Goal: Information Seeking & Learning: Learn about a topic

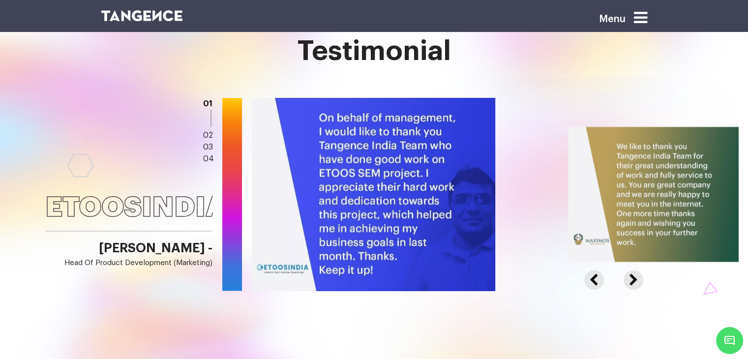
scroll to position [1278, 0]
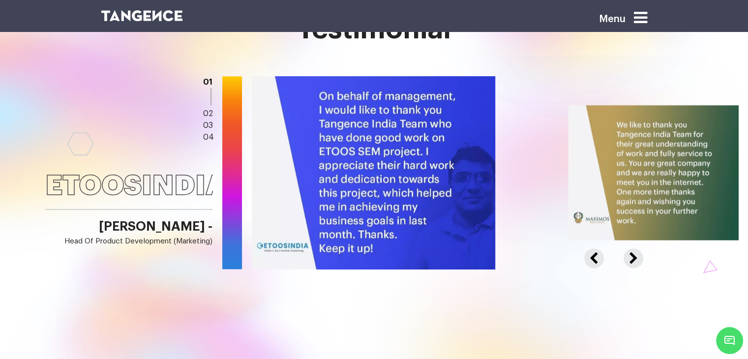
click at [632, 257] on button "Next" at bounding box center [631, 252] width 17 height 9
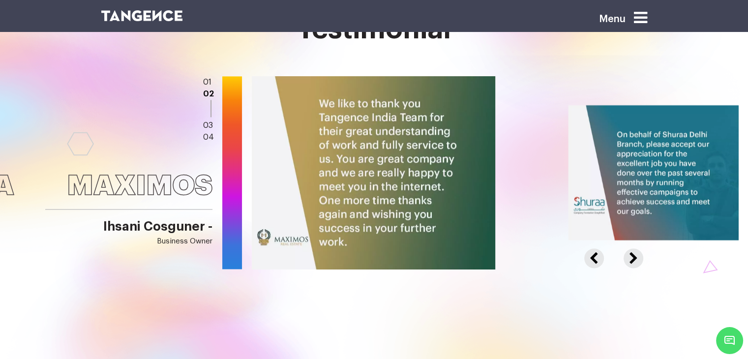
click at [363, 158] on img at bounding box center [372, 172] width 246 height 195
click at [404, 151] on img at bounding box center [372, 172] width 246 height 195
click at [379, 183] on img at bounding box center [372, 172] width 246 height 195
click at [382, 187] on img at bounding box center [372, 172] width 246 height 195
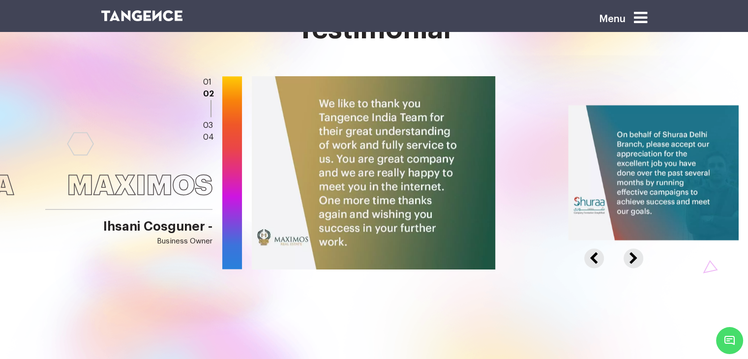
drag, startPoint x: 425, startPoint y: 187, endPoint x: 290, endPoint y: 169, distance: 135.9
click at [356, 188] on img at bounding box center [372, 172] width 246 height 195
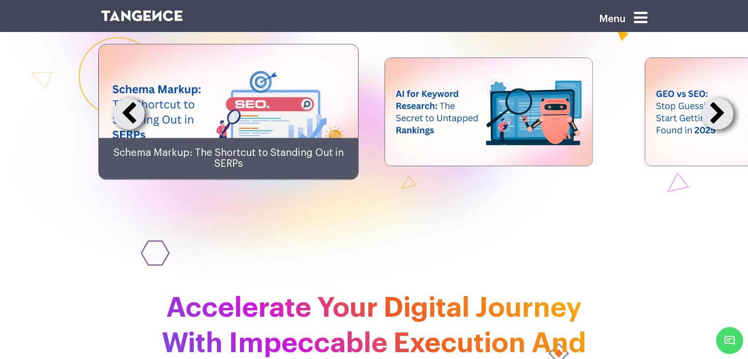
scroll to position [1622, 0]
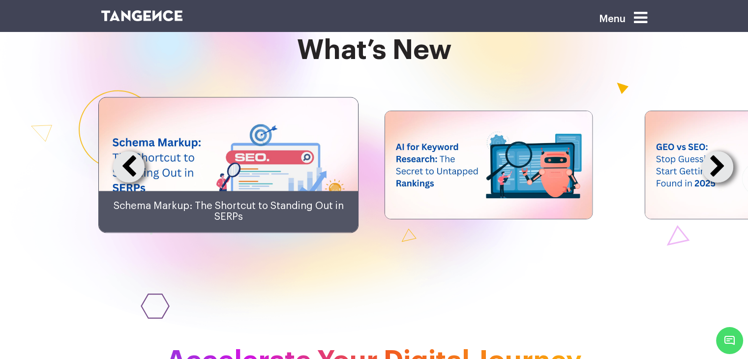
click at [331, 164] on img at bounding box center [228, 164] width 259 height 135
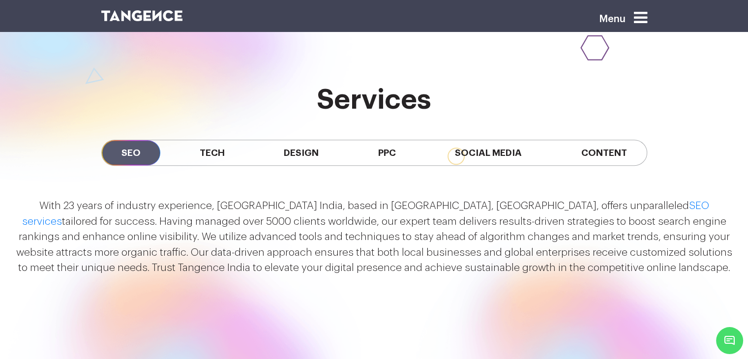
scroll to position [934, 0]
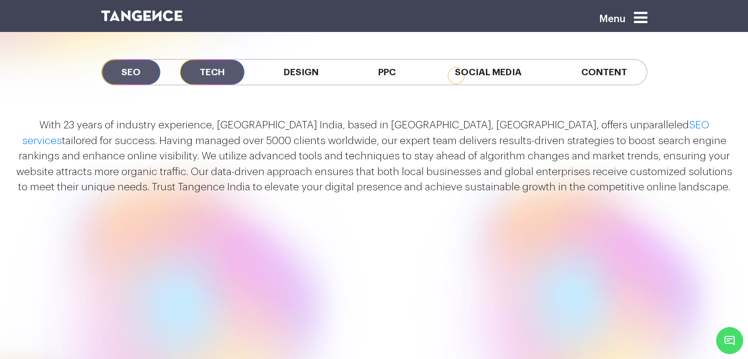
click at [214, 70] on span "Tech" at bounding box center [212, 71] width 64 height 25
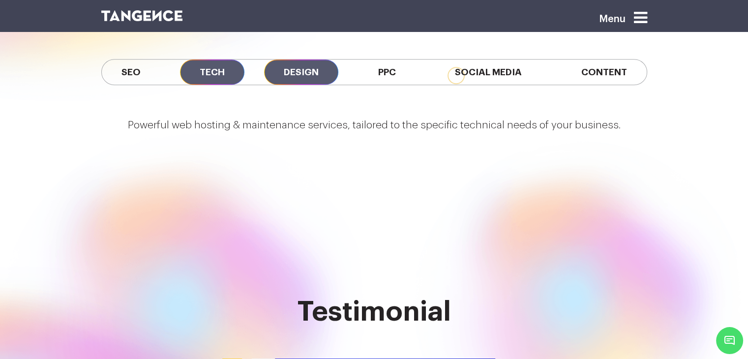
click at [320, 75] on span "Design" at bounding box center [301, 71] width 74 height 25
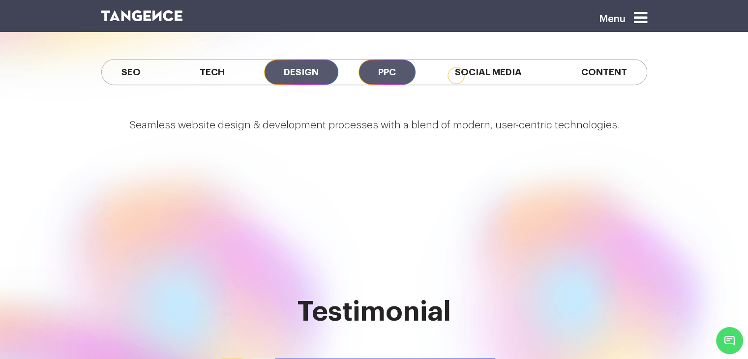
click at [381, 64] on span "PPC" at bounding box center [386, 71] width 57 height 25
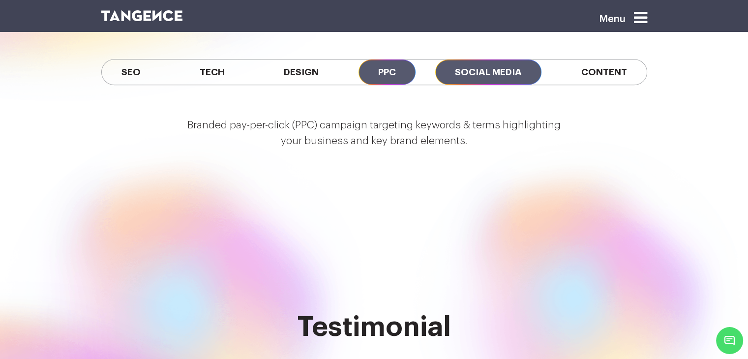
click at [486, 65] on span "Social Media" at bounding box center [488, 71] width 106 height 25
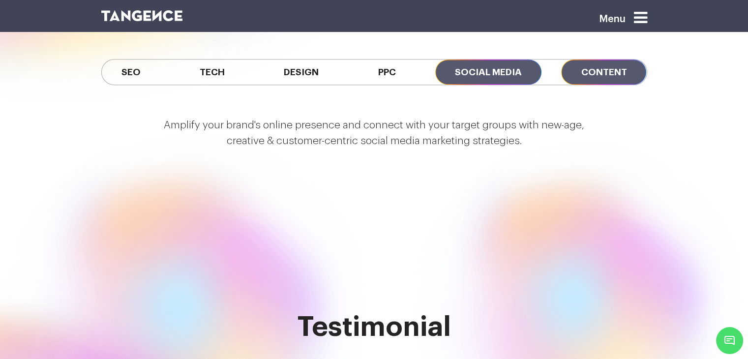
click at [566, 65] on span "Content" at bounding box center [603, 71] width 85 height 25
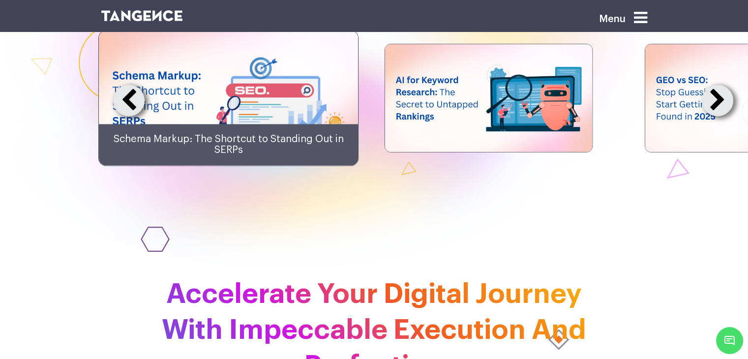
scroll to position [1523, 0]
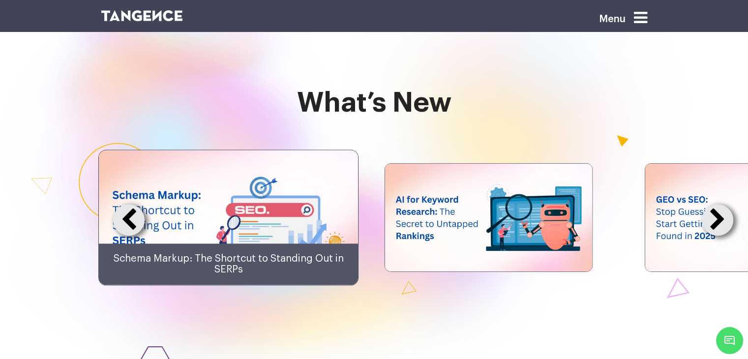
click at [718, 219] on button at bounding box center [716, 219] width 31 height 31
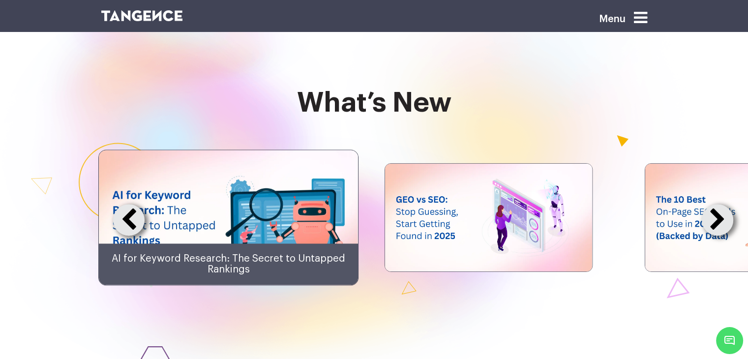
click at [718, 219] on button at bounding box center [716, 219] width 31 height 31
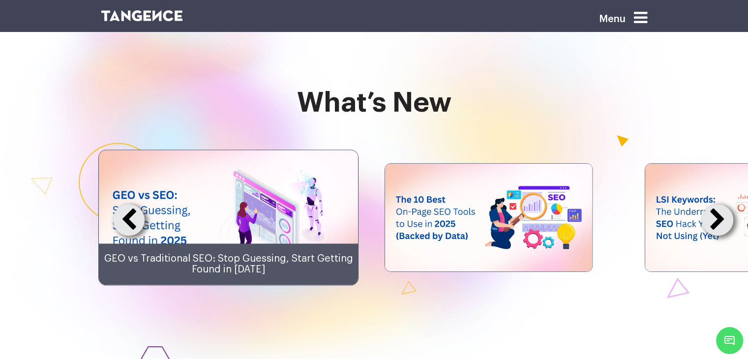
click at [557, 329] on div at bounding box center [284, 290] width 550 height 311
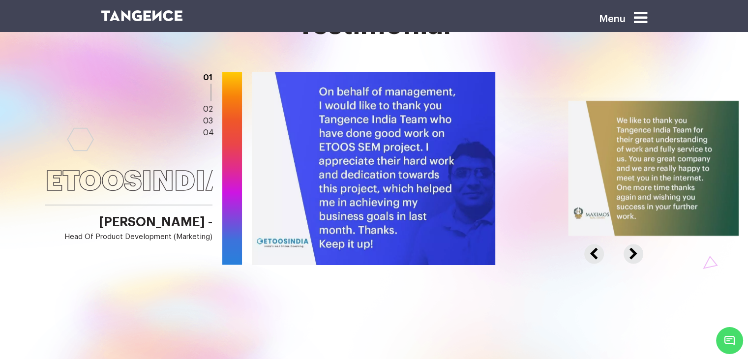
scroll to position [1228, 0]
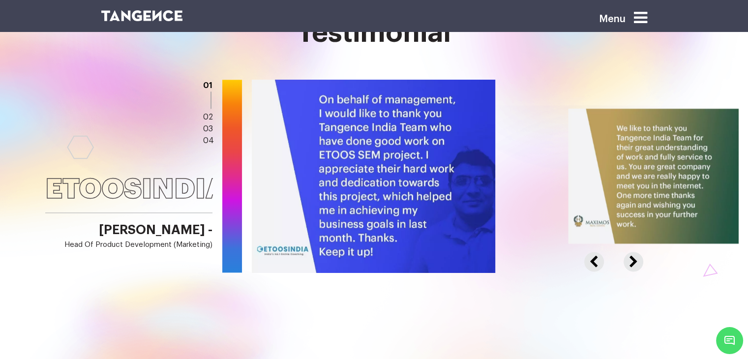
click at [637, 252] on button "Next" at bounding box center [631, 256] width 17 height 9
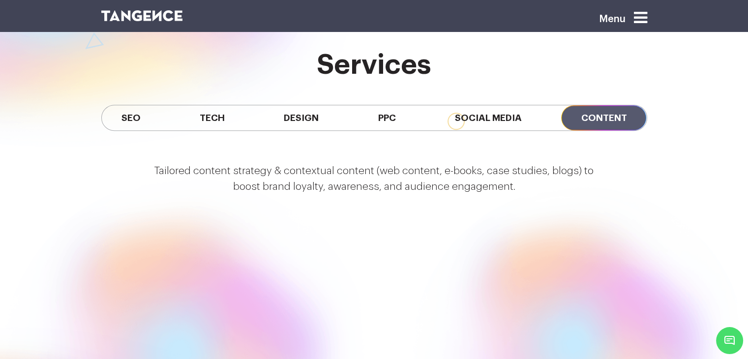
scroll to position [884, 0]
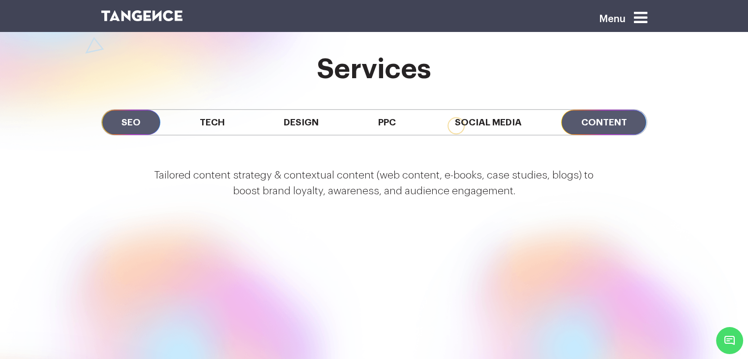
click at [131, 118] on span "SEO" at bounding box center [131, 122] width 58 height 25
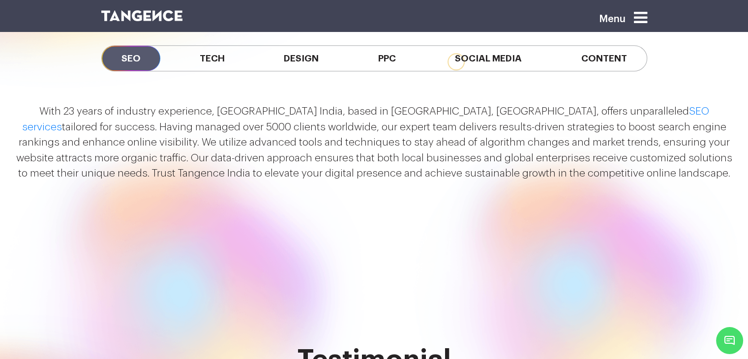
scroll to position [1031, 0]
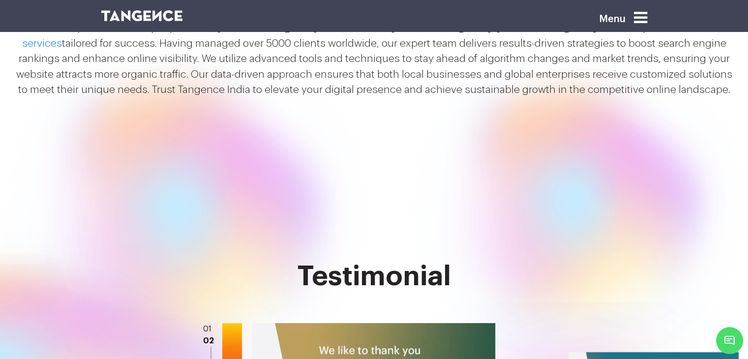
drag, startPoint x: 280, startPoint y: 234, endPoint x: 297, endPoint y: 229, distance: 17.7
click at [297, 229] on div at bounding box center [184, 309] width 369 height 555
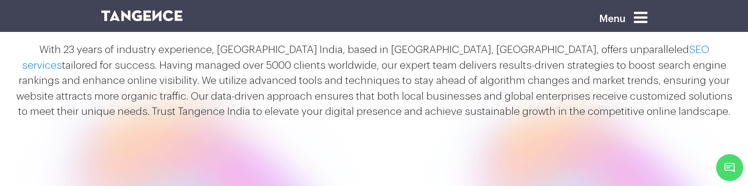
scroll to position [859, 0]
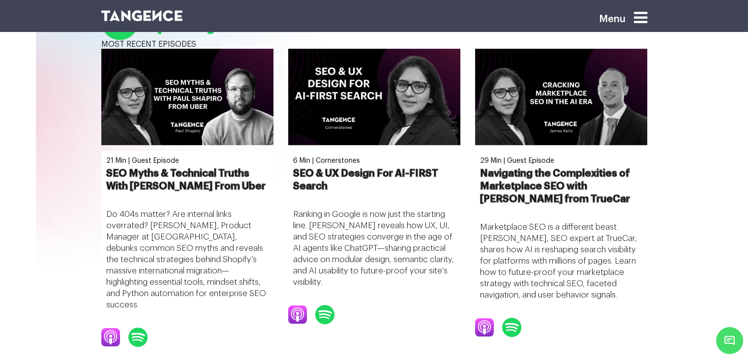
scroll to position [238, 0]
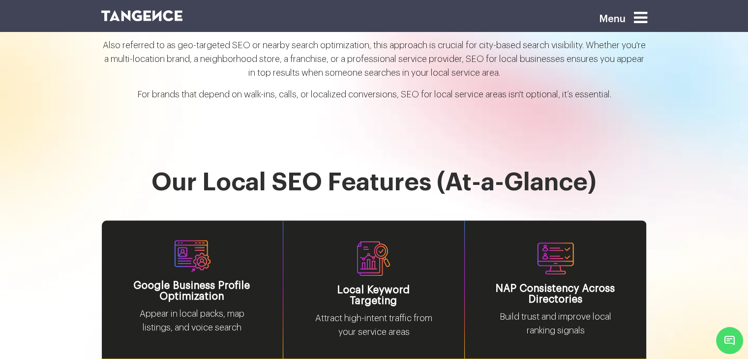
scroll to position [1180, 0]
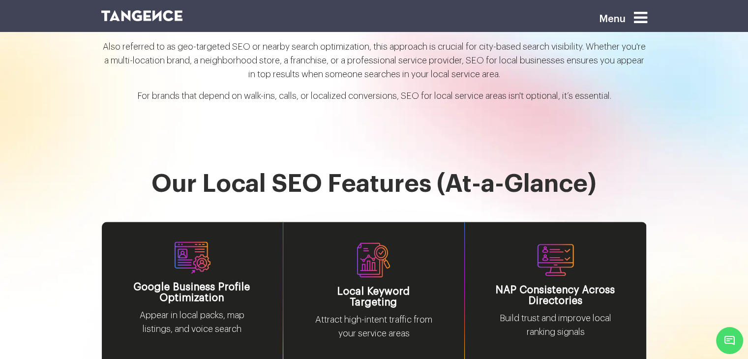
click at [148, 16] on img at bounding box center [142, 15] width 82 height 11
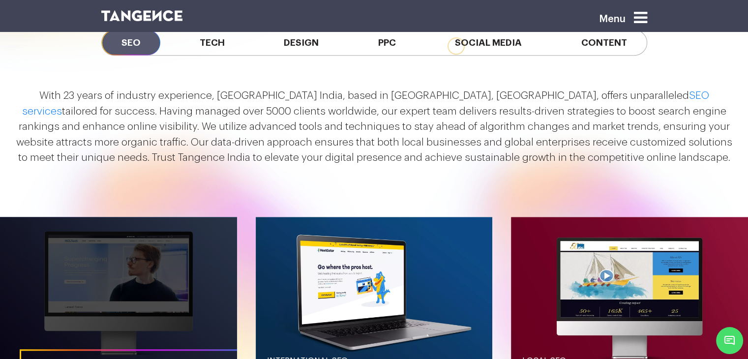
scroll to position [836, 0]
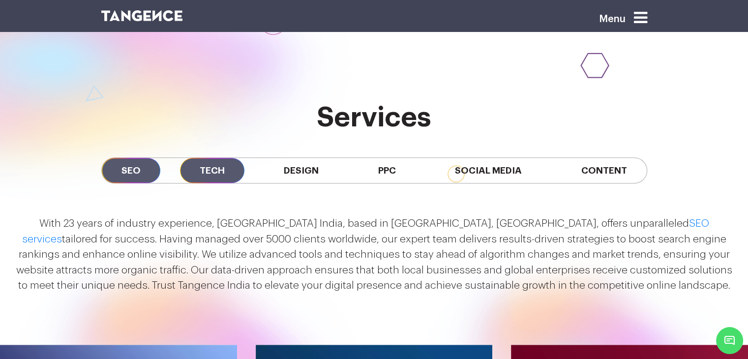
click at [225, 167] on span "Tech" at bounding box center [212, 170] width 64 height 25
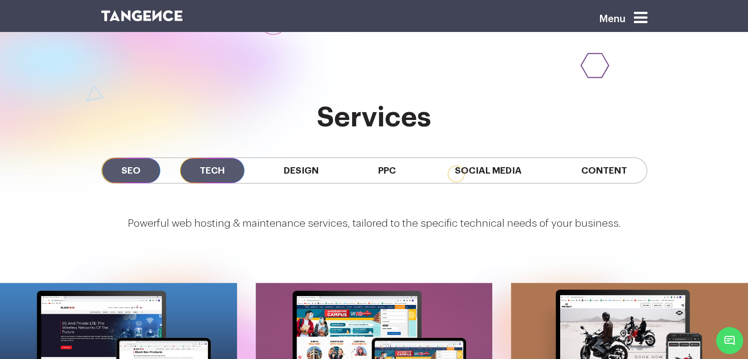
click at [154, 166] on span "SEO" at bounding box center [131, 170] width 58 height 25
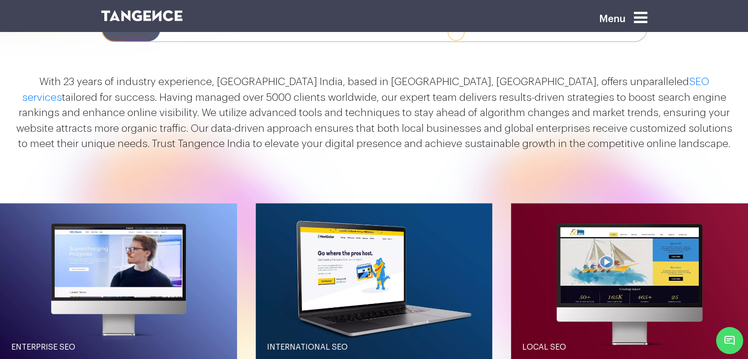
scroll to position [885, 0]
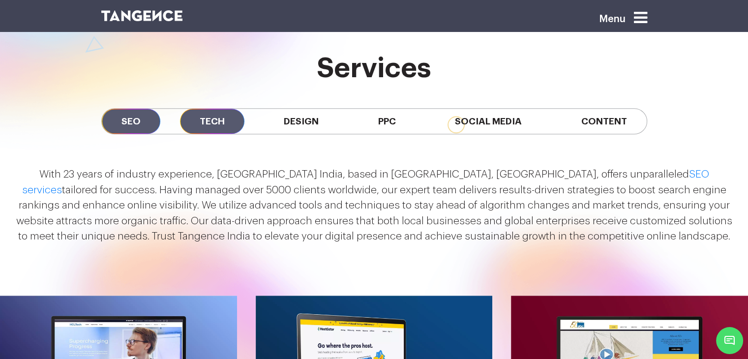
click at [210, 115] on span "Tech" at bounding box center [212, 121] width 64 height 25
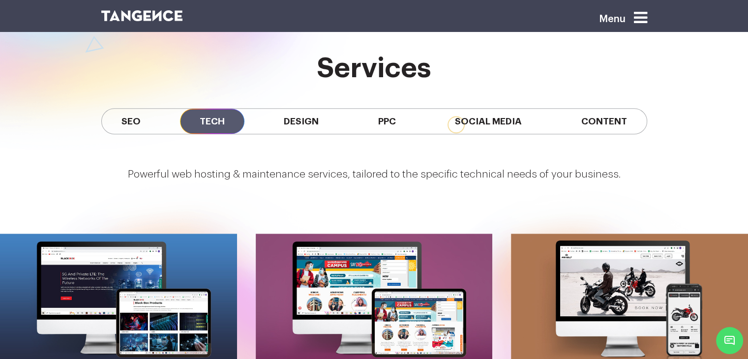
click at [160, 110] on div "SEO Tech Design PPC Social Media Content" at bounding box center [374, 121] width 546 height 26
click at [137, 131] on span "SEO" at bounding box center [131, 121] width 58 height 25
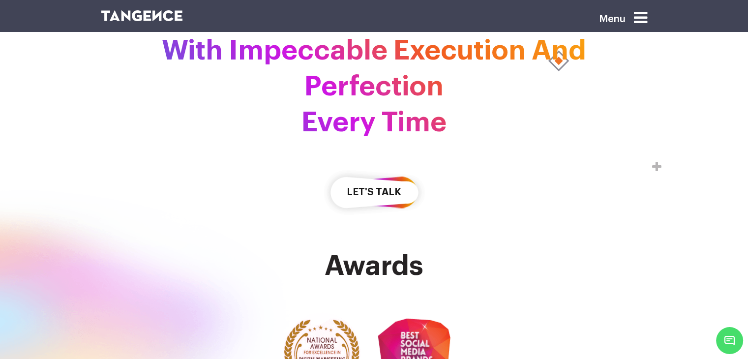
scroll to position [2654, 0]
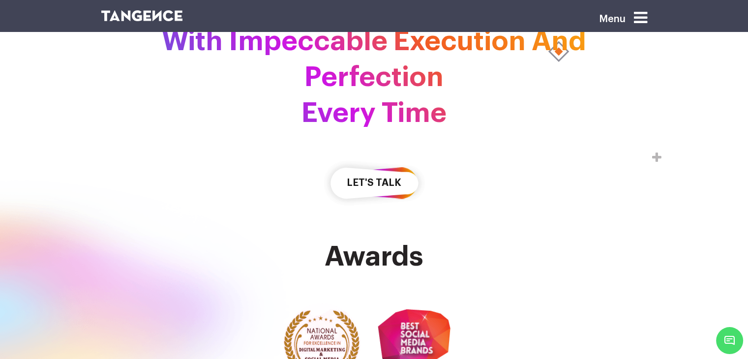
click at [354, 122] on h2 "Accelerate Your Digital Journey With Impeccable Execution And Perfection Every …" at bounding box center [374, 59] width 546 height 143
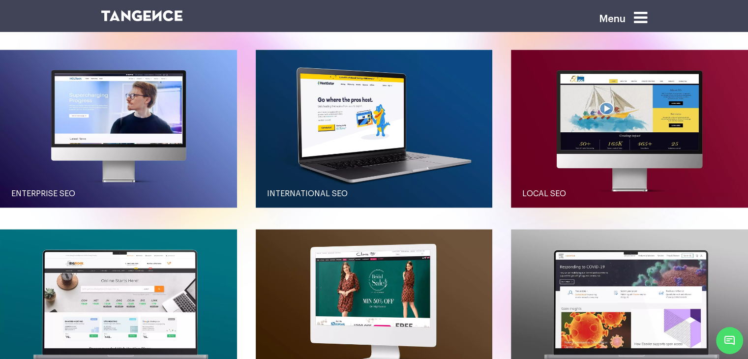
scroll to position [983, 0]
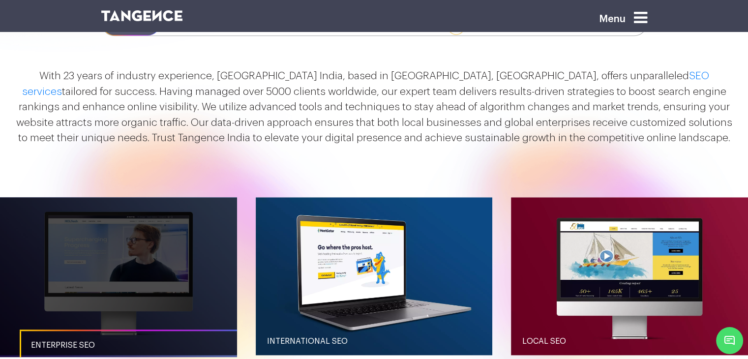
click at [160, 247] on link "button" at bounding box center [118, 276] width 237 height 158
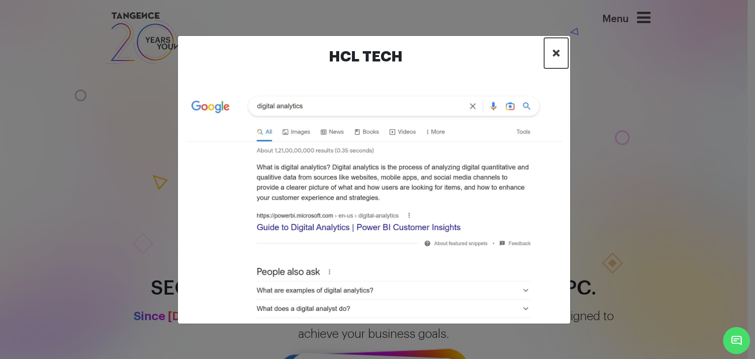
click at [560, 55] on button "×" at bounding box center [556, 53] width 24 height 30
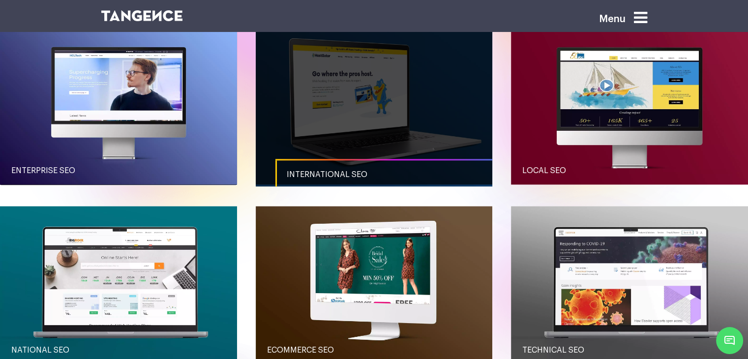
scroll to position [1177, 0]
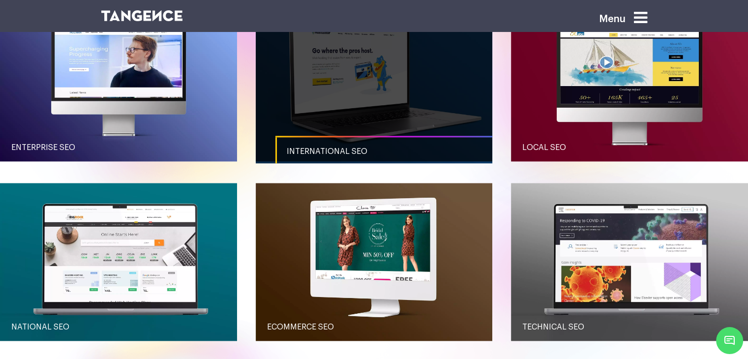
click at [322, 102] on link "button" at bounding box center [374, 82] width 237 height 158
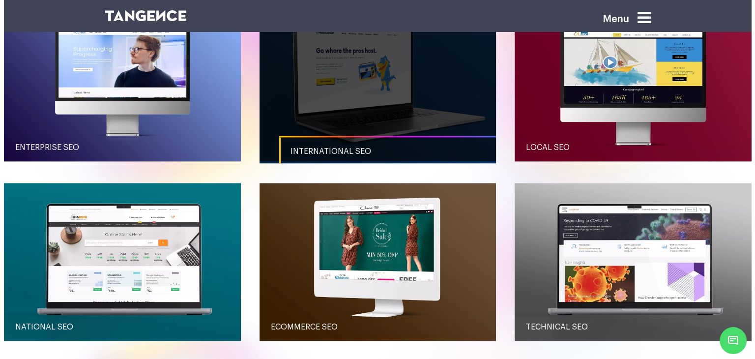
scroll to position [0, 0]
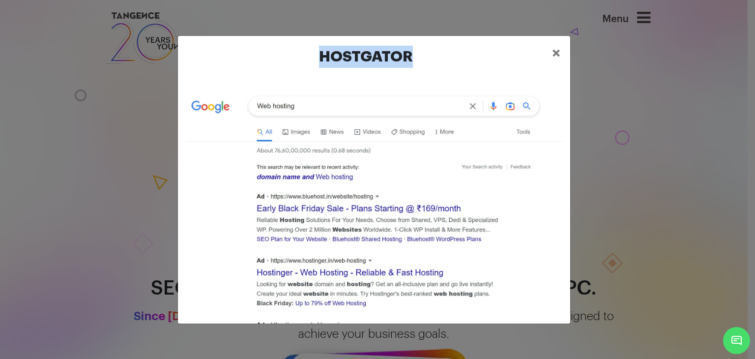
drag, startPoint x: 423, startPoint y: 57, endPoint x: 320, endPoint y: 58, distance: 103.2
click at [320, 58] on h2 "Hostgator" at bounding box center [366, 57] width 356 height 22
copy h2 "Hostgator"
click at [560, 51] on button "×" at bounding box center [556, 53] width 24 height 30
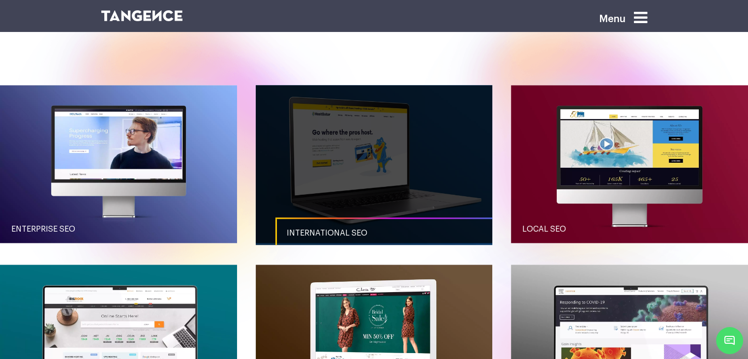
scroll to position [1078, 0]
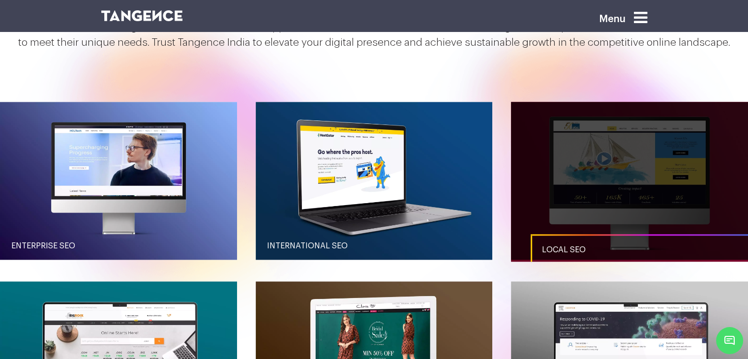
click at [629, 189] on link "button" at bounding box center [629, 181] width 237 height 158
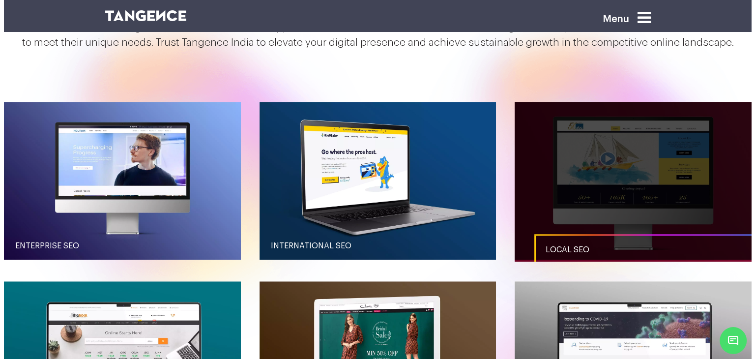
scroll to position [0, 0]
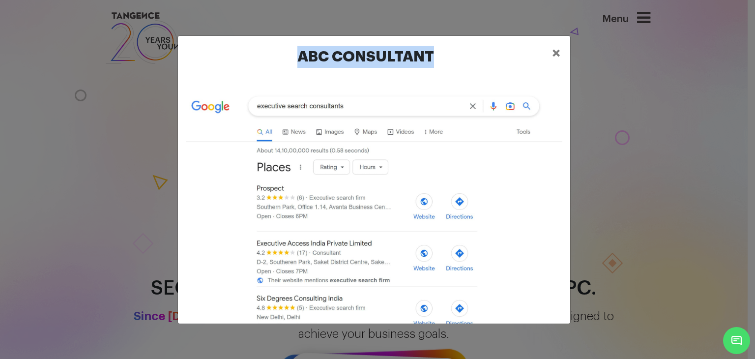
drag, startPoint x: 385, startPoint y: 59, endPoint x: 299, endPoint y: 56, distance: 86.1
click at [299, 56] on h2 "ABC Consultant" at bounding box center [366, 57] width 356 height 22
copy h2 "ABC Consultant"
click at [553, 52] on span "×" at bounding box center [556, 53] width 8 height 15
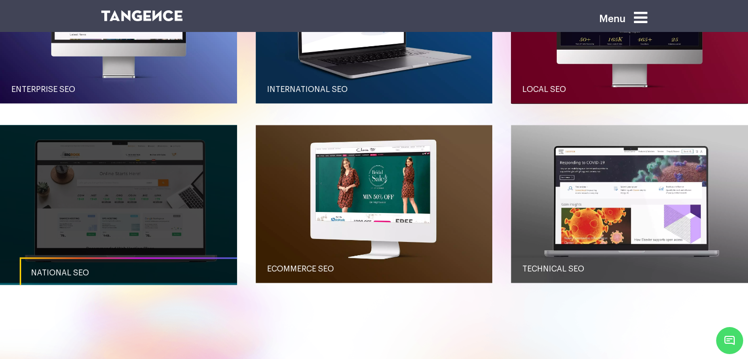
scroll to position [1275, 0]
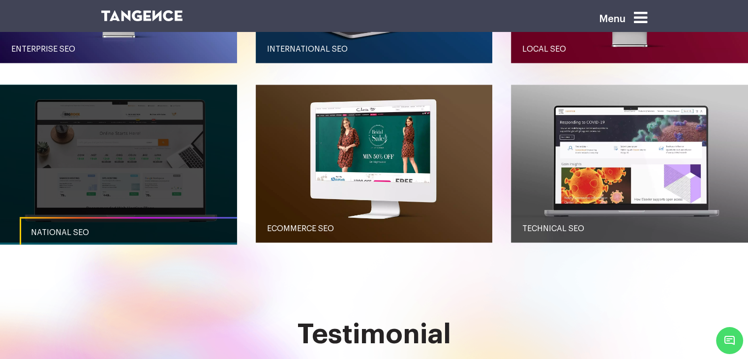
click at [88, 202] on link "button" at bounding box center [118, 164] width 237 height 158
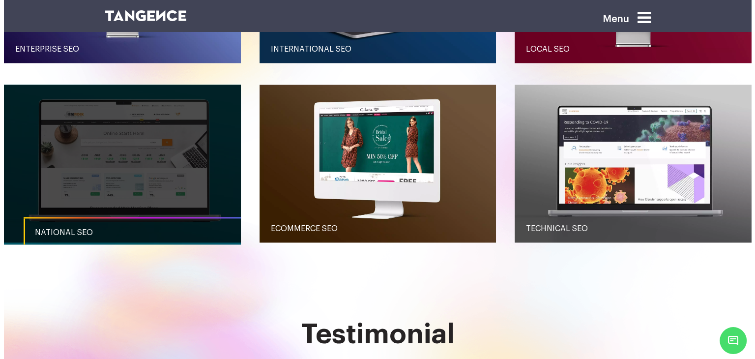
scroll to position [0, 0]
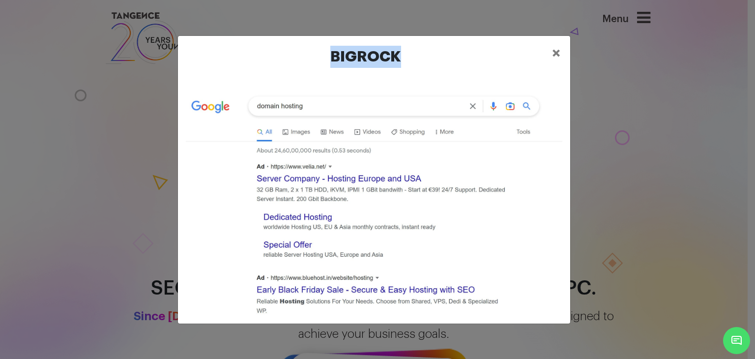
drag, startPoint x: 406, startPoint y: 54, endPoint x: 314, endPoint y: 62, distance: 92.3
click at [314, 62] on h2 "Bigrock" at bounding box center [366, 57] width 356 height 22
copy h2 "Bigrock"
click at [550, 50] on button "×" at bounding box center [556, 53] width 24 height 30
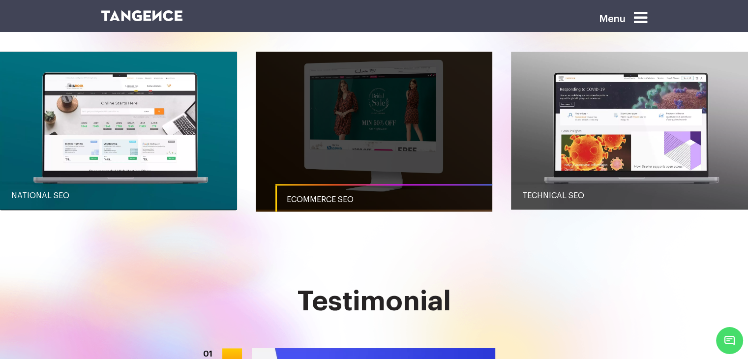
scroll to position [1307, 0]
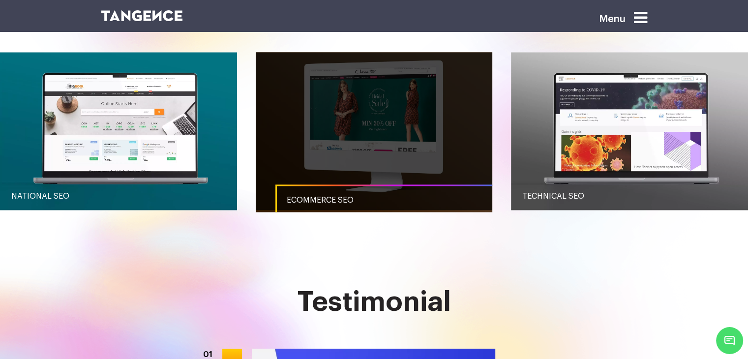
click at [379, 123] on link "button" at bounding box center [374, 131] width 237 height 158
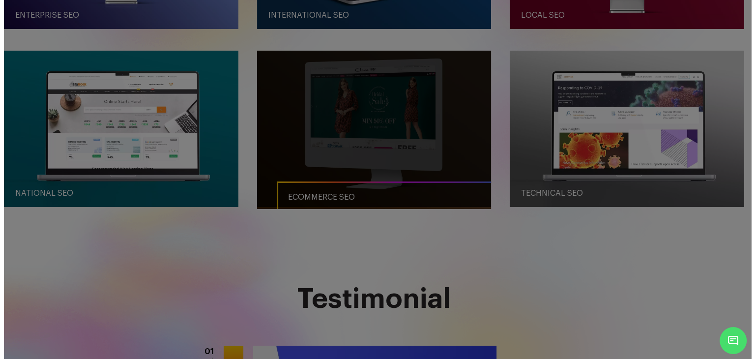
scroll to position [0, 0]
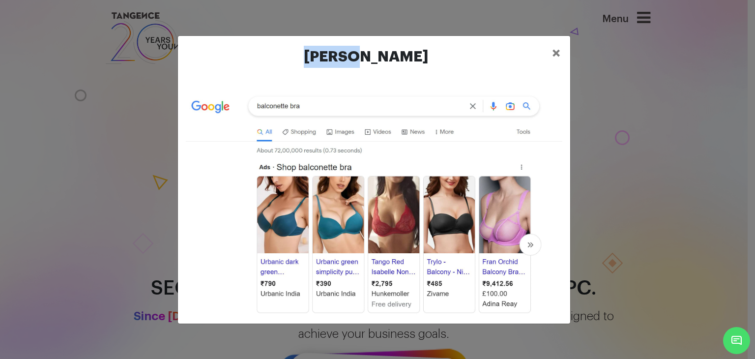
drag, startPoint x: 354, startPoint y: 55, endPoint x: 313, endPoint y: 54, distance: 41.3
click at [313, 54] on h2 "[PERSON_NAME]" at bounding box center [366, 57] width 356 height 22
copy h2 "[PERSON_NAME]"
click at [553, 54] on span "×" at bounding box center [556, 53] width 8 height 15
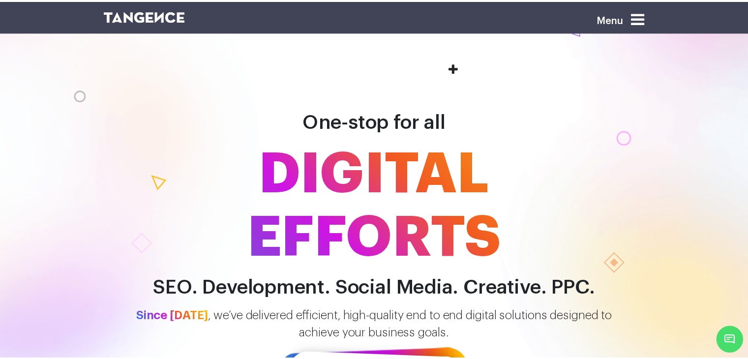
scroll to position [1258, 0]
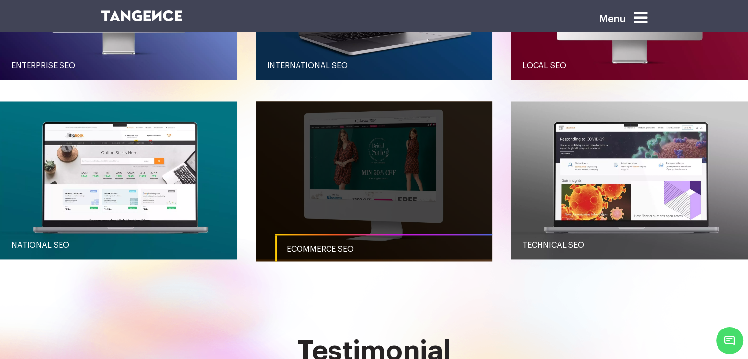
click at [345, 217] on link "button" at bounding box center [374, 180] width 237 height 158
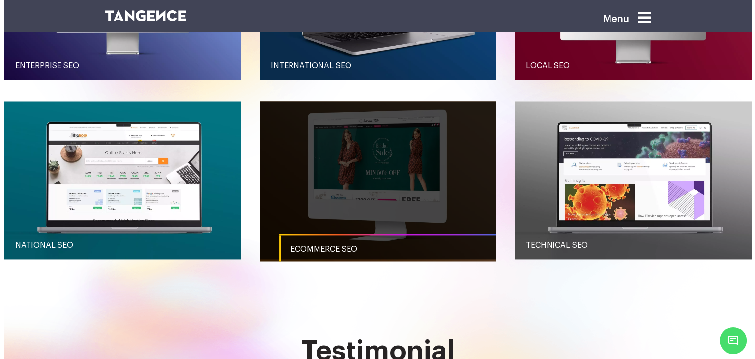
scroll to position [0, 0]
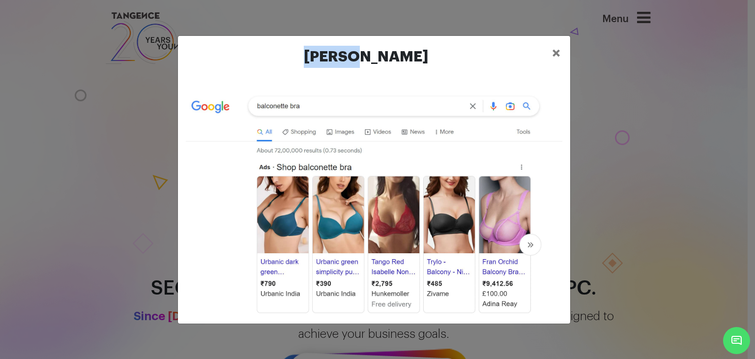
copy h2 "[PERSON_NAME]"
click at [602, 108] on div "Clovia ×" at bounding box center [377, 179] width 755 height 359
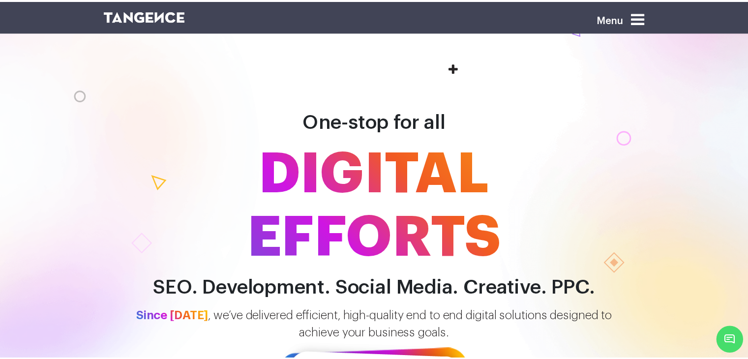
scroll to position [1258, 0]
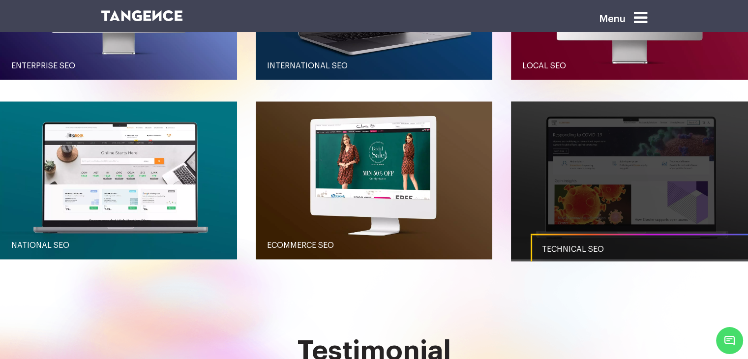
click at [572, 164] on link "button" at bounding box center [629, 180] width 237 height 158
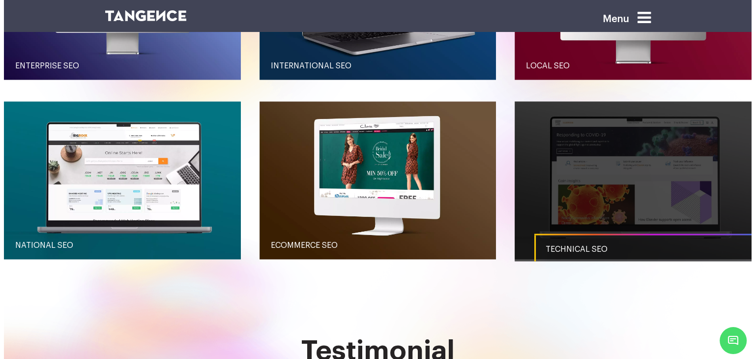
scroll to position [0, 0]
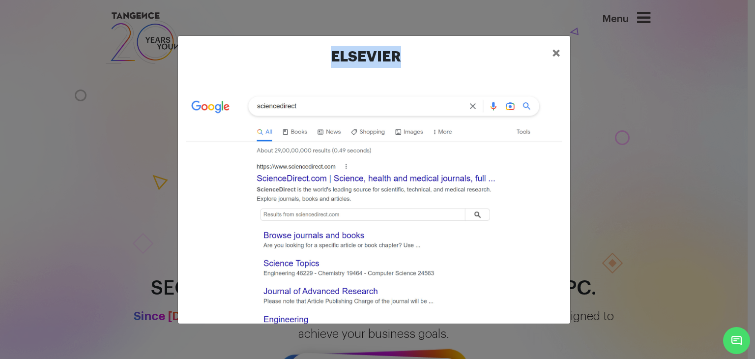
drag, startPoint x: 363, startPoint y: 51, endPoint x: 330, endPoint y: 52, distance: 32.5
click at [330, 52] on h2 "Elsevier" at bounding box center [366, 57] width 356 height 22
copy h2 "Elsevier"
click at [692, 140] on div "Elsevier ×" at bounding box center [377, 179] width 755 height 359
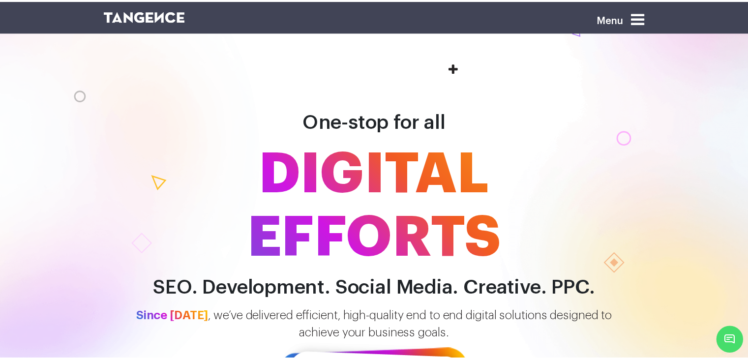
scroll to position [1258, 0]
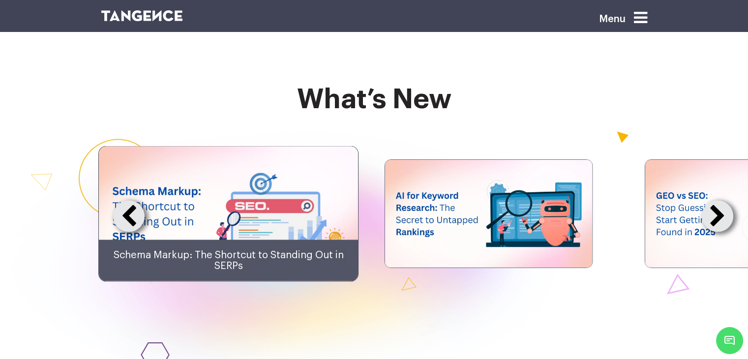
scroll to position [1818, 0]
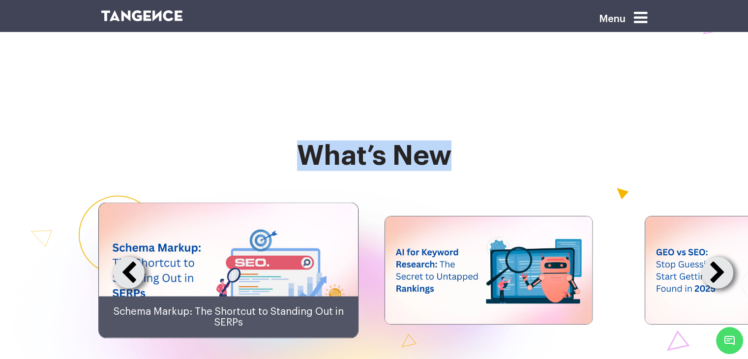
drag, startPoint x: 295, startPoint y: 149, endPoint x: 458, endPoint y: 151, distance: 163.2
click at [458, 151] on h2 "what’s new" at bounding box center [374, 155] width 546 height 30
copy h2 "what’s new"
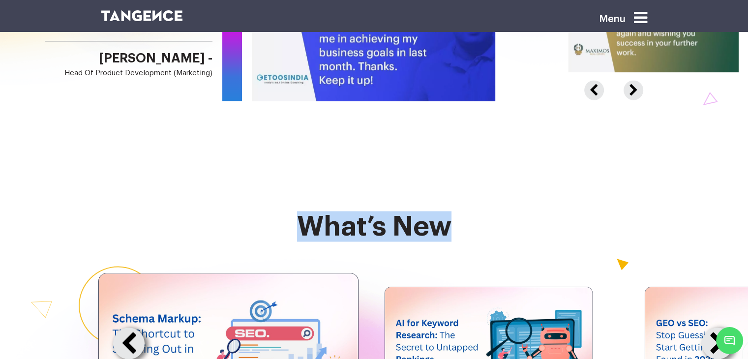
scroll to position [1769, 0]
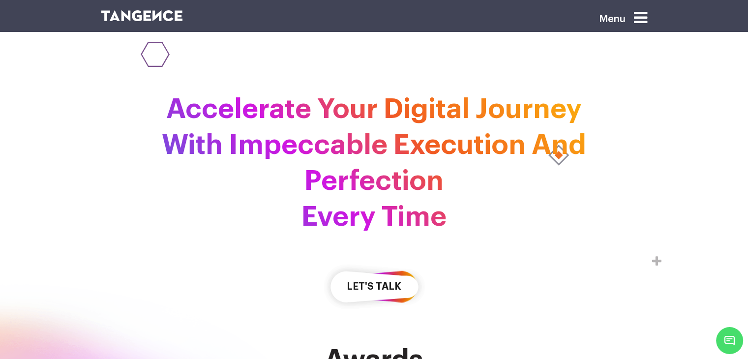
scroll to position [1818, 0]
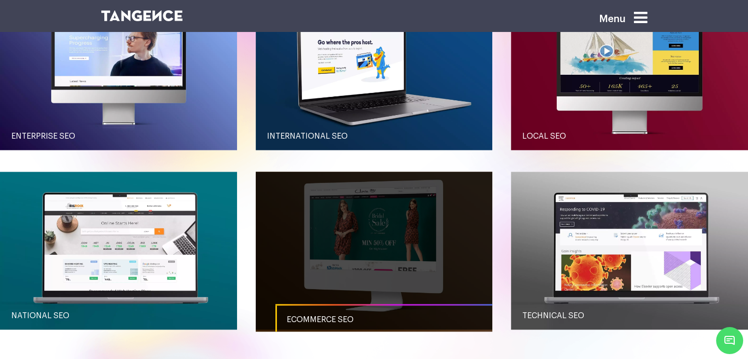
scroll to position [1180, 0]
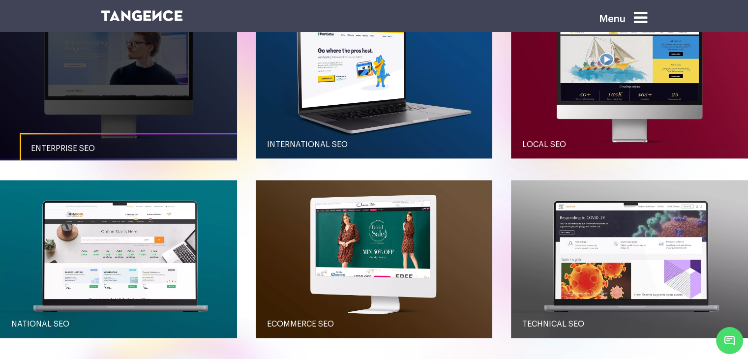
click at [113, 139] on link "Enterprise SEO" at bounding box center [138, 148] width 237 height 31
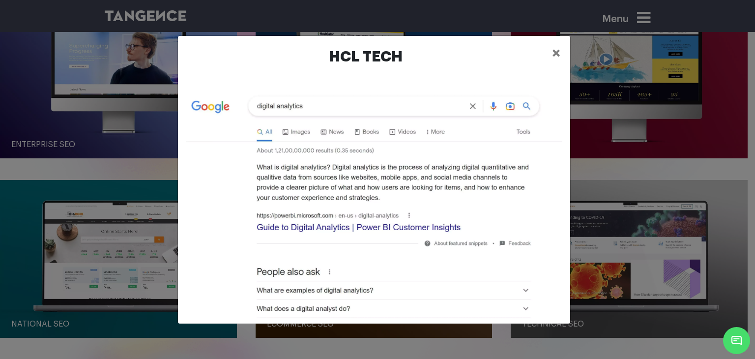
click at [14, 53] on div "HCL Tech ×" at bounding box center [377, 179] width 755 height 359
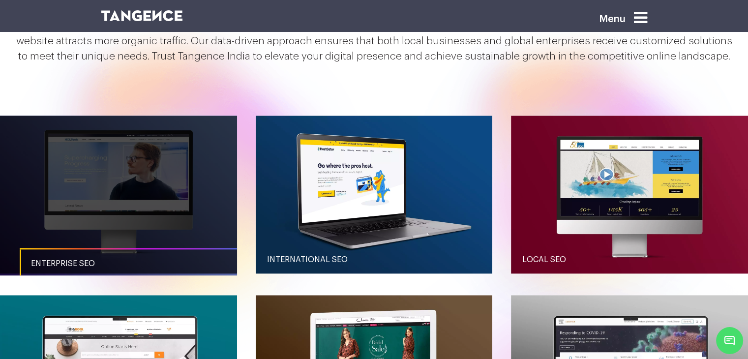
scroll to position [1081, 0]
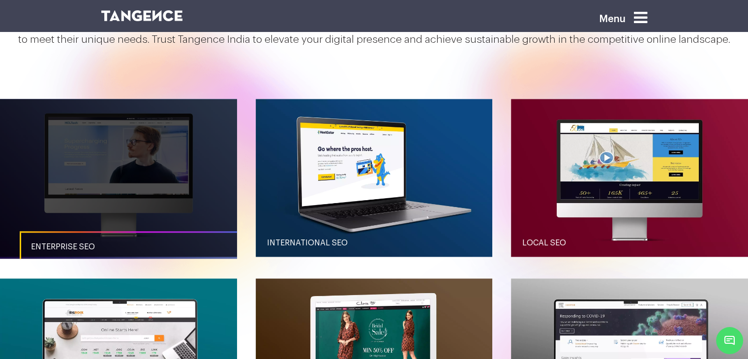
click at [102, 241] on link "Enterprise SEO" at bounding box center [138, 246] width 237 height 31
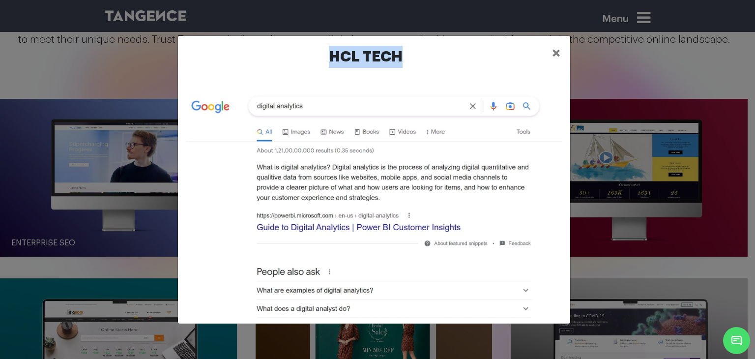
drag, startPoint x: 406, startPoint y: 54, endPoint x: 323, endPoint y: 56, distance: 83.6
click at [323, 56] on h2 "HCL Tech" at bounding box center [366, 57] width 356 height 22
copy h2 "HCL Tech"
click at [555, 52] on span "×" at bounding box center [556, 53] width 8 height 15
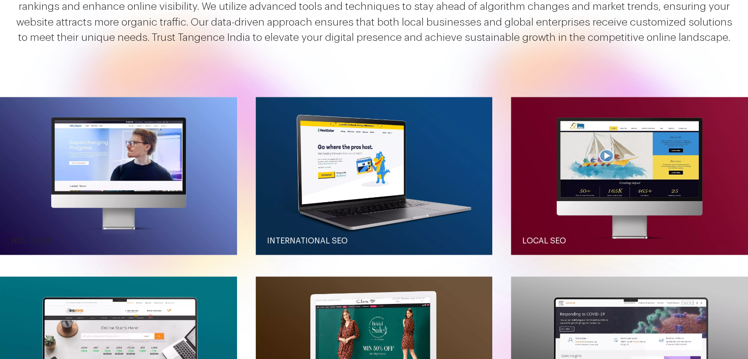
scroll to position [1081, 0]
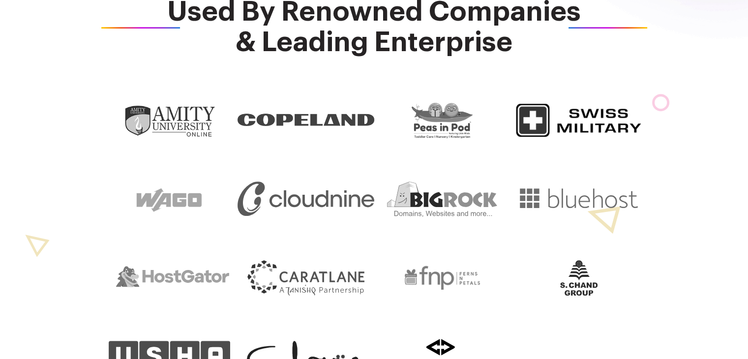
scroll to position [523, 0]
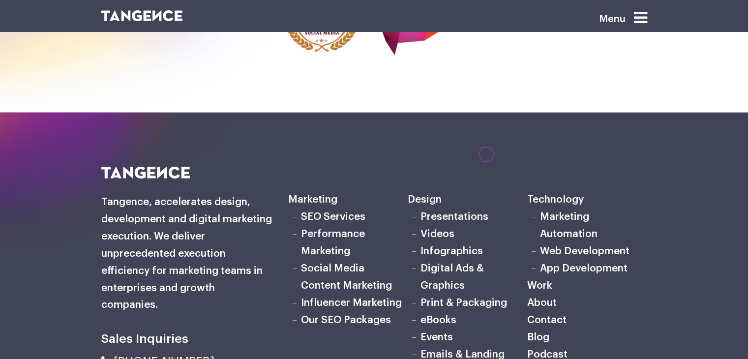
scroll to position [2448, 0]
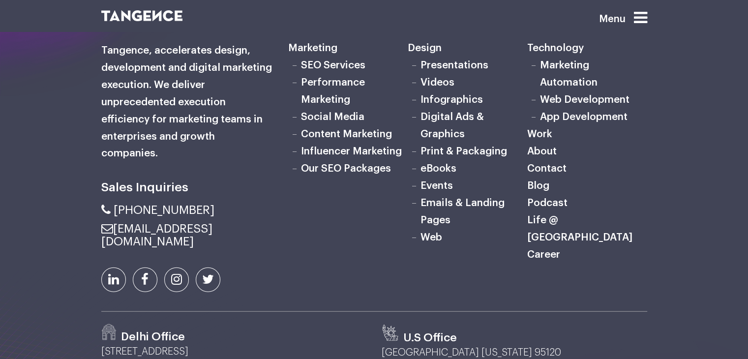
drag, startPoint x: 495, startPoint y: 257, endPoint x: 397, endPoint y: 257, distance: 97.8
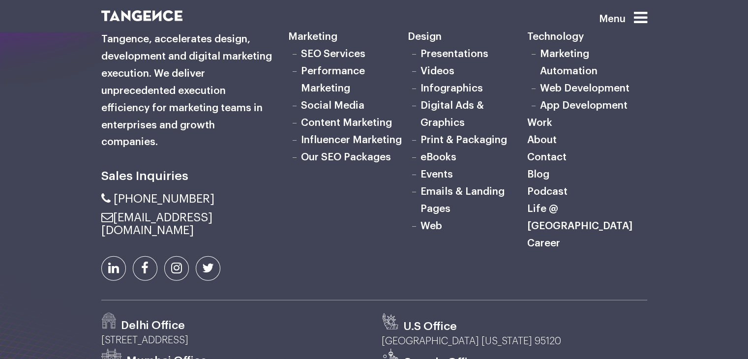
drag, startPoint x: 481, startPoint y: 309, endPoint x: 284, endPoint y: 309, distance: 196.6
drag, startPoint x: 258, startPoint y: 287, endPoint x: 101, endPoint y: 287, distance: 157.3
click at [101, 313] on div "Delhi Office F 298, Sec 63, Noida, 201301 U.S Office San Jose California 95120 …" at bounding box center [374, 355] width 560 height 85
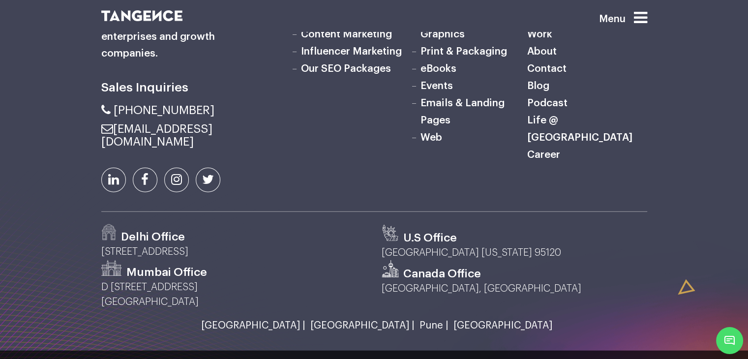
click at [535, 277] on div "Canada Office Ontario, Canada" at bounding box center [514, 284] width 280 height 49
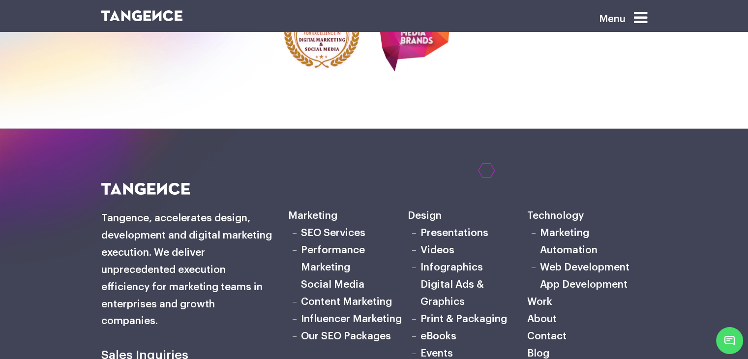
scroll to position [2302, 0]
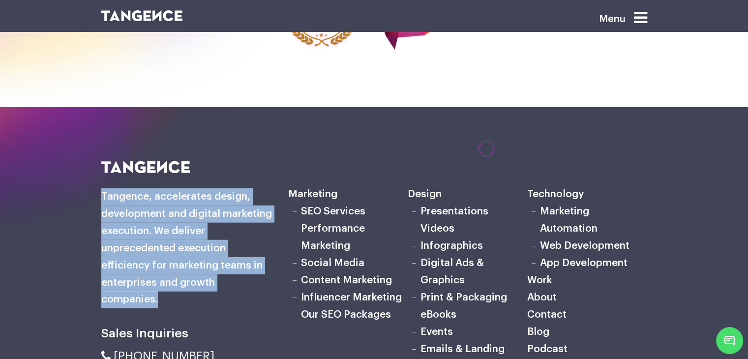
drag, startPoint x: 276, startPoint y: 282, endPoint x: 99, endPoint y: 192, distance: 198.5
click at [99, 192] on div "Sales Inquiries" at bounding box center [187, 309] width 187 height 296
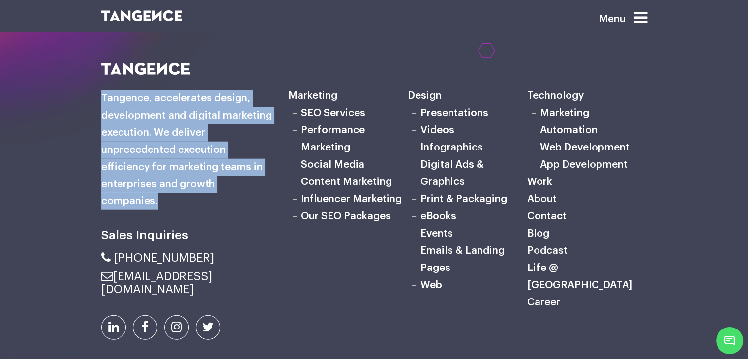
drag, startPoint x: 265, startPoint y: 259, endPoint x: 102, endPoint y: 215, distance: 168.8
click at [102, 215] on div "Tangence, accelerates design, development and digital marketing execution. We d…" at bounding box center [187, 192] width 172 height 205
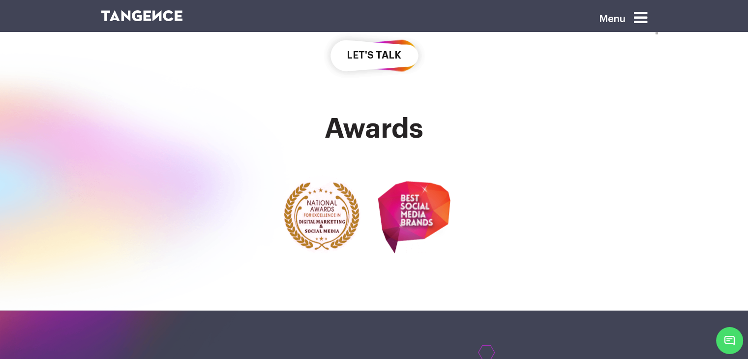
scroll to position [2056, 0]
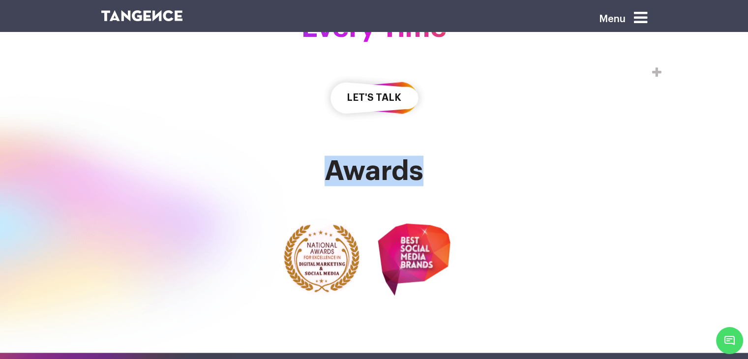
drag, startPoint x: 437, startPoint y: 168, endPoint x: 326, endPoint y: 171, distance: 110.6
click at [326, 171] on h2 "Awards" at bounding box center [374, 171] width 546 height 30
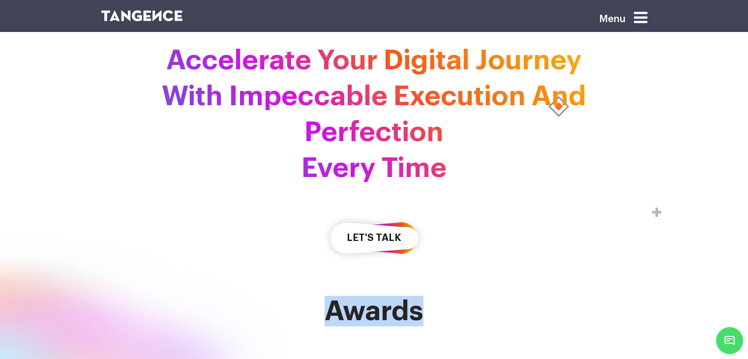
scroll to position [1859, 0]
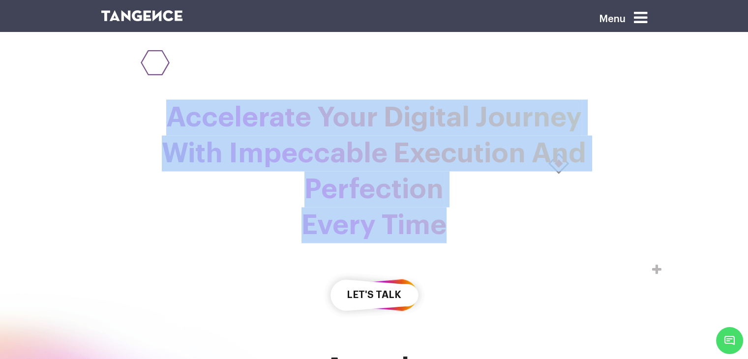
drag, startPoint x: 440, startPoint y: 223, endPoint x: 159, endPoint y: 122, distance: 298.9
click at [159, 122] on h2 "Accelerate Your Digital Journey With Impeccable Execution And Perfection Every …" at bounding box center [374, 170] width 546 height 143
click at [29, 184] on div "Accelerate Your Digital Journey With Impeccable Execution And Perfection Every …" at bounding box center [374, 183] width 748 height 278
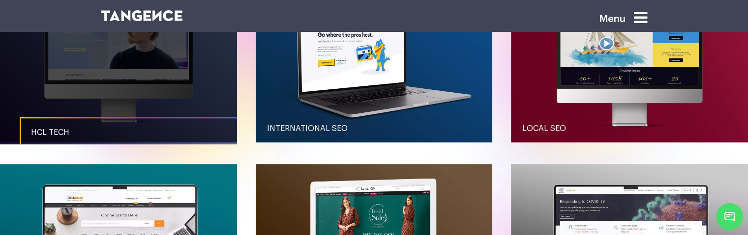
scroll to position [1048, 0]
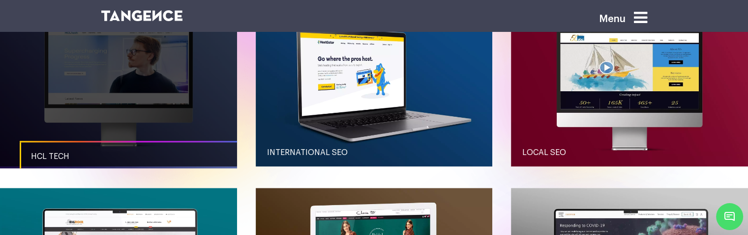
click at [131, 101] on link "button" at bounding box center [118, 88] width 237 height 158
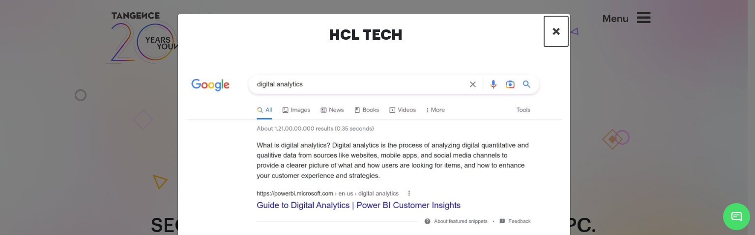
click at [552, 30] on span "×" at bounding box center [556, 31] width 8 height 15
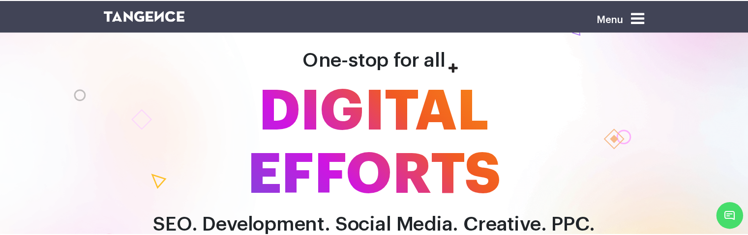
scroll to position [1017, 0]
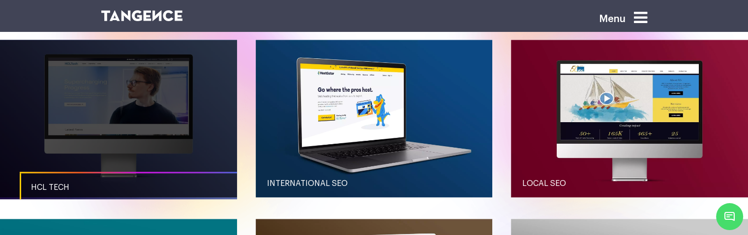
click at [59, 180] on link "HCL Tech" at bounding box center [138, 187] width 237 height 31
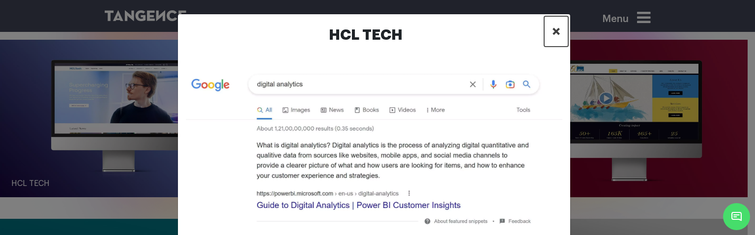
click at [554, 29] on span "×" at bounding box center [556, 31] width 8 height 15
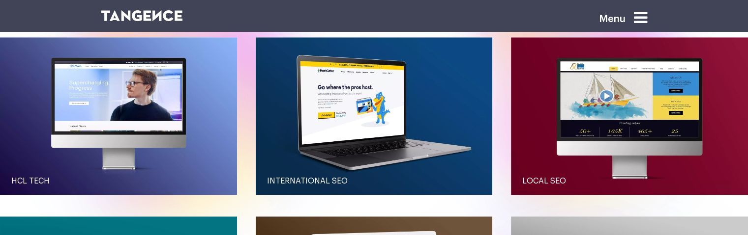
scroll to position [1017, 0]
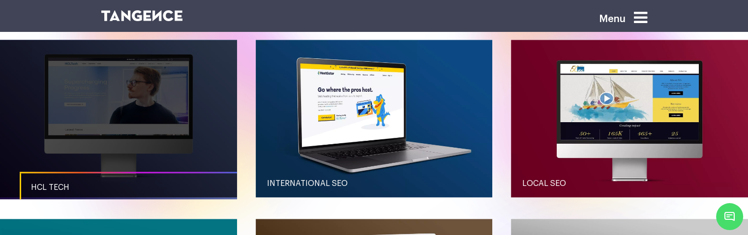
click at [30, 129] on link "button" at bounding box center [118, 119] width 237 height 158
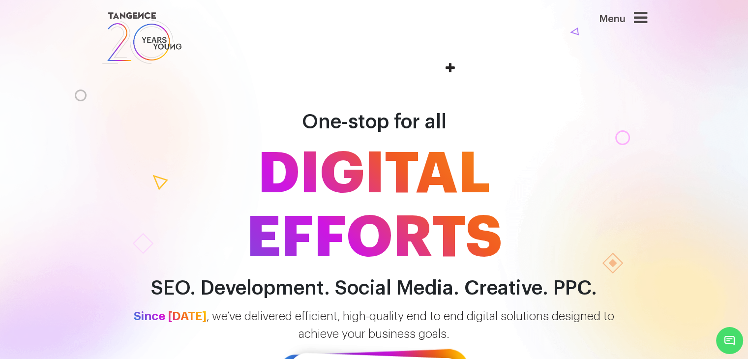
scroll to position [49, 0]
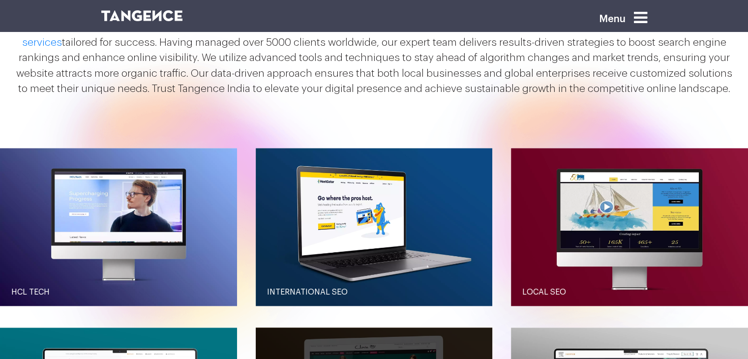
scroll to position [1030, 0]
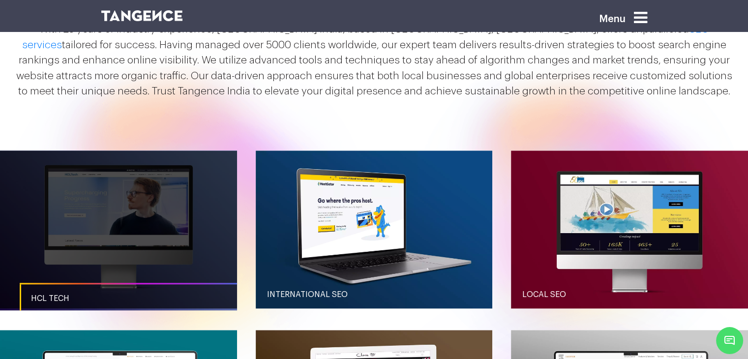
click at [122, 187] on link "button" at bounding box center [118, 229] width 237 height 158
click at [211, 191] on link "button" at bounding box center [118, 229] width 237 height 158
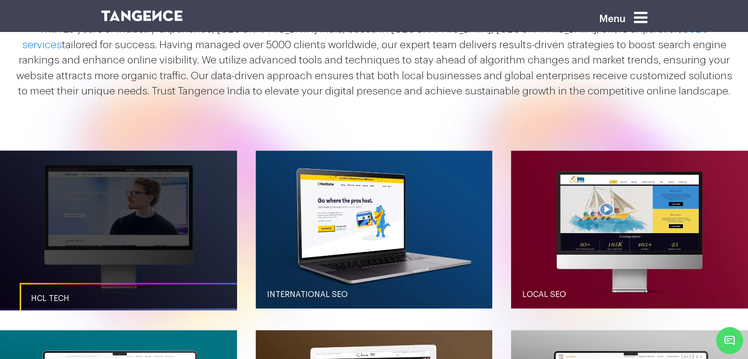
click at [211, 191] on link "button" at bounding box center [118, 229] width 237 height 158
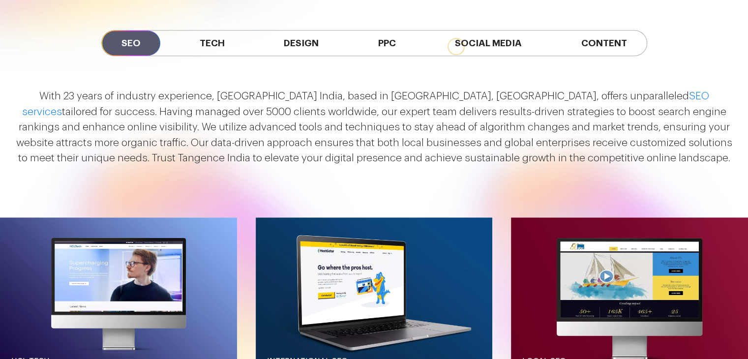
scroll to position [931, 0]
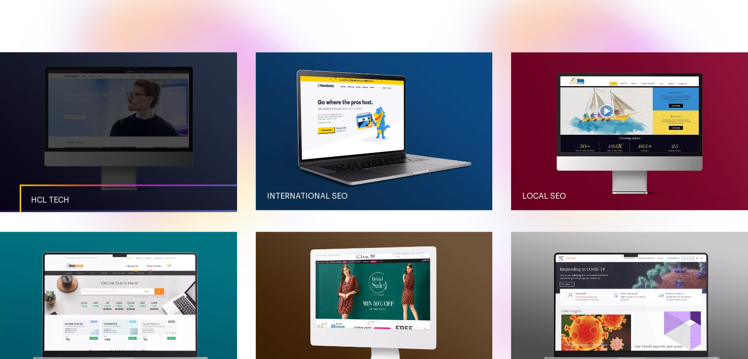
click at [157, 156] on link "button" at bounding box center [118, 131] width 237 height 158
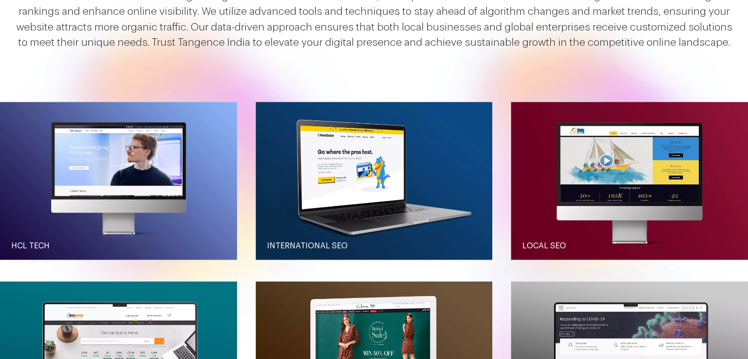
scroll to position [1128, 0]
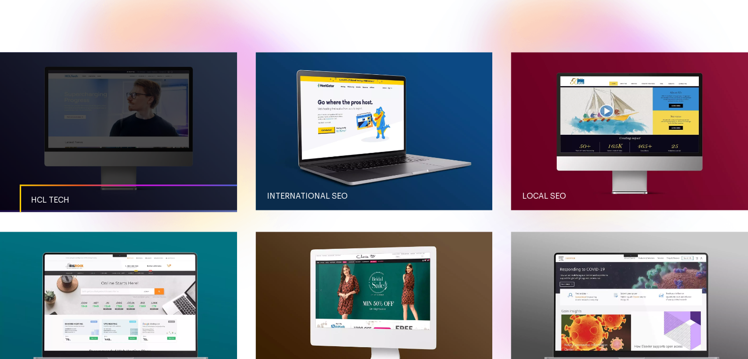
click at [161, 176] on link "button" at bounding box center [118, 131] width 237 height 158
click at [177, 128] on link "button" at bounding box center [118, 131] width 237 height 158
click at [218, 111] on link "button" at bounding box center [118, 131] width 237 height 158
click at [128, 197] on link "HCL Tech" at bounding box center [138, 199] width 237 height 31
click at [73, 197] on link "HCL Tech" at bounding box center [138, 199] width 237 height 31
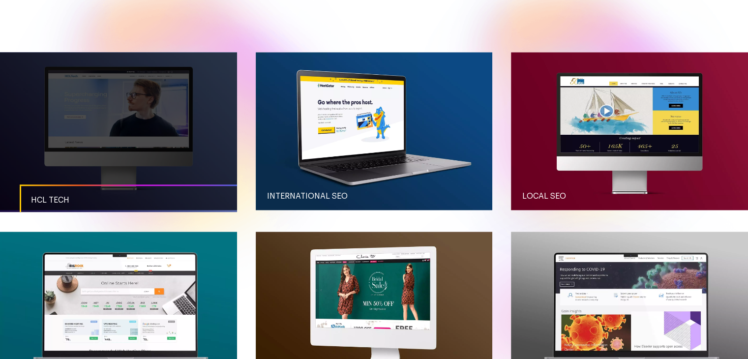
click at [84, 121] on link "button" at bounding box center [118, 131] width 237 height 158
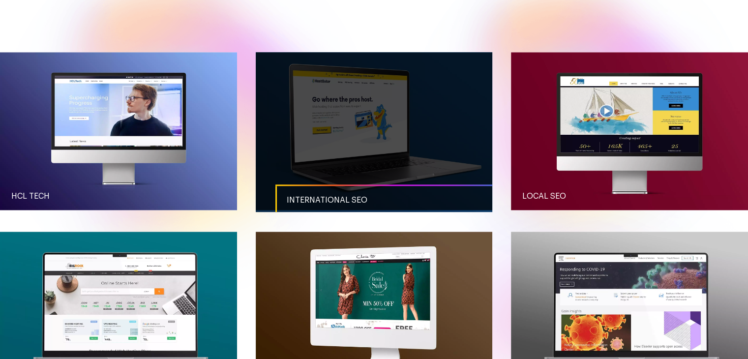
click at [366, 136] on link "button" at bounding box center [374, 131] width 237 height 158
click at [314, 187] on link "International SEO" at bounding box center [393, 199] width 237 height 31
click at [311, 196] on span "International SEO" at bounding box center [327, 200] width 81 height 8
click at [332, 149] on link "button" at bounding box center [374, 131] width 237 height 158
click at [349, 144] on link "button" at bounding box center [374, 131] width 237 height 158
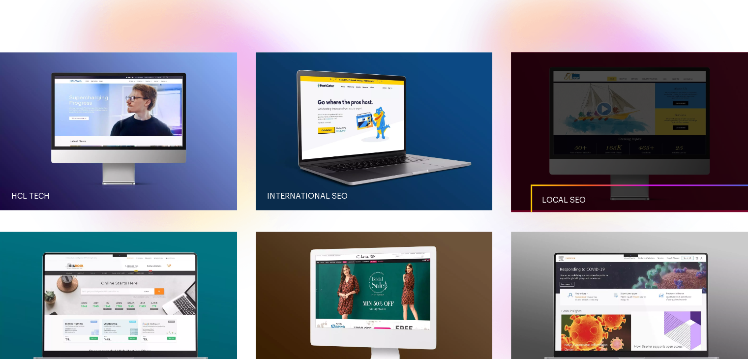
click at [585, 119] on link "button" at bounding box center [629, 131] width 237 height 158
click at [570, 195] on link "Local SEO" at bounding box center [648, 199] width 237 height 31
click at [572, 111] on link "button" at bounding box center [629, 131] width 237 height 158
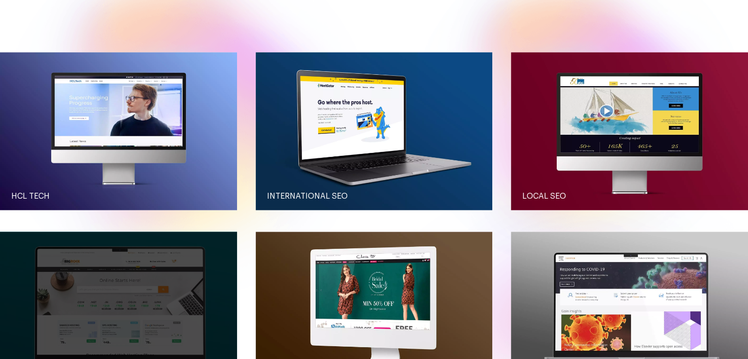
click at [117, 278] on link "button" at bounding box center [118, 310] width 237 height 158
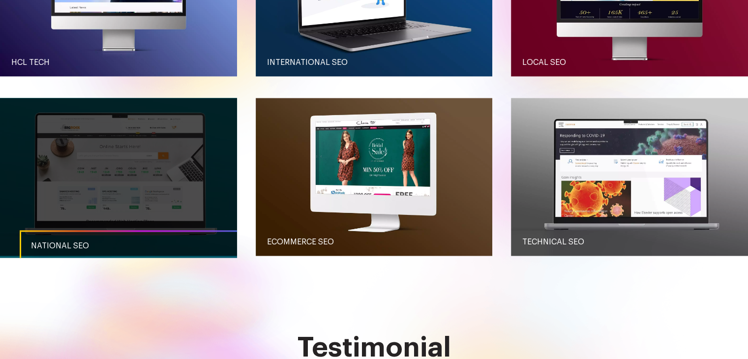
scroll to position [1275, 0]
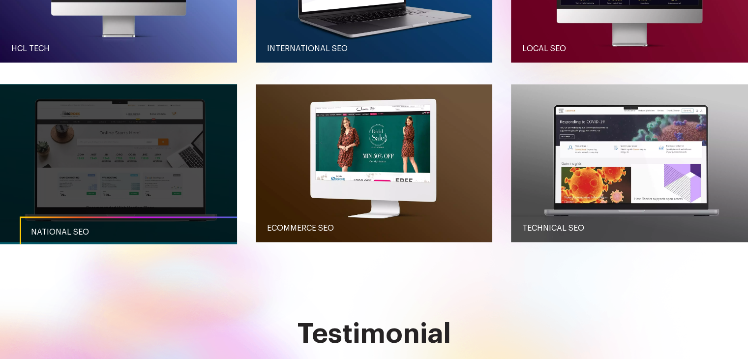
click at [81, 228] on span "National SEO" at bounding box center [60, 232] width 58 height 8
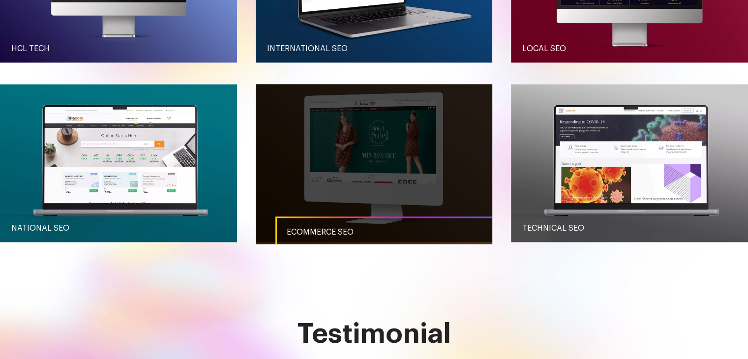
click at [365, 203] on link "button" at bounding box center [374, 163] width 237 height 158
click at [373, 175] on link "button" at bounding box center [374, 163] width 237 height 158
click at [372, 217] on link "Ecommerce SEO" at bounding box center [393, 231] width 237 height 31
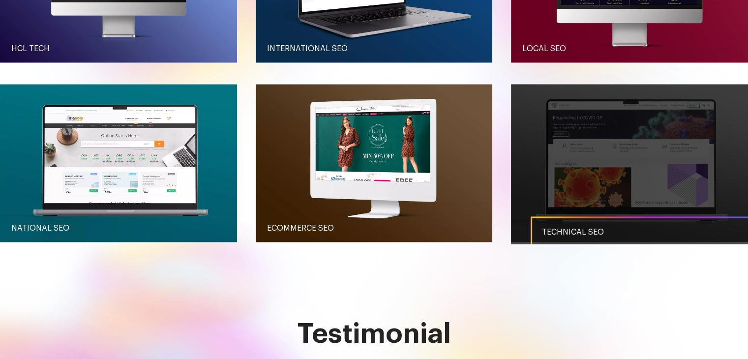
click at [620, 169] on link "button" at bounding box center [629, 163] width 237 height 158
click at [605, 237] on link "Technical SEO" at bounding box center [648, 231] width 237 height 31
click at [592, 208] on link "button" at bounding box center [629, 163] width 237 height 158
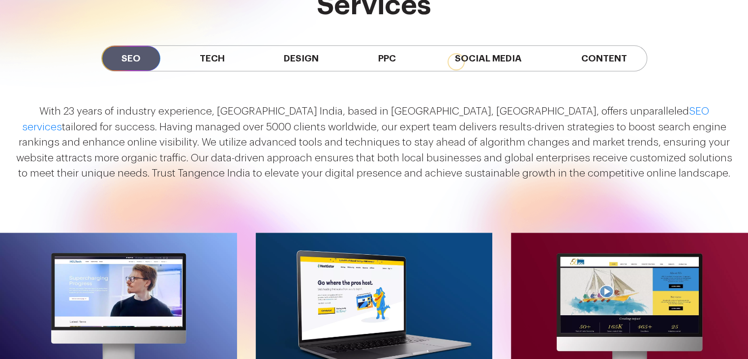
scroll to position [1128, 0]
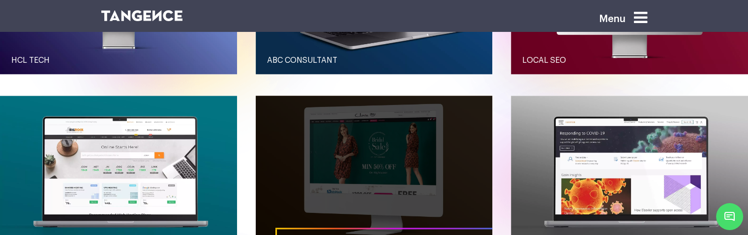
scroll to position [1152, 0]
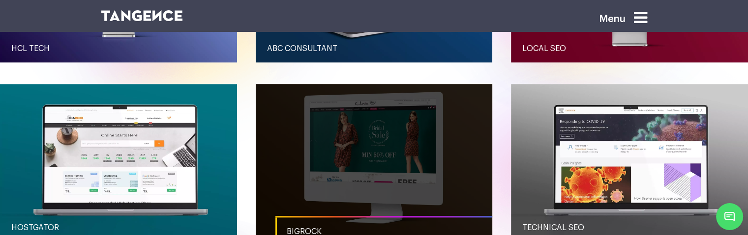
click at [356, 162] on link "button" at bounding box center [374, 163] width 237 height 158
click at [320, 221] on link "Bigrock" at bounding box center [393, 231] width 237 height 31
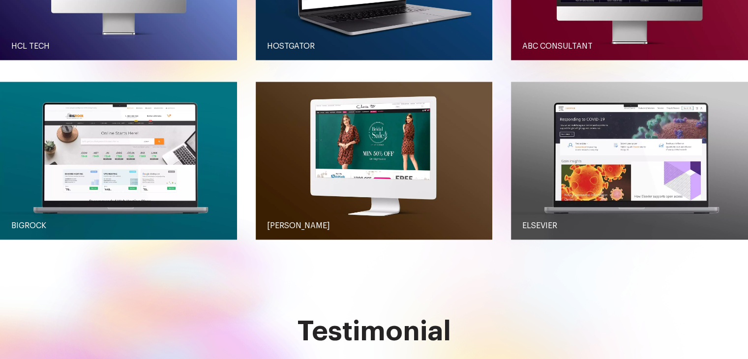
scroll to position [1275, 0]
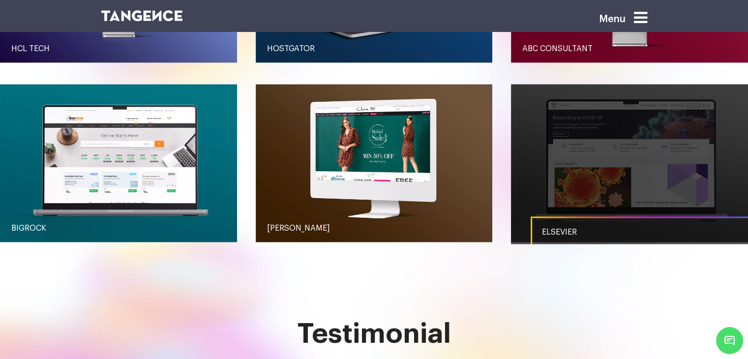
click at [634, 175] on link "button" at bounding box center [629, 163] width 237 height 158
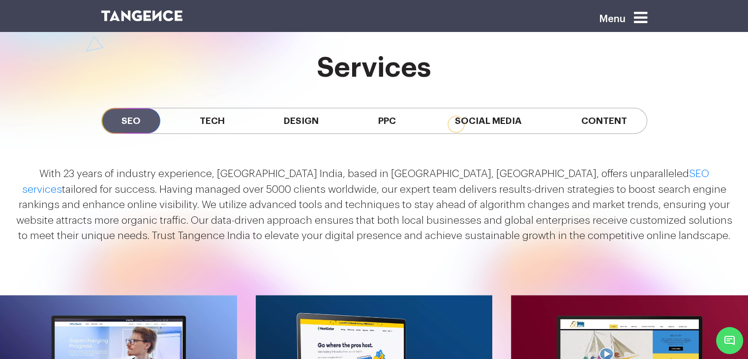
scroll to position [784, 0]
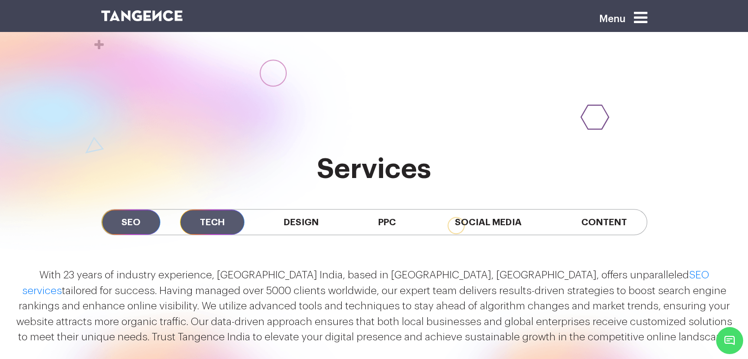
click at [218, 221] on span "Tech" at bounding box center [212, 221] width 64 height 25
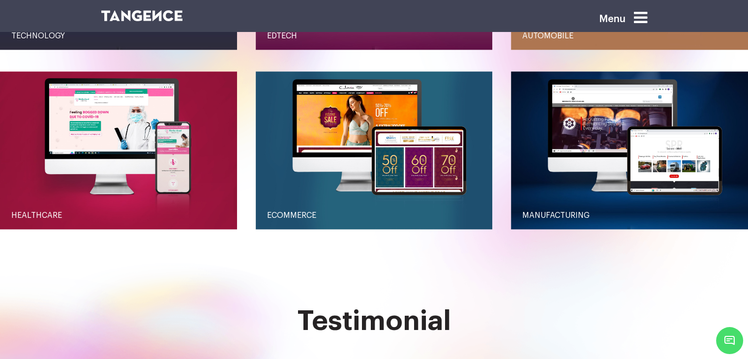
scroll to position [1079, 0]
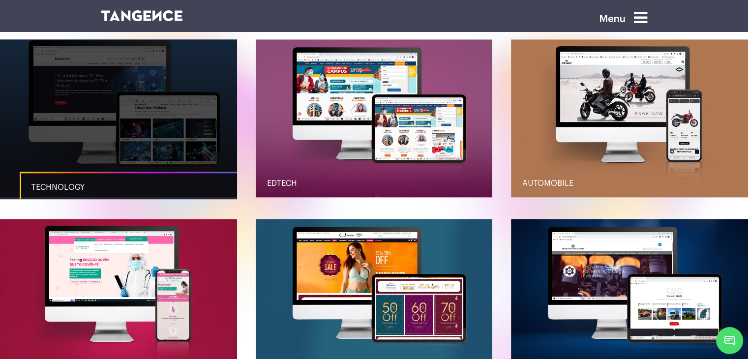
click at [181, 117] on link "button" at bounding box center [118, 118] width 237 height 158
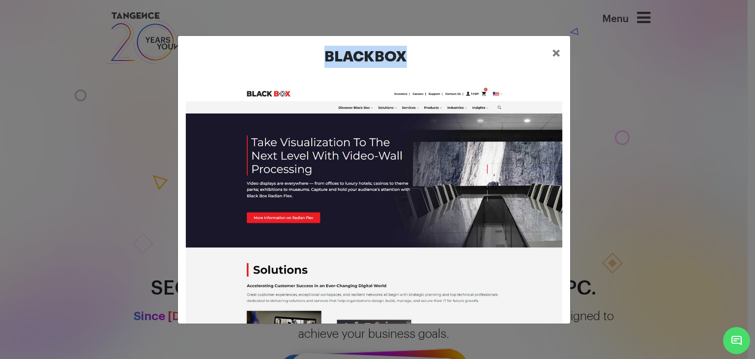
drag, startPoint x: 407, startPoint y: 54, endPoint x: 326, endPoint y: 63, distance: 81.6
click at [326, 63] on h2 "BLACKBOX" at bounding box center [366, 57] width 356 height 22
click at [652, 67] on div "BLACKBOX ×" at bounding box center [377, 179] width 755 height 359
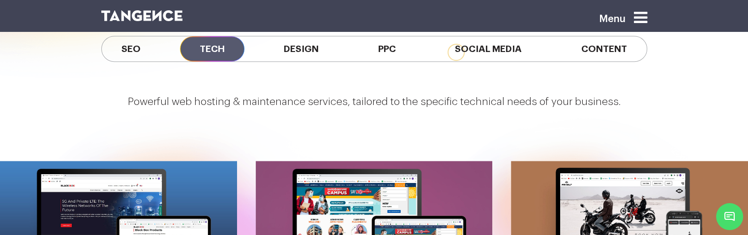
scroll to position [746, 0]
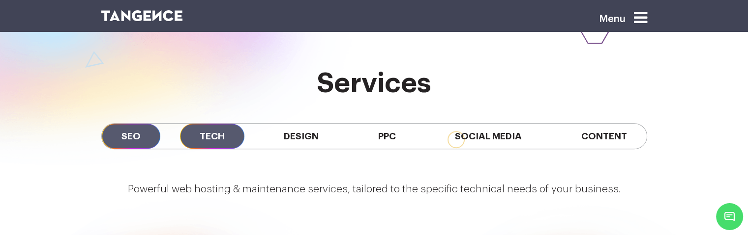
click at [120, 134] on span "SEO" at bounding box center [131, 136] width 58 height 25
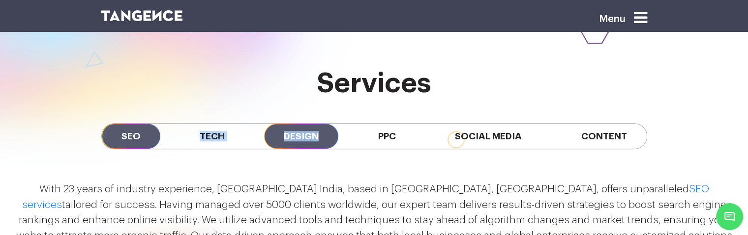
drag, startPoint x: 153, startPoint y: 131, endPoint x: 302, endPoint y: 129, distance: 148.9
click at [302, 129] on div "SEO Tech Design PPC Social Media Content" at bounding box center [374, 136] width 546 height 26
drag, startPoint x: 411, startPoint y: 143, endPoint x: 283, endPoint y: 144, distance: 127.8
click at [283, 144] on div "SEO Tech Design PPC Social Media Content" at bounding box center [374, 136] width 546 height 26
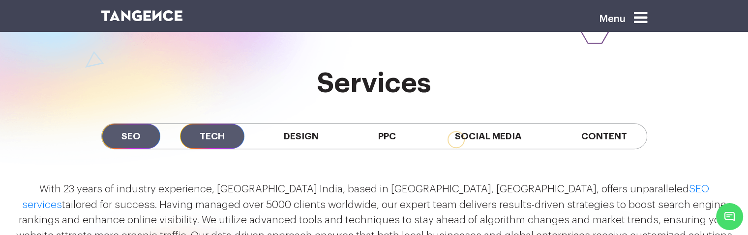
click at [206, 138] on span "Tech" at bounding box center [212, 136] width 64 height 25
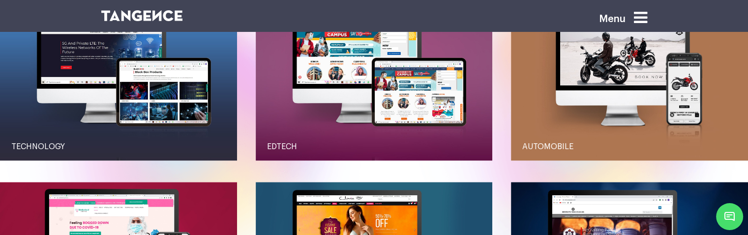
scroll to position [795, 0]
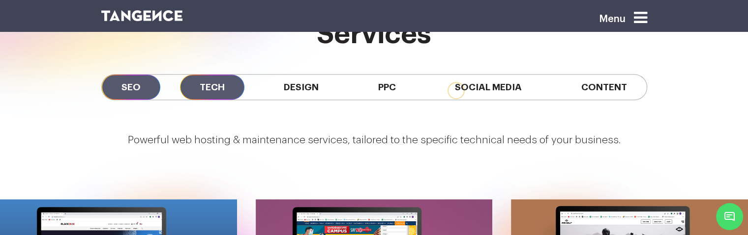
click at [137, 85] on span "SEO" at bounding box center [131, 87] width 58 height 25
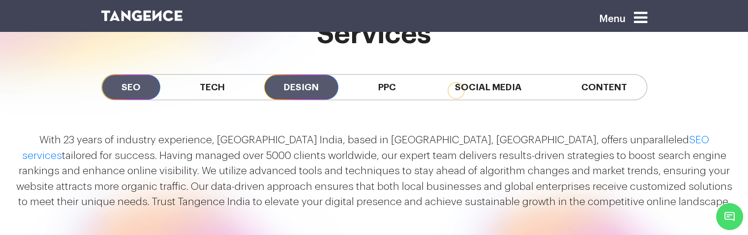
click at [288, 91] on span "Design" at bounding box center [301, 87] width 74 height 25
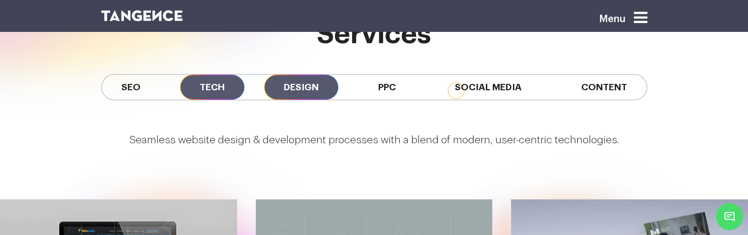
click at [203, 89] on span "Tech" at bounding box center [212, 87] width 64 height 25
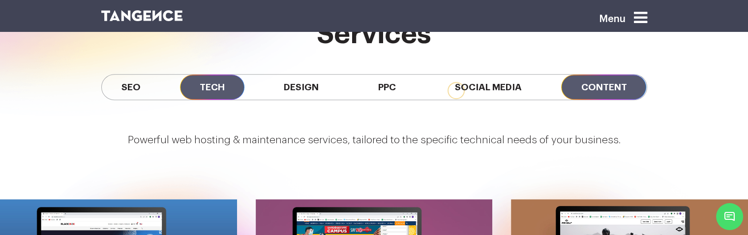
click at [575, 83] on span "Content" at bounding box center [603, 87] width 85 height 25
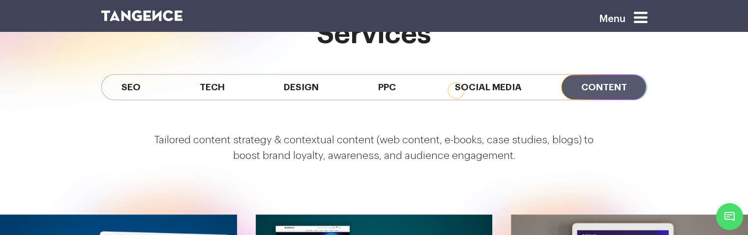
click at [642, 175] on div "Tailored content strategy & contextual content (web content, e-books, case stud…" at bounding box center [374, 152] width 748 height 55
click at [125, 85] on span "SEO" at bounding box center [131, 87] width 58 height 25
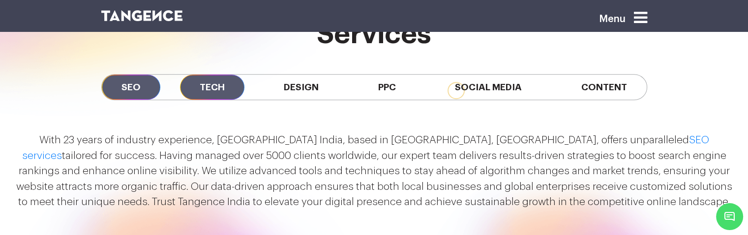
click at [216, 83] on span "Tech" at bounding box center [212, 87] width 64 height 25
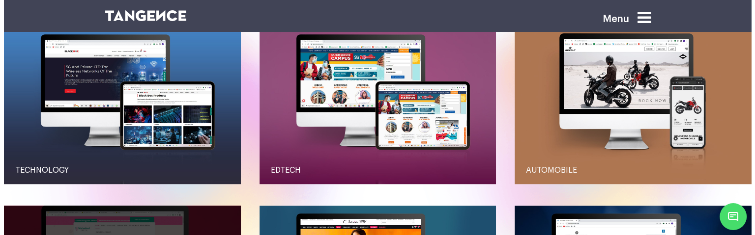
scroll to position [1041, 0]
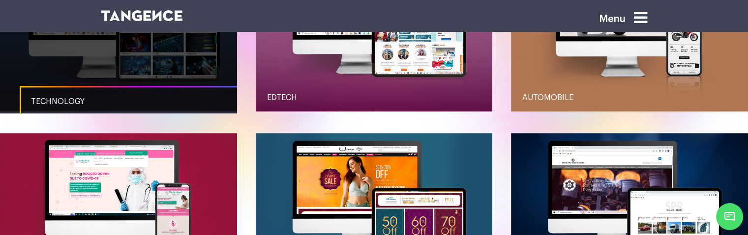
click at [115, 92] on link "Technology" at bounding box center [138, 101] width 237 height 31
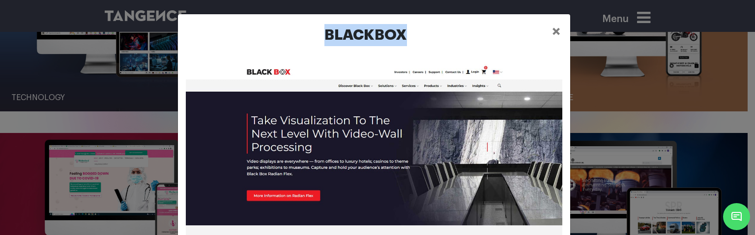
drag, startPoint x: 436, startPoint y: 30, endPoint x: 315, endPoint y: 30, distance: 121.9
click at [315, 30] on h2 "BLACKBOX" at bounding box center [366, 35] width 356 height 22
copy h2 "BLACKBOX"
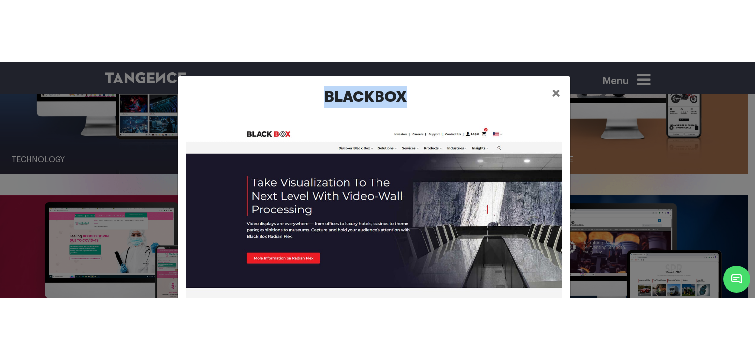
scroll to position [1164, 0]
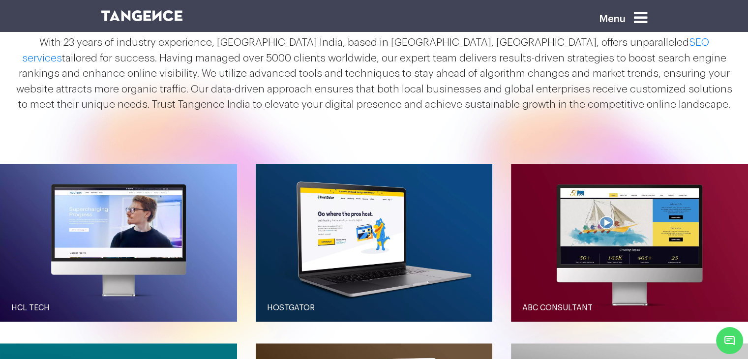
scroll to position [820, 0]
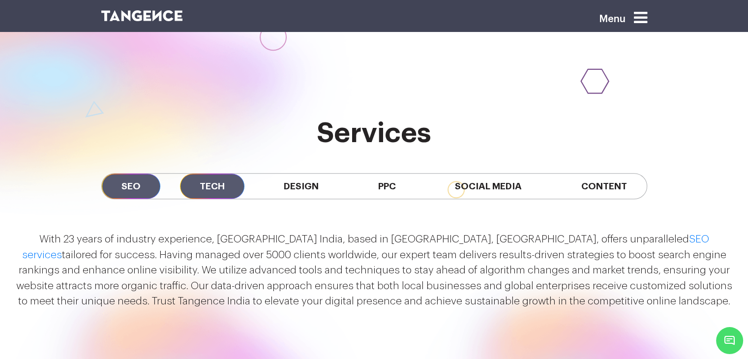
click at [220, 183] on span "Tech" at bounding box center [212, 185] width 64 height 25
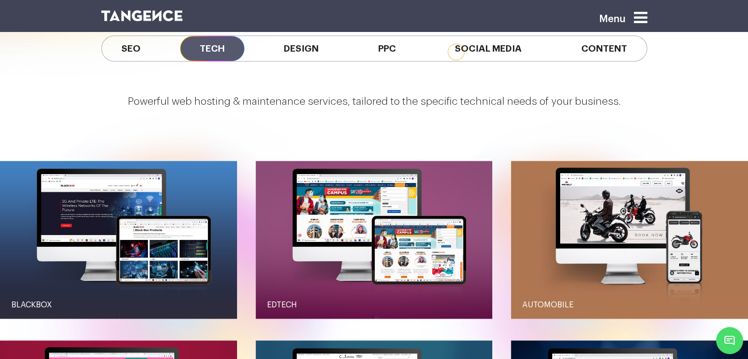
scroll to position [1016, 0]
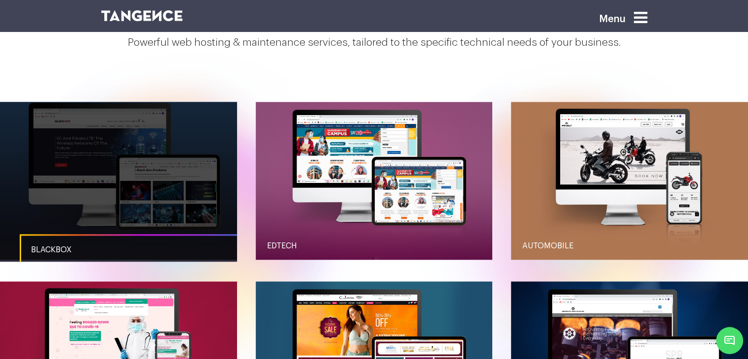
click at [157, 220] on link "button" at bounding box center [118, 181] width 237 height 158
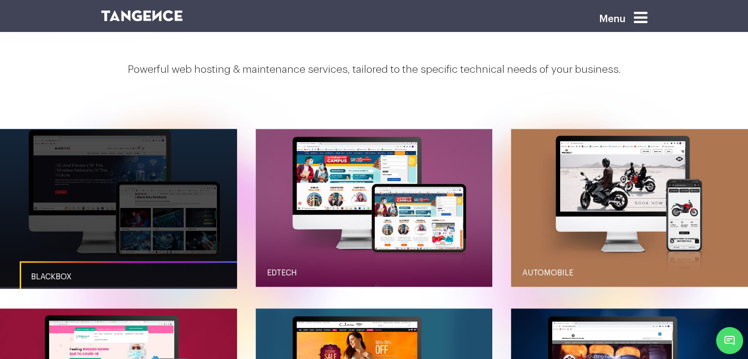
scroll to position [1032, 0]
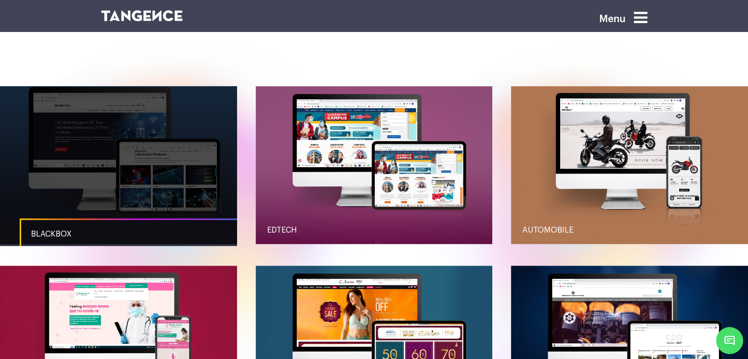
click at [159, 219] on link "BLACKBOX" at bounding box center [138, 233] width 237 height 31
click at [179, 173] on link "button" at bounding box center [118, 165] width 237 height 158
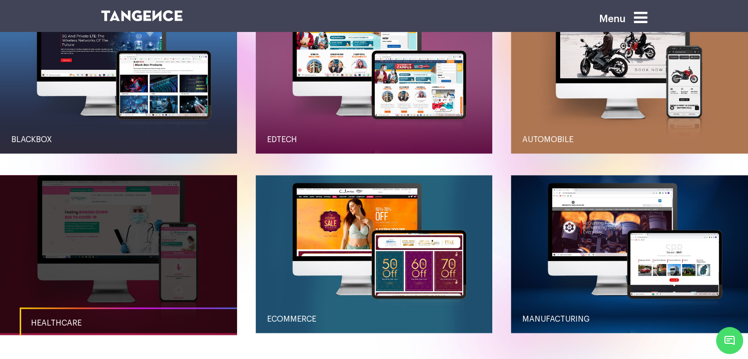
scroll to position [1180, 0]
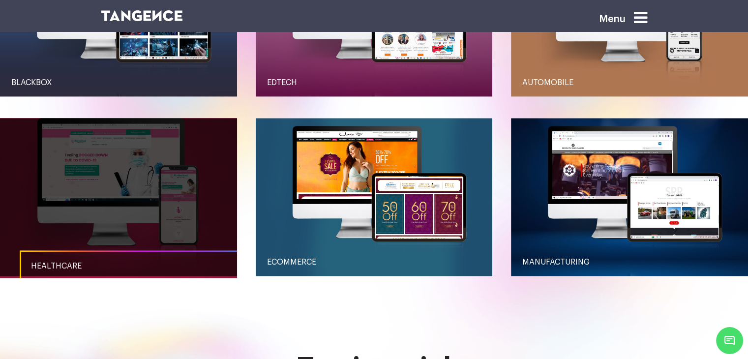
click at [150, 194] on link "button" at bounding box center [118, 197] width 237 height 158
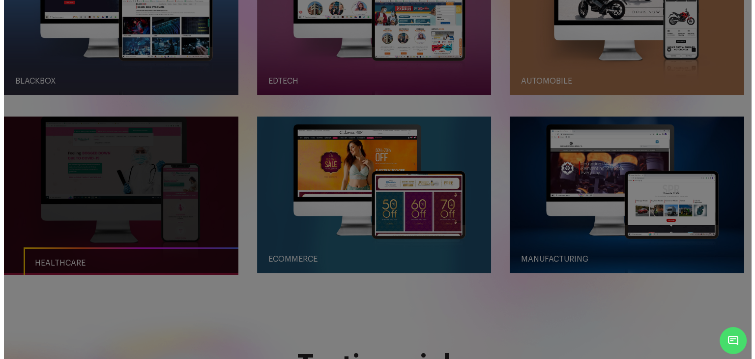
scroll to position [0, 0]
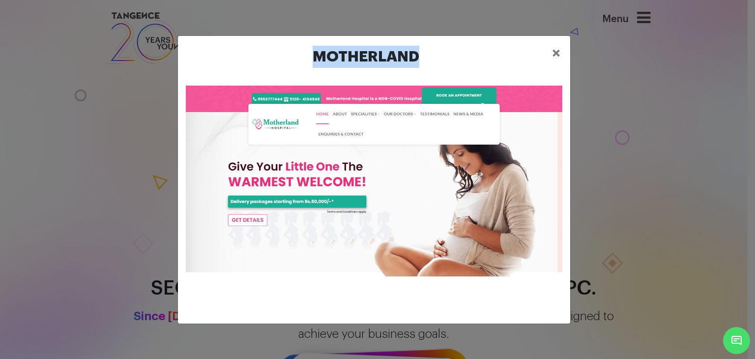
drag, startPoint x: 424, startPoint y: 57, endPoint x: 308, endPoint y: 56, distance: 116.0
click at [308, 56] on h2 "MOTHERLAND" at bounding box center [366, 57] width 356 height 22
copy h2 "MOTHERLAND"
click at [554, 48] on span "×" at bounding box center [556, 53] width 8 height 15
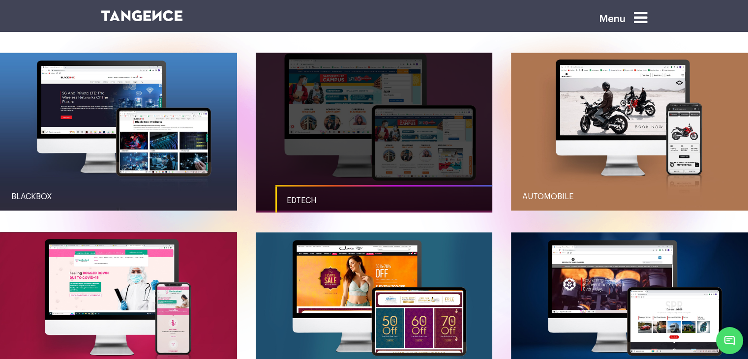
scroll to position [1048, 0]
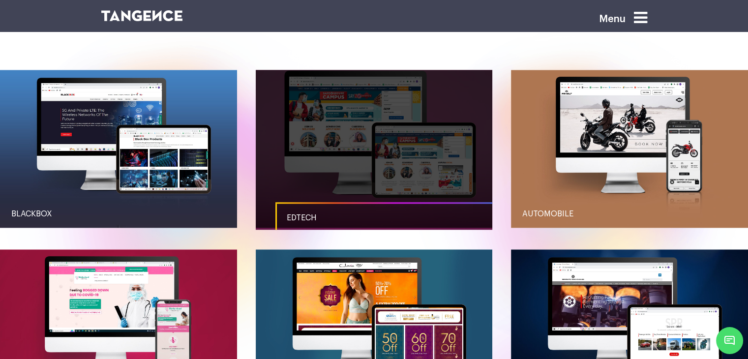
click at [334, 147] on link "button" at bounding box center [374, 149] width 237 height 158
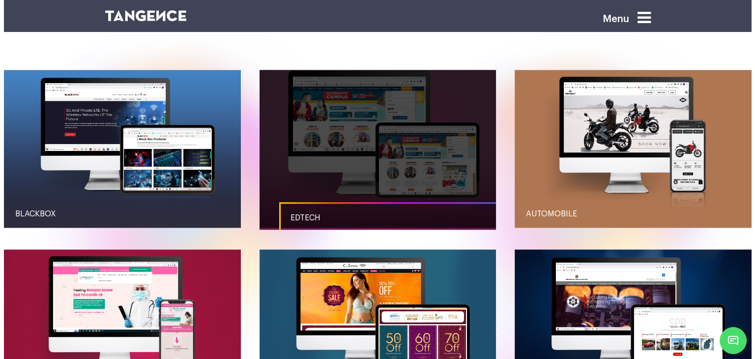
scroll to position [0, 0]
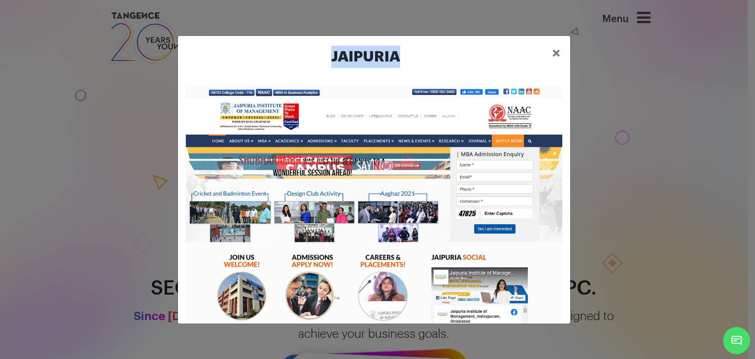
drag, startPoint x: 419, startPoint y: 58, endPoint x: 313, endPoint y: 46, distance: 106.3
click at [313, 46] on h2 "JAIPURIA" at bounding box center [366, 57] width 356 height 22
copy h2 "JAIPURIA"
click at [554, 48] on span "×" at bounding box center [556, 53] width 8 height 15
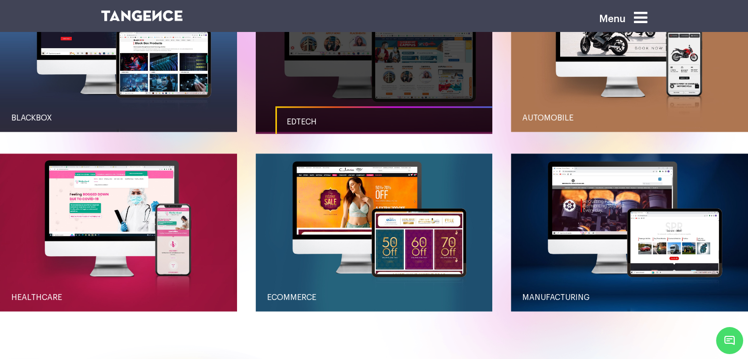
scroll to position [1164, 0]
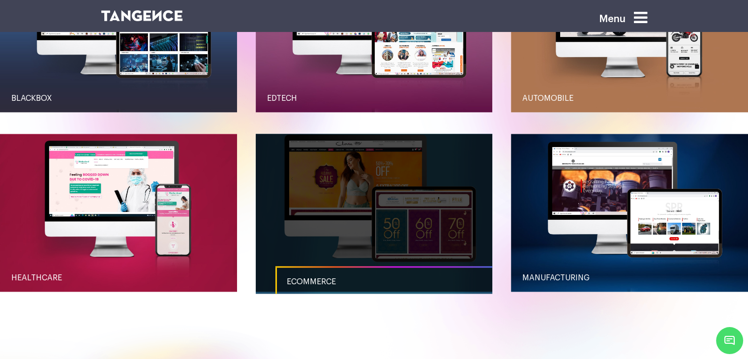
click at [304, 208] on link "button" at bounding box center [374, 213] width 237 height 158
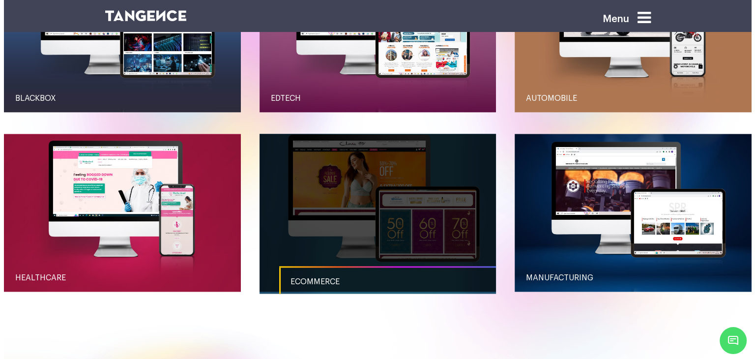
scroll to position [0, 0]
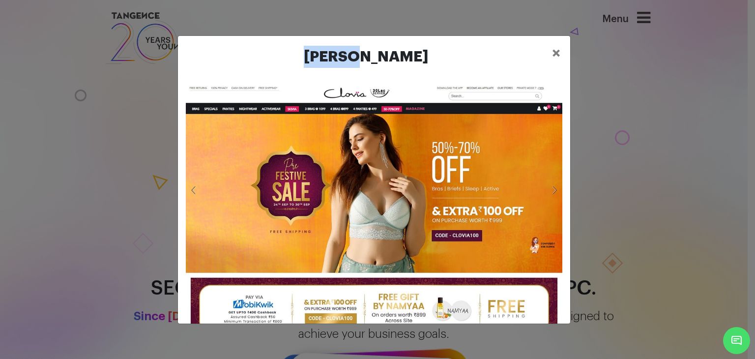
drag, startPoint x: 394, startPoint y: 56, endPoint x: 334, endPoint y: 56, distance: 60.0
click at [334, 56] on h2 "[PERSON_NAME]" at bounding box center [366, 57] width 356 height 22
copy h2 "[PERSON_NAME]"
click at [549, 54] on button "×" at bounding box center [556, 53] width 24 height 30
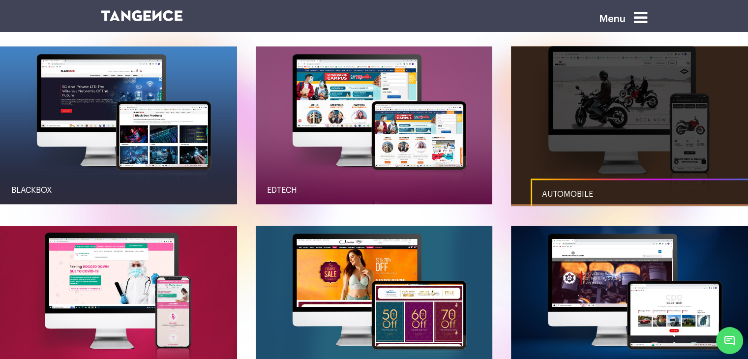
scroll to position [1097, 0]
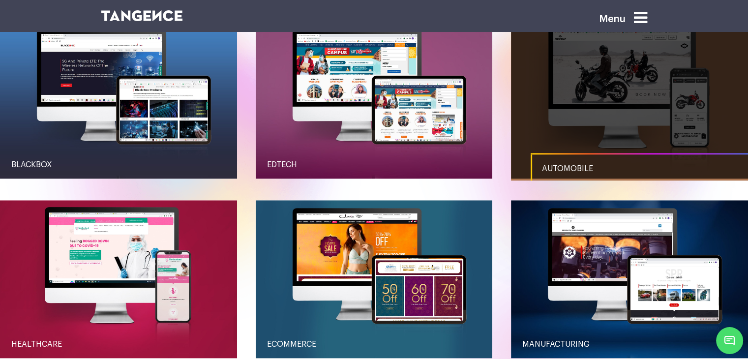
click at [608, 115] on link "button" at bounding box center [629, 100] width 237 height 158
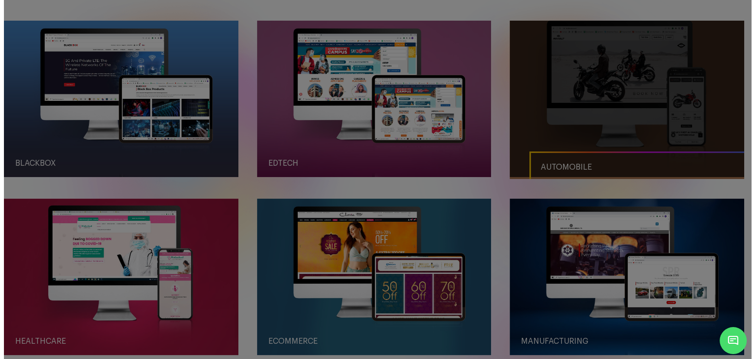
scroll to position [0, 0]
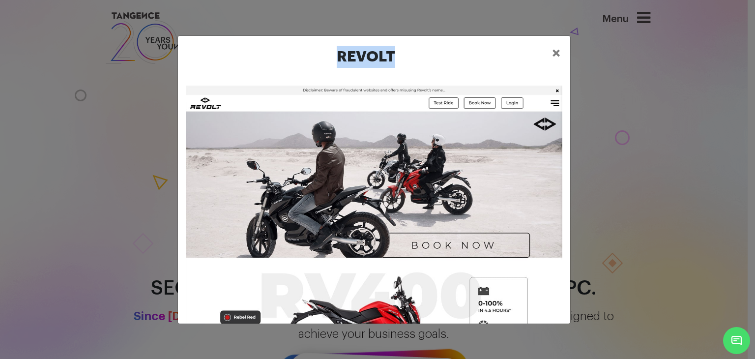
drag, startPoint x: 377, startPoint y: 56, endPoint x: 336, endPoint y: 56, distance: 41.3
click at [336, 56] on h2 "REVOLT" at bounding box center [366, 57] width 356 height 22
copy h2 "REVOLT"
click at [553, 53] on span "×" at bounding box center [556, 53] width 8 height 15
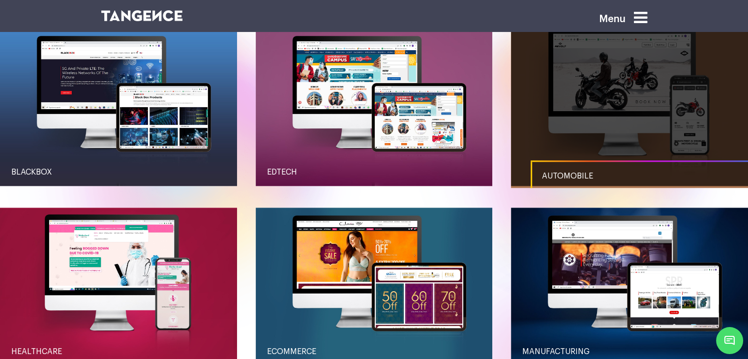
scroll to position [1164, 0]
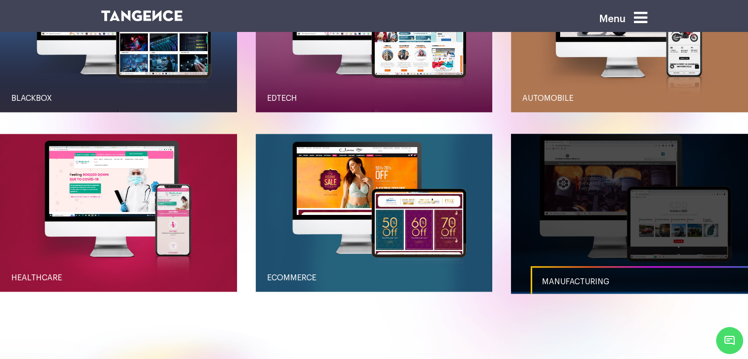
click at [569, 199] on link "button" at bounding box center [629, 213] width 237 height 158
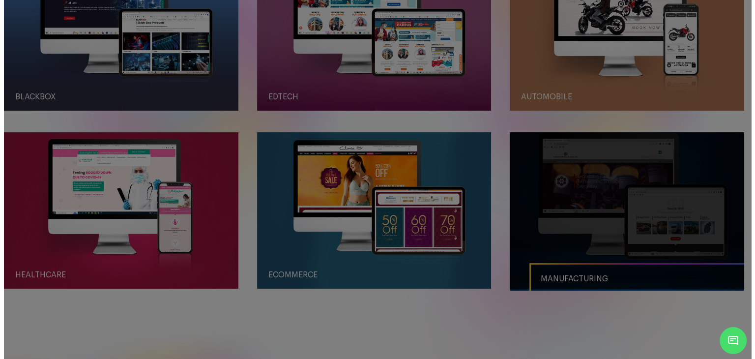
scroll to position [0, 0]
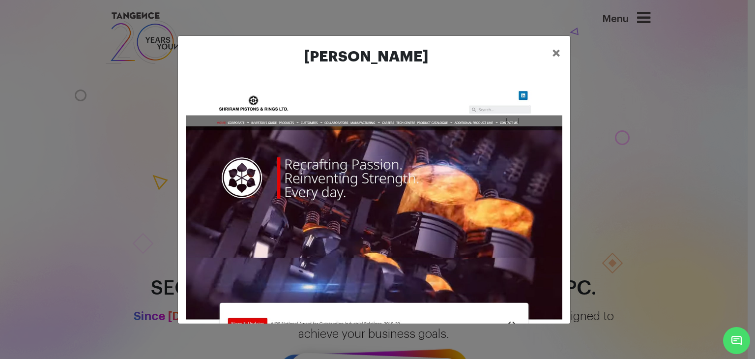
drag, startPoint x: 442, startPoint y: 59, endPoint x: 289, endPoint y: 52, distance: 153.0
click at [289, 52] on h2 "[PERSON_NAME]" at bounding box center [366, 57] width 356 height 22
copy h2 "[PERSON_NAME]"
click at [556, 56] on span "×" at bounding box center [556, 53] width 8 height 15
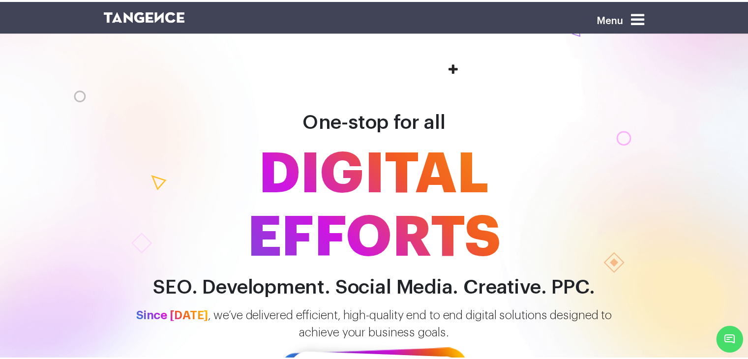
scroll to position [1196, 0]
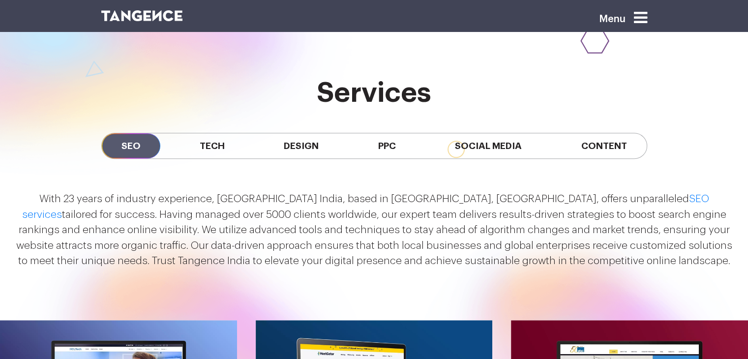
scroll to position [852, 0]
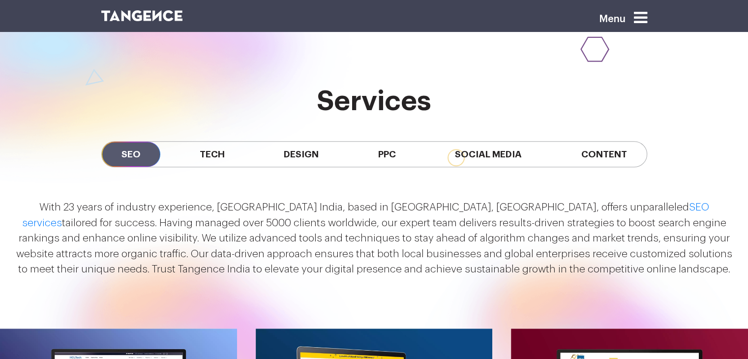
click at [493, 230] on p "With 23 years of industry experience, Tangence India, based in Noida, Delhi NCR…" at bounding box center [373, 239] width 723 height 78
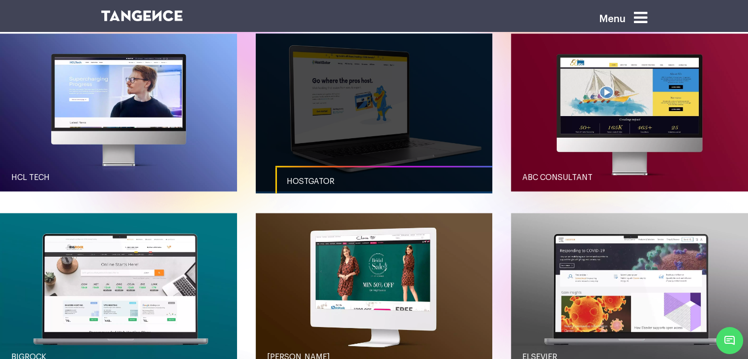
scroll to position [950, 0]
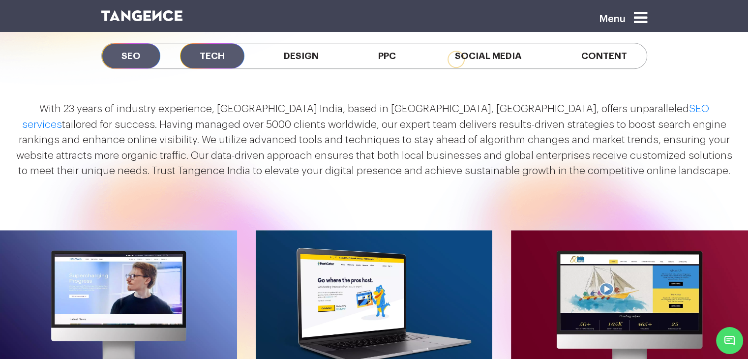
click at [206, 48] on span "Tech" at bounding box center [212, 55] width 64 height 25
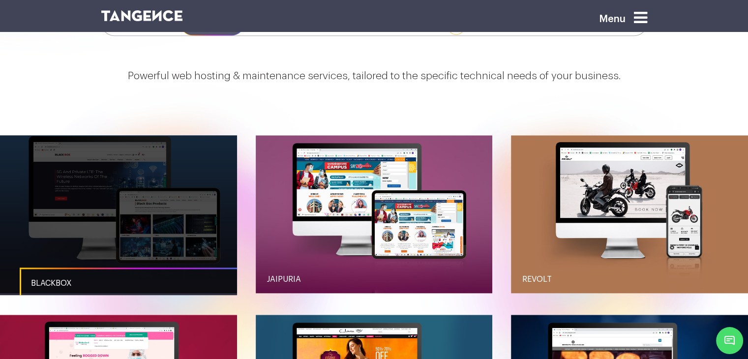
scroll to position [1048, 0]
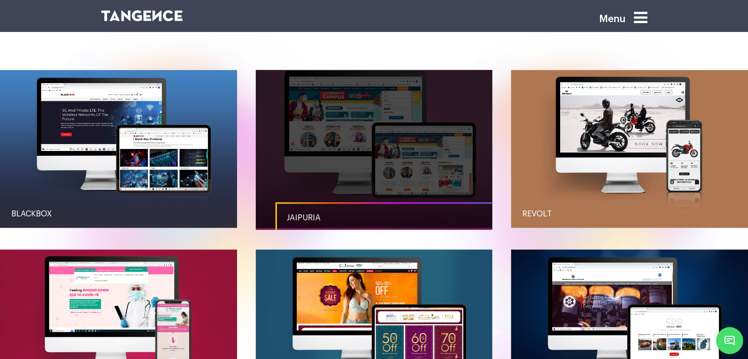
click at [320, 130] on link "button" at bounding box center [374, 149] width 237 height 158
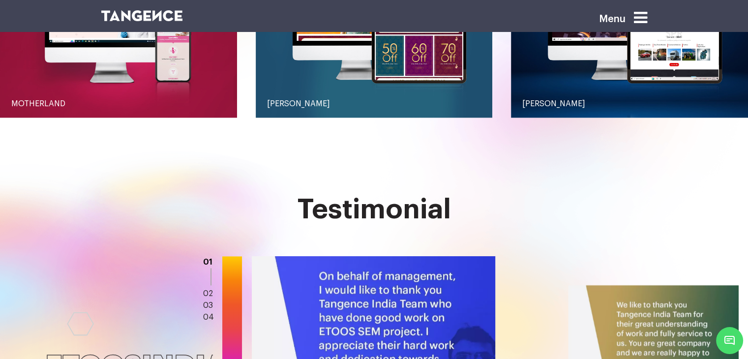
scroll to position [1343, 0]
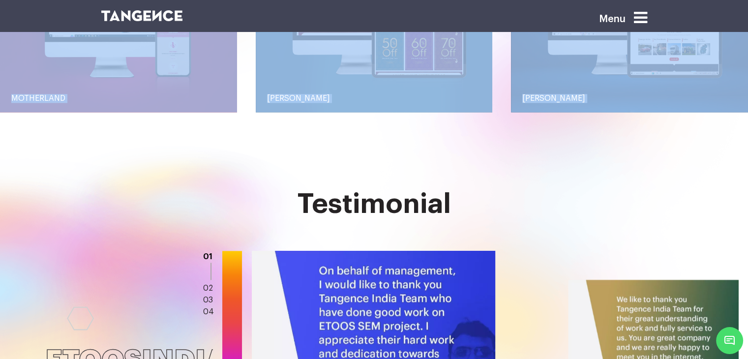
drag, startPoint x: 294, startPoint y: 199, endPoint x: 454, endPoint y: 187, distance: 160.2
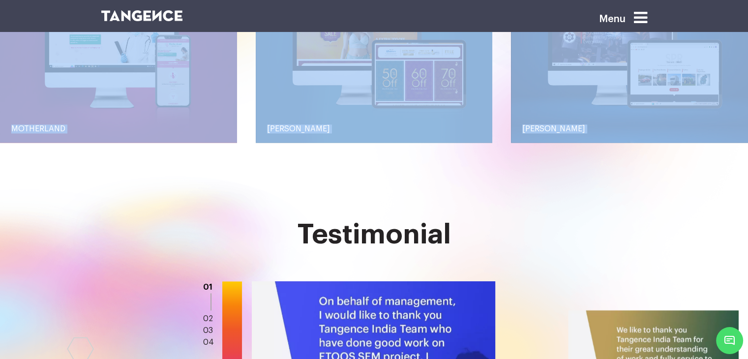
scroll to position [1196, 0]
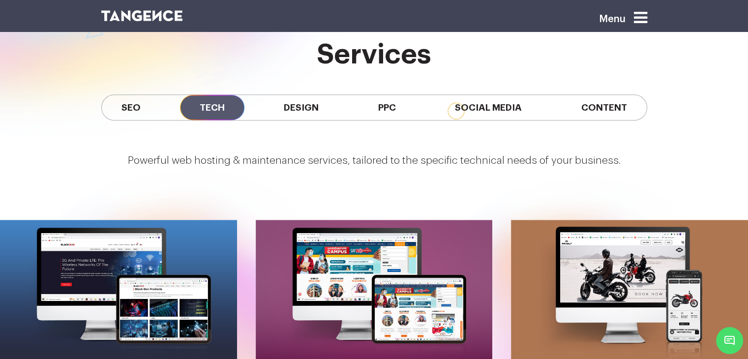
scroll to position [852, 0]
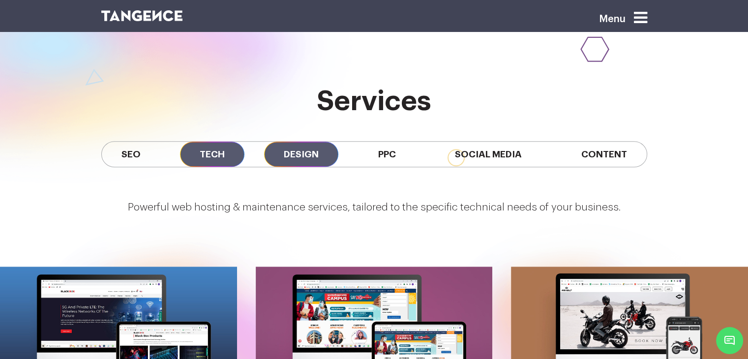
click at [285, 165] on span "Design" at bounding box center [301, 154] width 74 height 25
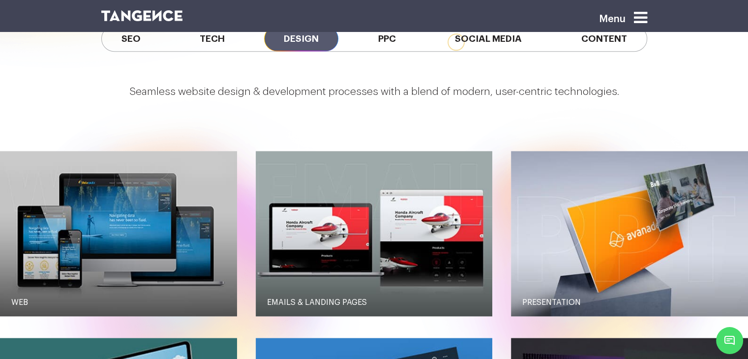
scroll to position [950, 0]
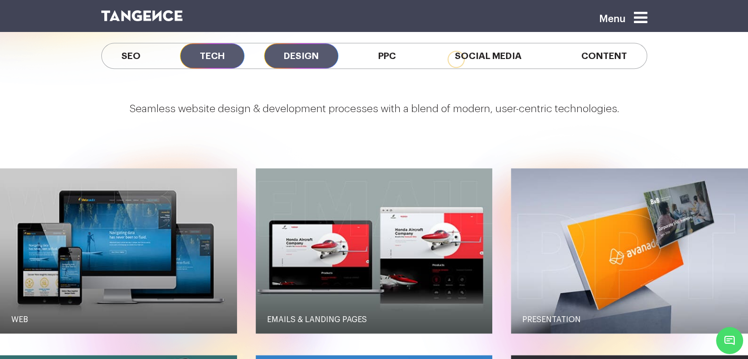
click at [210, 56] on span "Tech" at bounding box center [212, 55] width 64 height 25
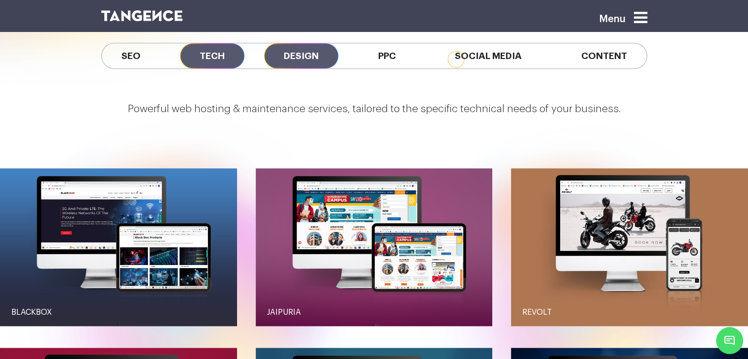
click at [286, 55] on span "Design" at bounding box center [301, 55] width 74 height 25
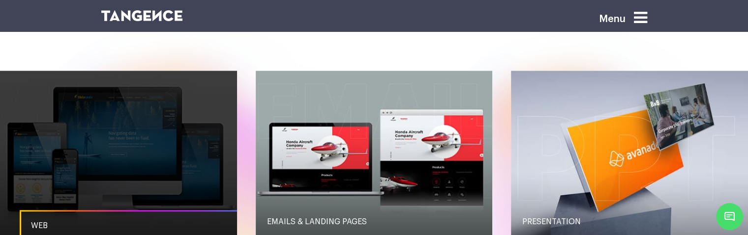
scroll to position [925, 0]
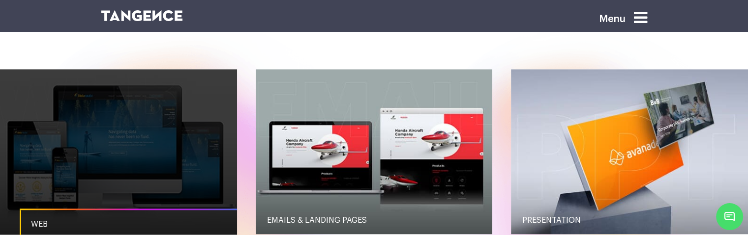
click at [86, 111] on link "button" at bounding box center [118, 151] width 237 height 165
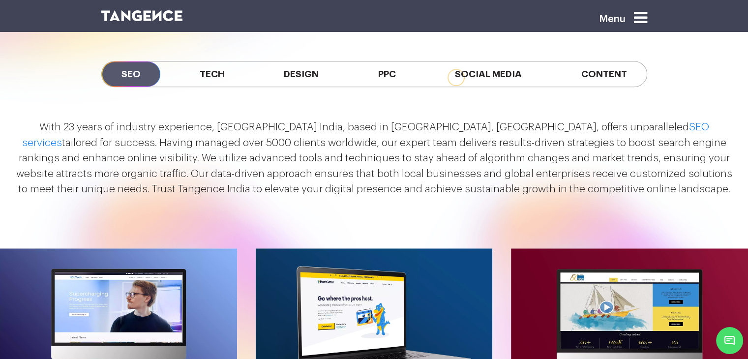
scroll to position [803, 0]
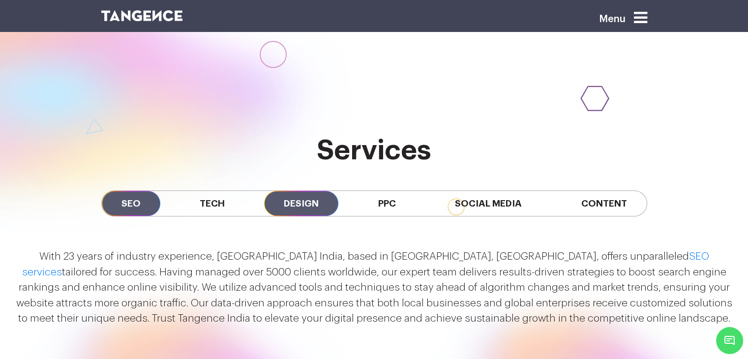
click at [282, 201] on span "Design" at bounding box center [301, 203] width 74 height 25
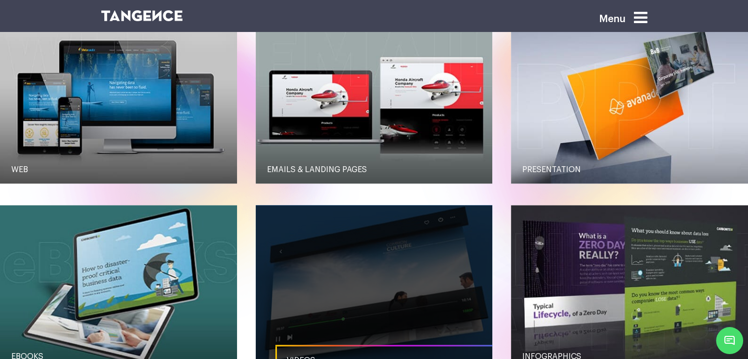
scroll to position [1097, 0]
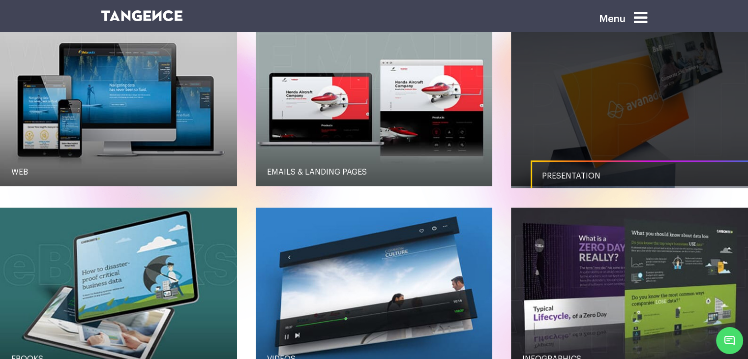
click at [564, 124] on link "button" at bounding box center [629, 103] width 237 height 165
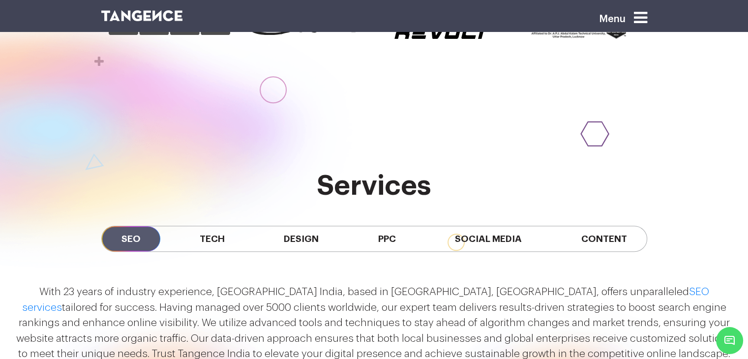
scroll to position [767, 0]
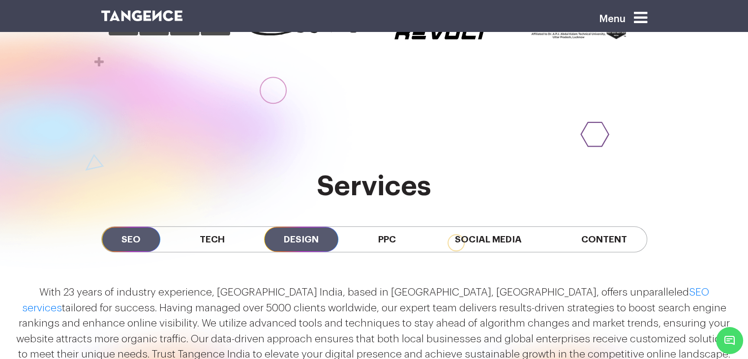
click at [303, 238] on span "Design" at bounding box center [301, 239] width 74 height 25
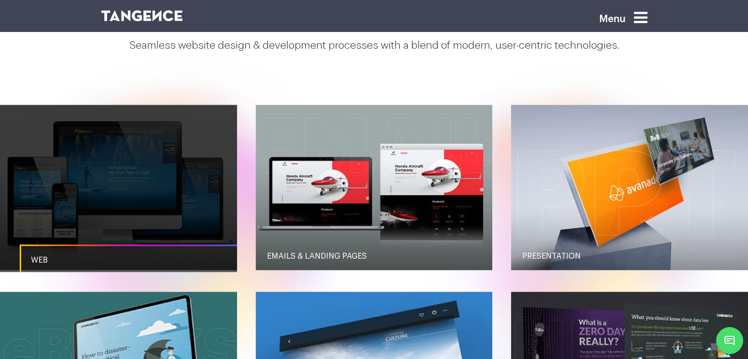
scroll to position [1062, 0]
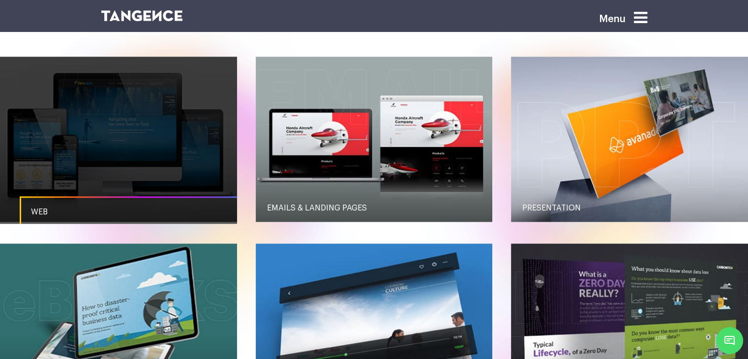
click at [105, 160] on link "button" at bounding box center [118, 139] width 237 height 165
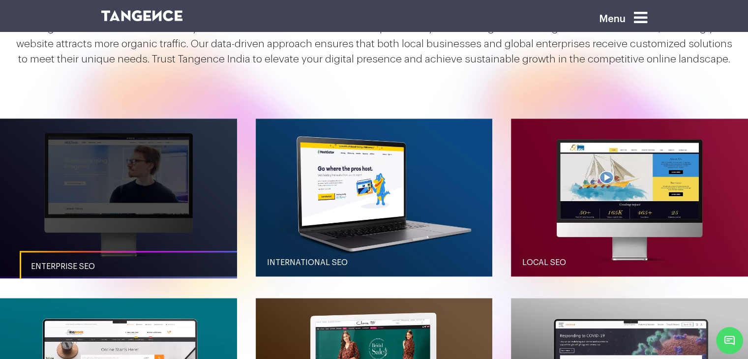
scroll to position [865, 0]
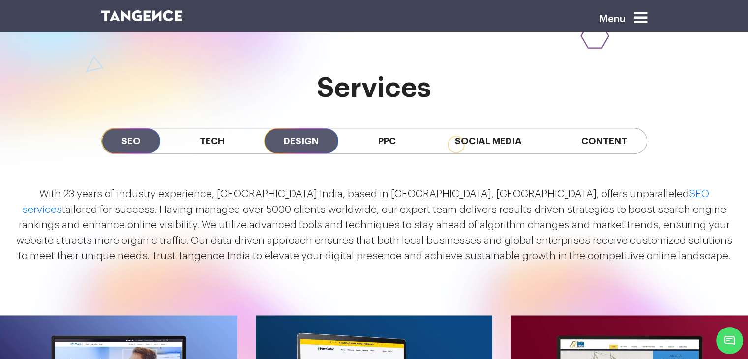
click at [299, 143] on span "Design" at bounding box center [301, 140] width 74 height 25
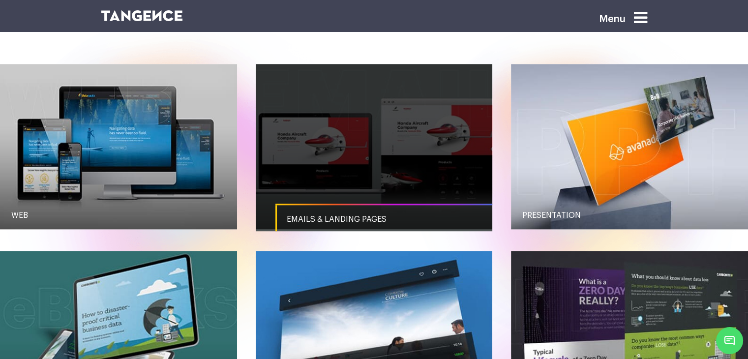
scroll to position [1062, 0]
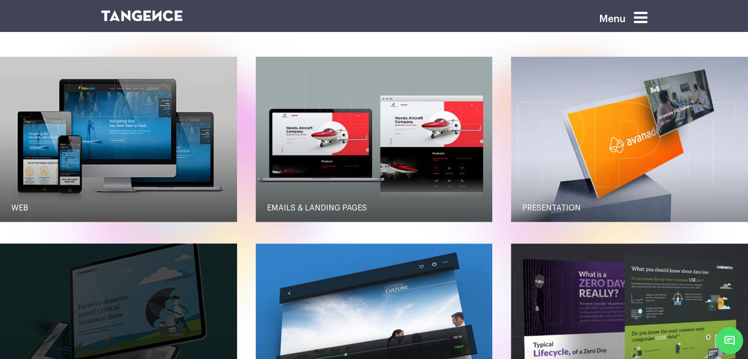
click at [171, 260] on link "button" at bounding box center [118, 325] width 237 height 165
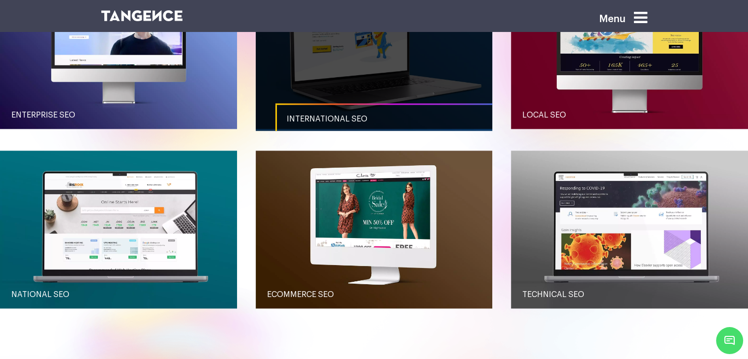
click at [341, 107] on link "International SEO" at bounding box center [393, 118] width 237 height 31
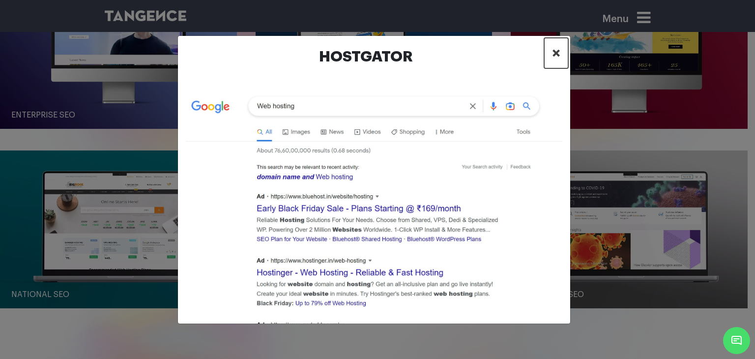
click at [555, 54] on span "×" at bounding box center [556, 53] width 8 height 15
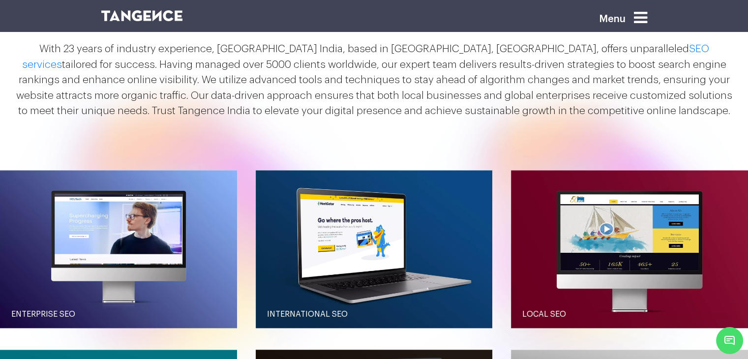
scroll to position [865, 0]
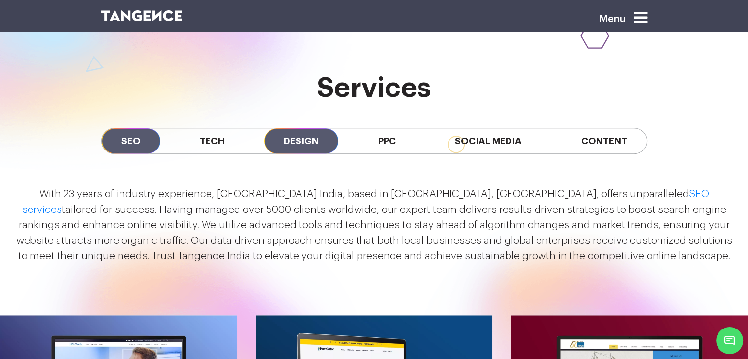
click at [300, 130] on span "Design" at bounding box center [301, 140] width 74 height 25
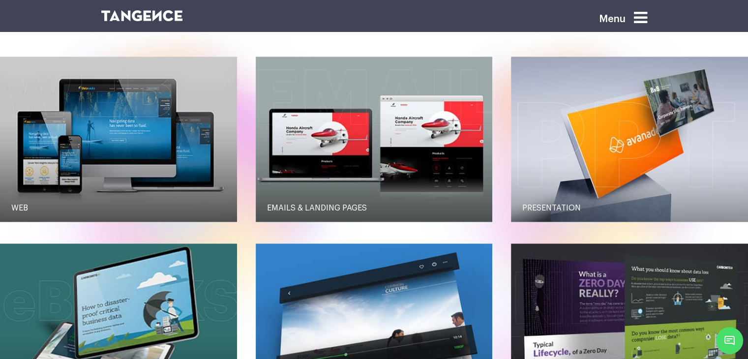
scroll to position [1111, 0]
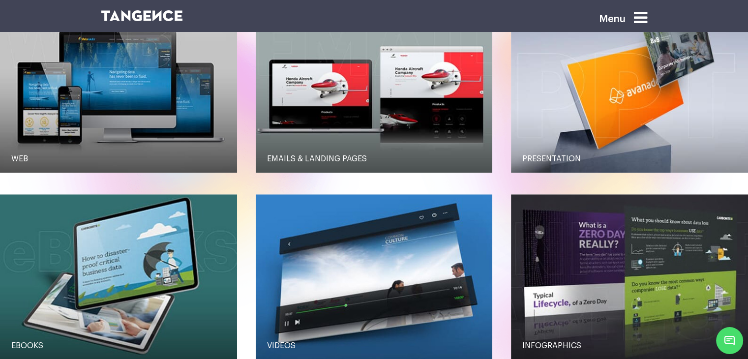
click at [354, 246] on link "button" at bounding box center [374, 276] width 237 height 165
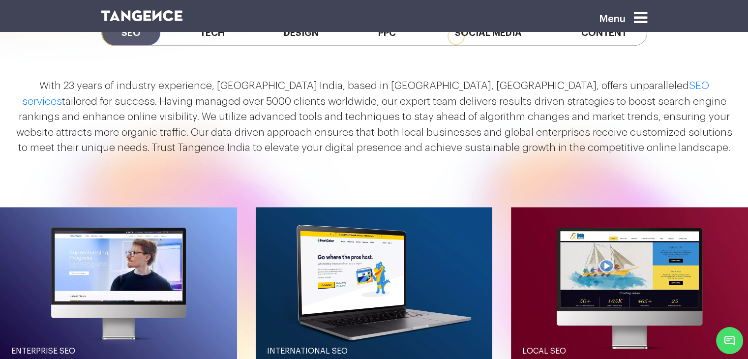
scroll to position [914, 0]
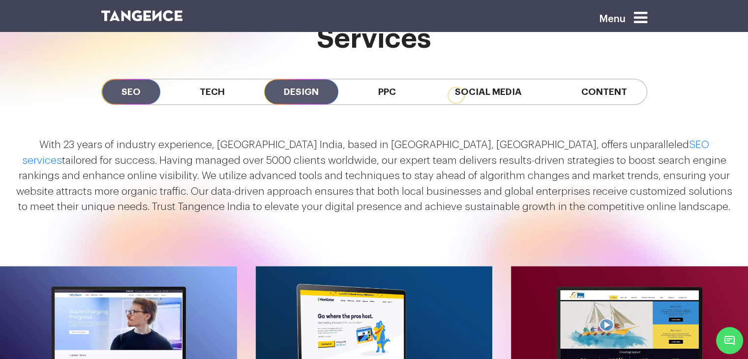
click at [309, 86] on span "Design" at bounding box center [301, 91] width 74 height 25
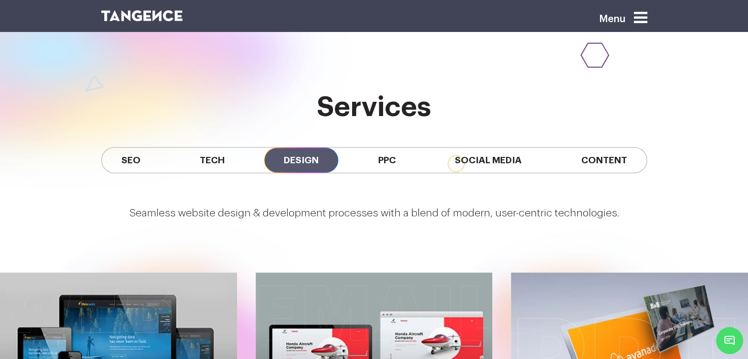
scroll to position [767, 0]
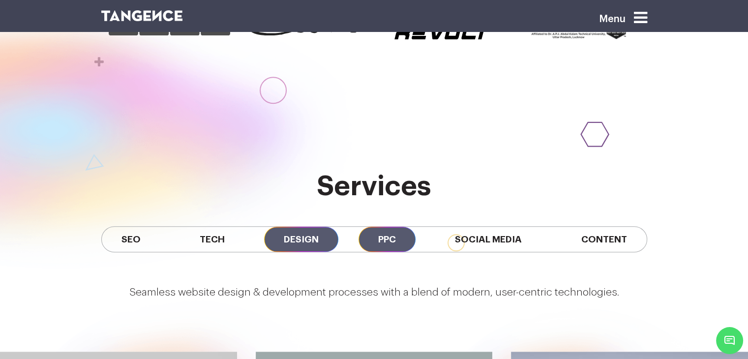
click at [374, 240] on span "PPC" at bounding box center [386, 239] width 57 height 25
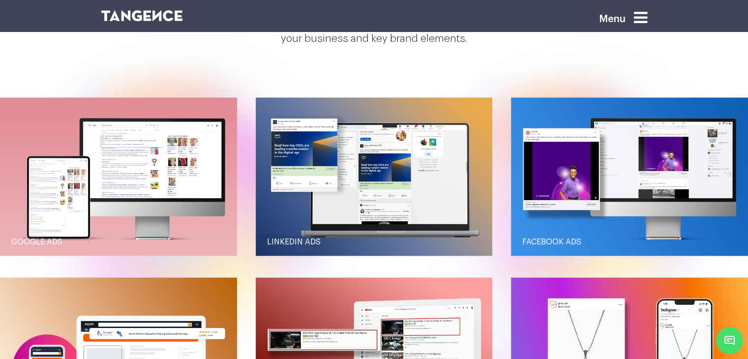
scroll to position [1062, 0]
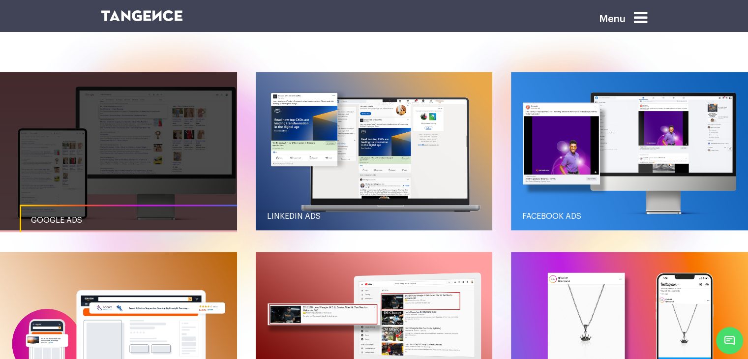
click at [128, 110] on link "button" at bounding box center [118, 151] width 237 height 158
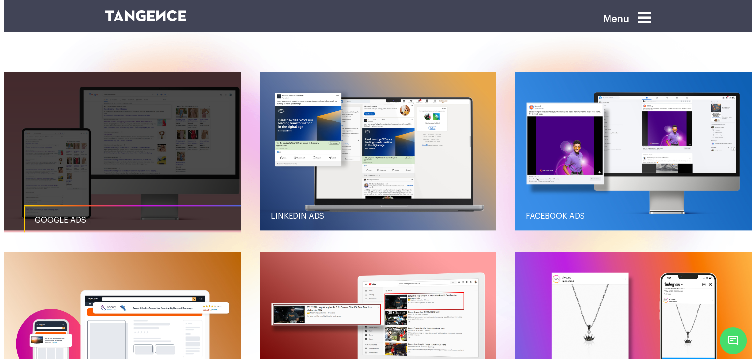
scroll to position [0, 0]
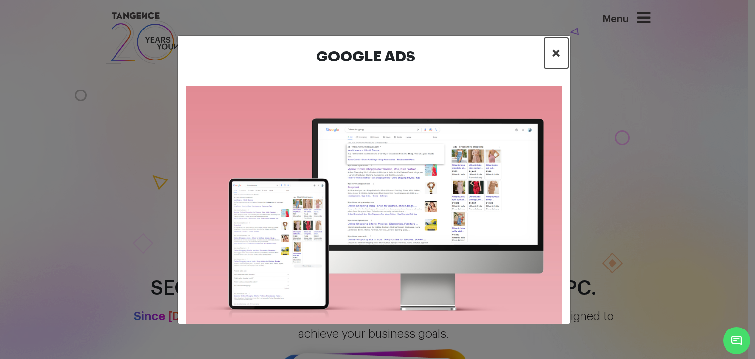
click at [554, 58] on span "×" at bounding box center [556, 53] width 8 height 15
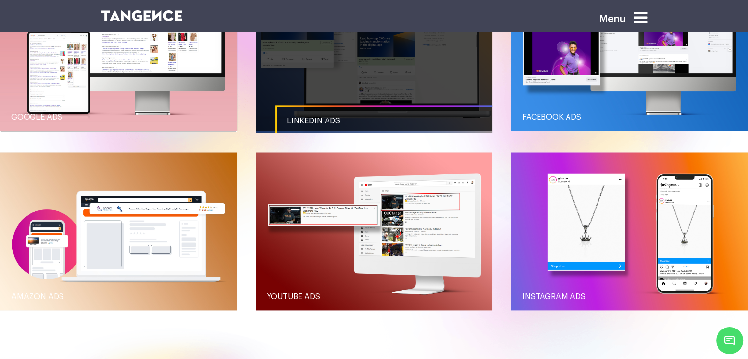
scroll to position [1081, 0]
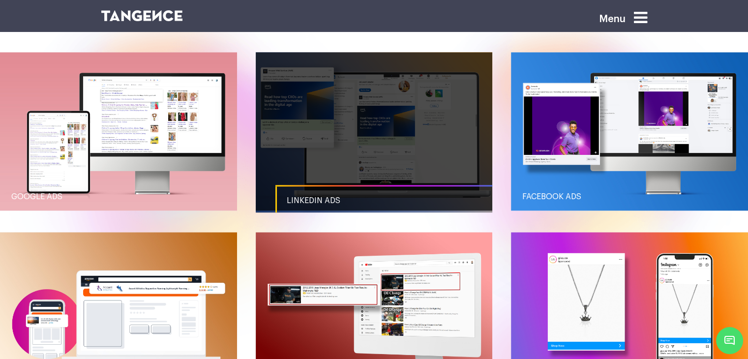
click at [437, 150] on link "button" at bounding box center [374, 131] width 237 height 158
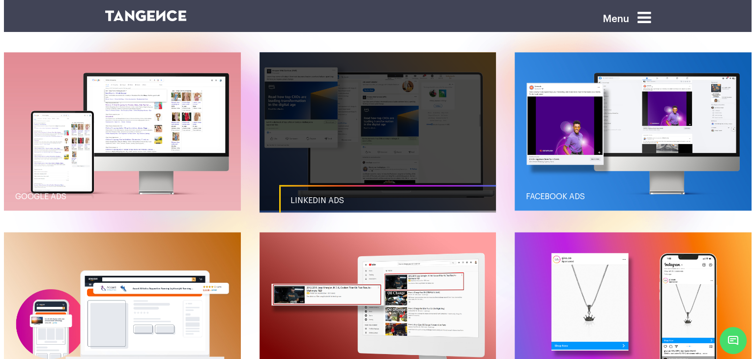
scroll to position [0, 0]
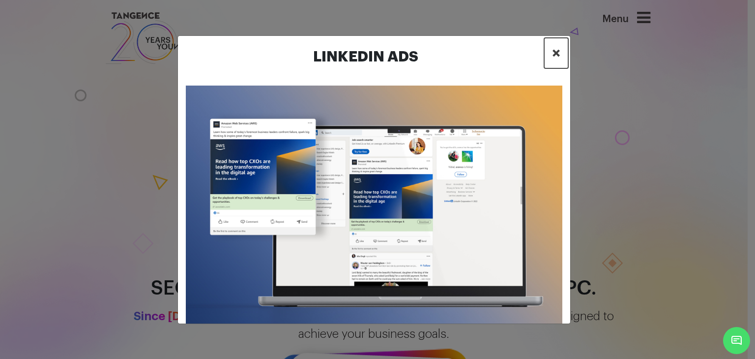
click at [559, 55] on span "×" at bounding box center [556, 53] width 8 height 15
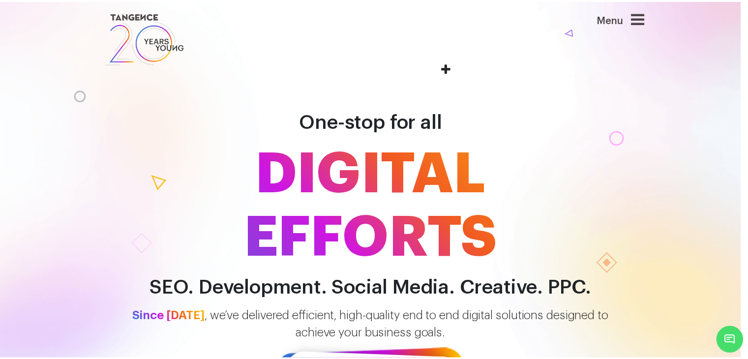
scroll to position [1032, 0]
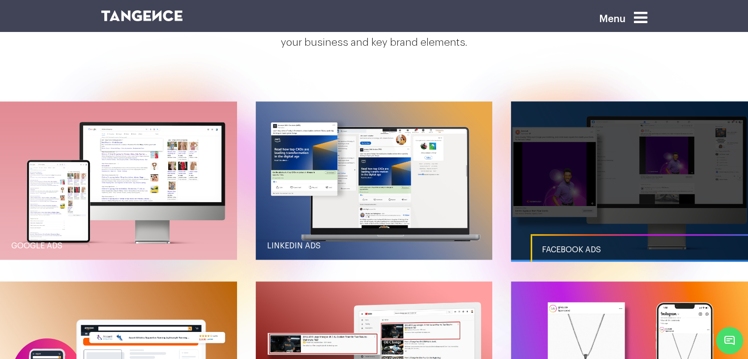
click at [600, 189] on link "button" at bounding box center [629, 180] width 237 height 158
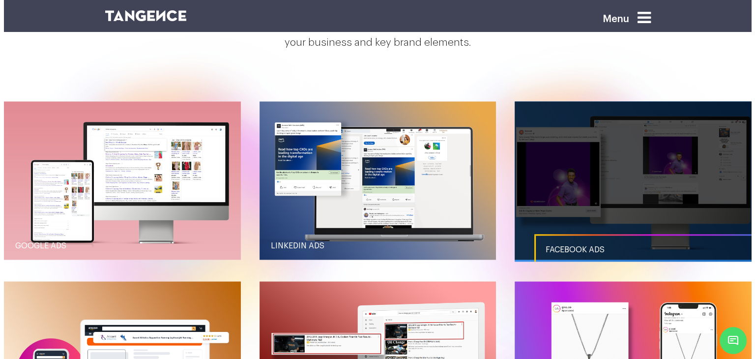
scroll to position [0, 0]
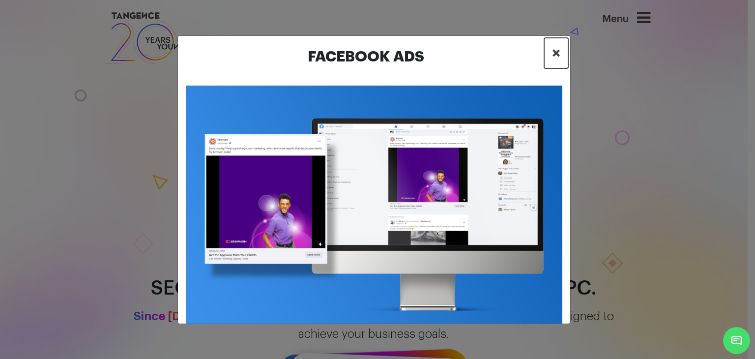
click at [557, 46] on span "×" at bounding box center [556, 53] width 8 height 15
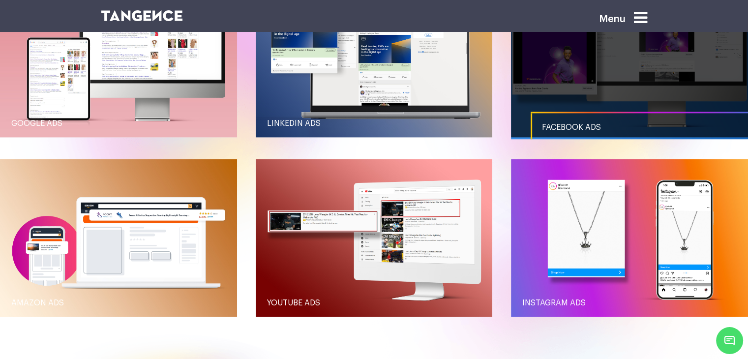
scroll to position [1180, 0]
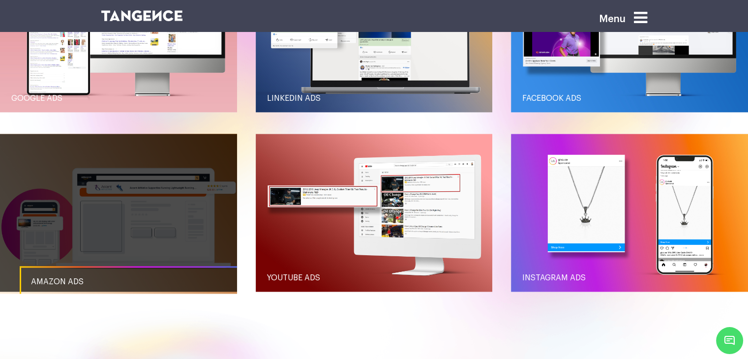
click at [114, 210] on link "button" at bounding box center [118, 213] width 237 height 158
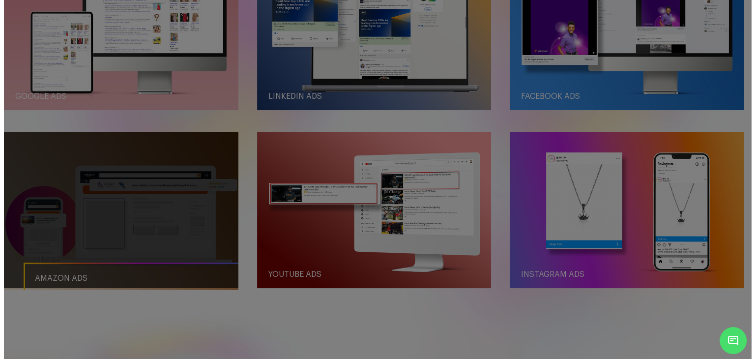
scroll to position [0, 0]
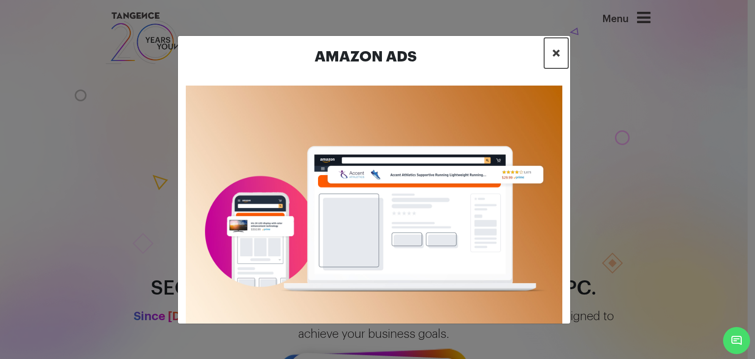
click at [559, 48] on span "×" at bounding box center [556, 53] width 8 height 15
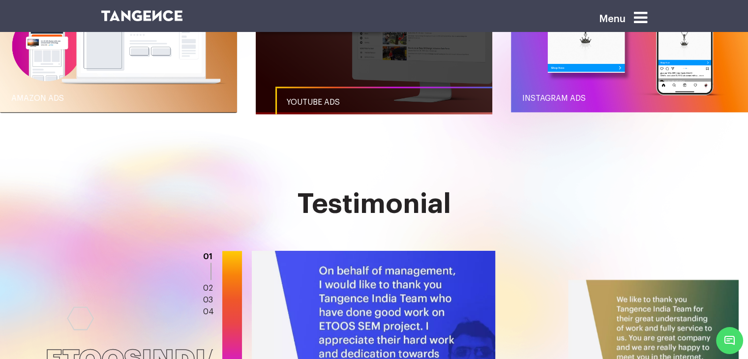
scroll to position [1261, 0]
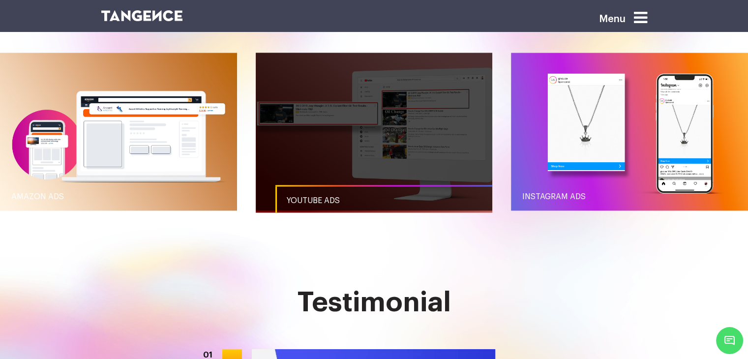
click at [320, 144] on link "button" at bounding box center [374, 132] width 237 height 158
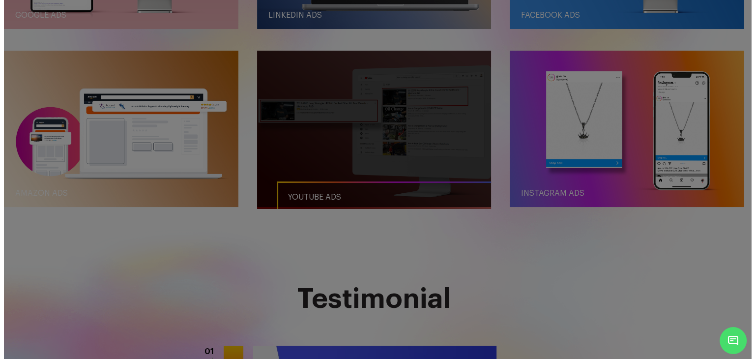
scroll to position [0, 0]
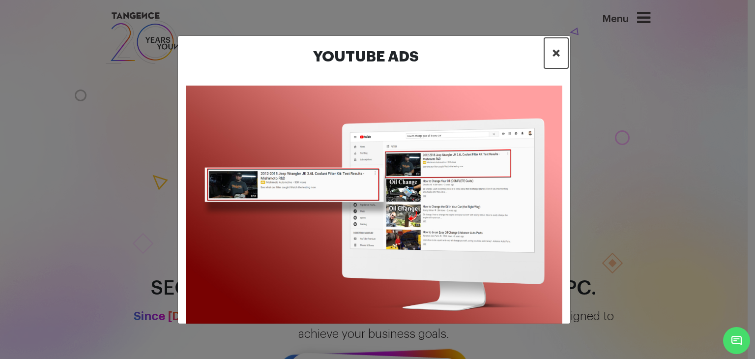
click at [555, 54] on span "×" at bounding box center [556, 53] width 8 height 15
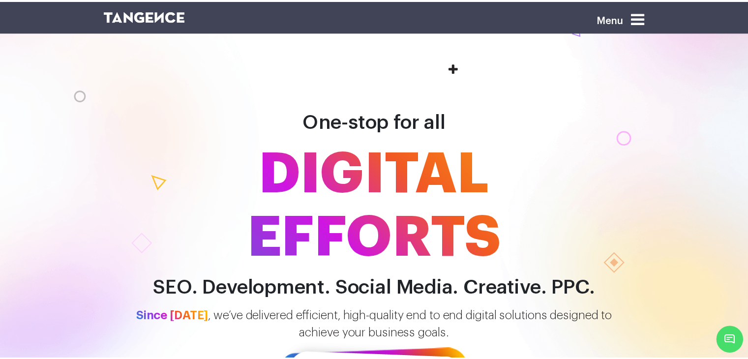
scroll to position [1211, 0]
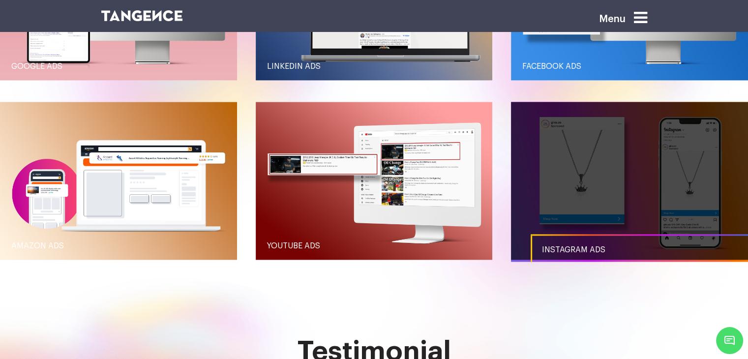
click at [606, 186] on link "button" at bounding box center [629, 181] width 237 height 158
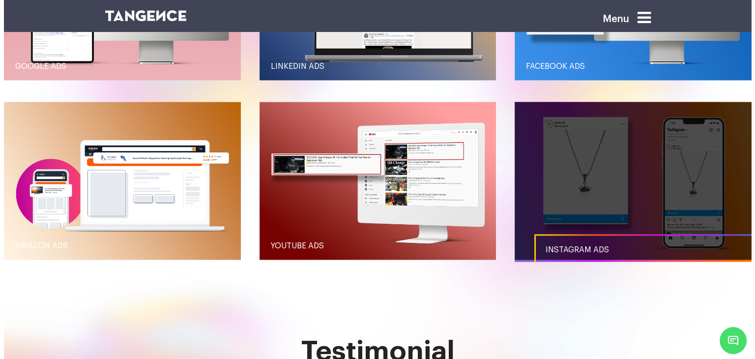
scroll to position [0, 0]
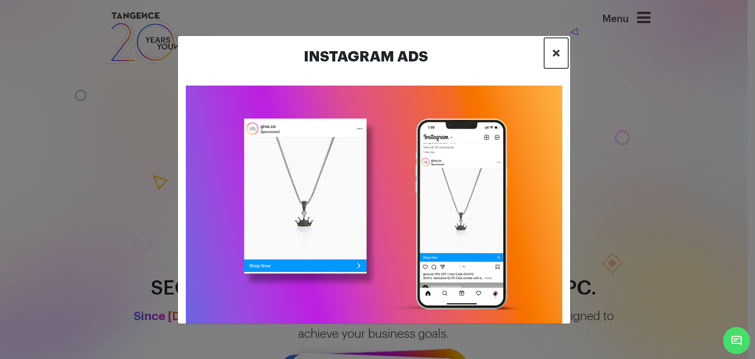
click at [556, 50] on span "×" at bounding box center [556, 53] width 8 height 15
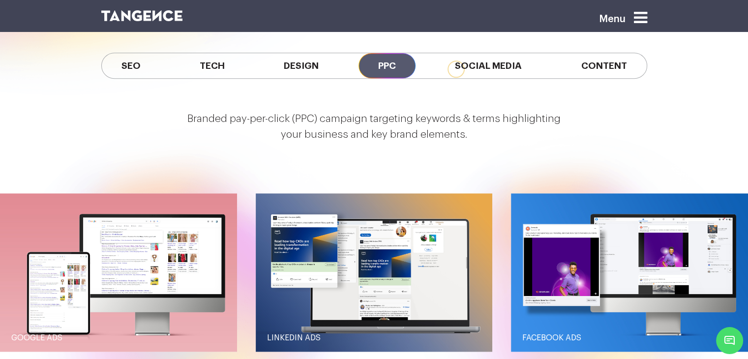
scroll to position [867, 0]
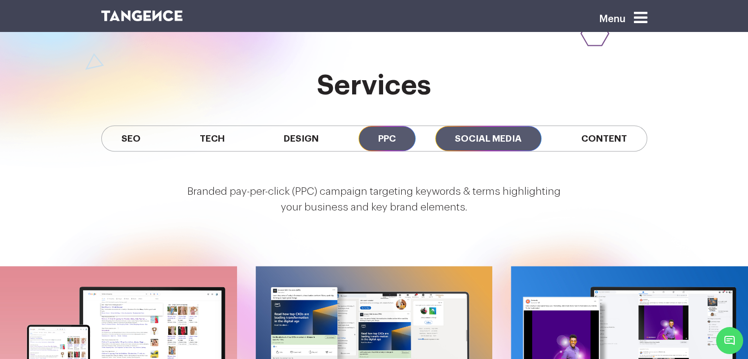
click at [476, 138] on span "Social Media" at bounding box center [488, 138] width 106 height 25
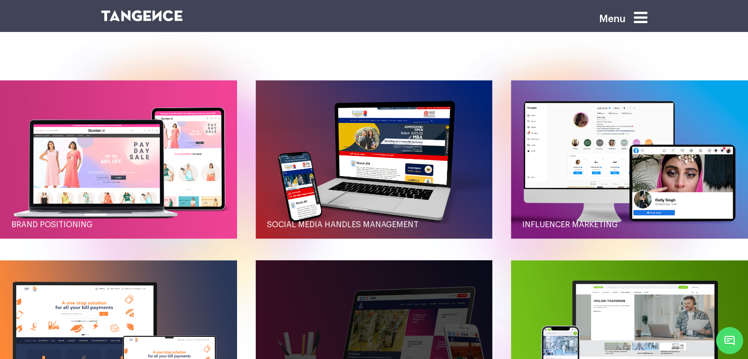
scroll to position [1064, 0]
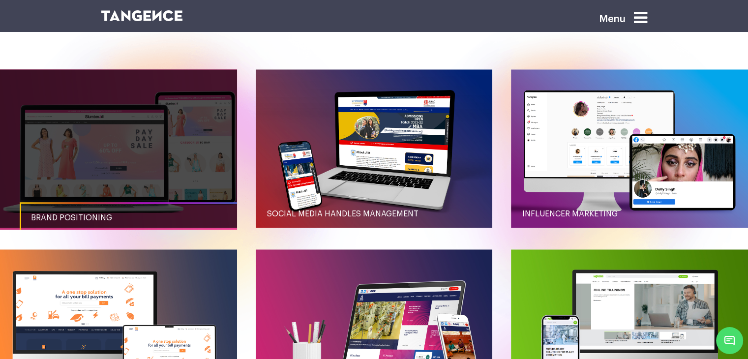
click at [138, 158] on link "button" at bounding box center [118, 148] width 237 height 158
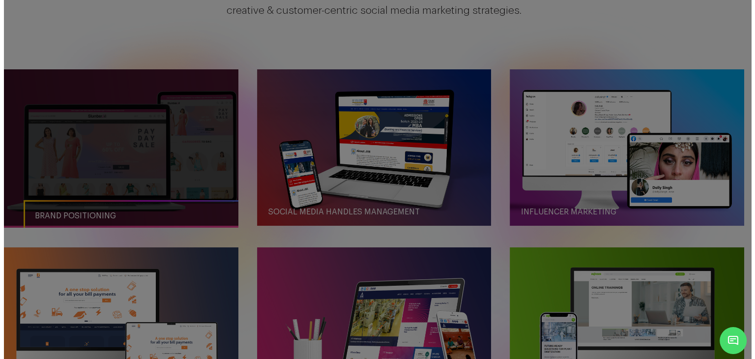
scroll to position [0, 0]
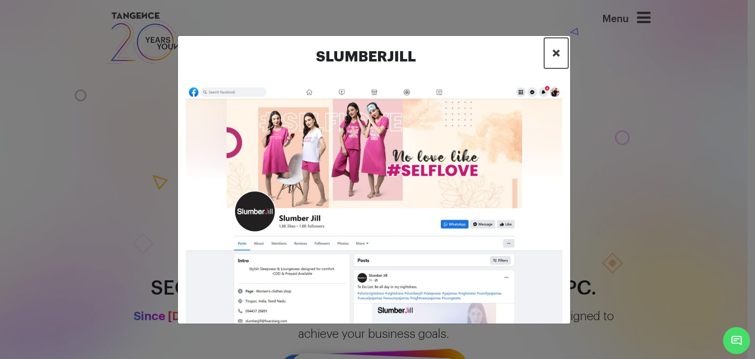
click at [558, 52] on span "×" at bounding box center [556, 53] width 8 height 15
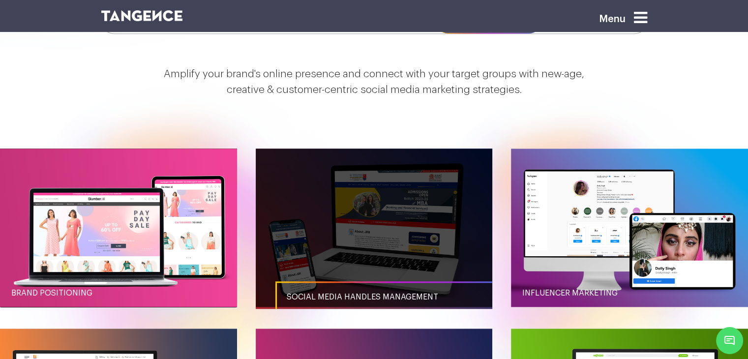
scroll to position [983, 0]
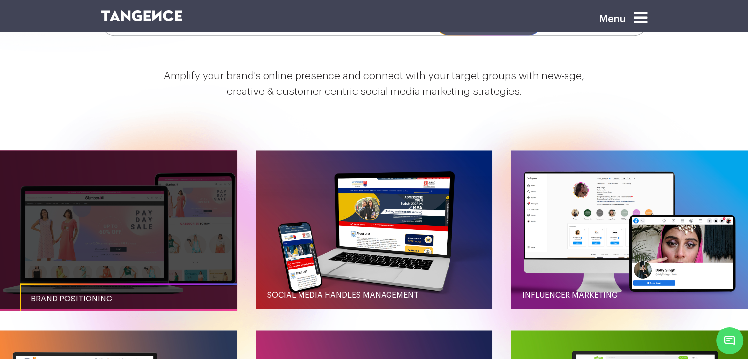
click at [138, 179] on link "button" at bounding box center [118, 229] width 237 height 158
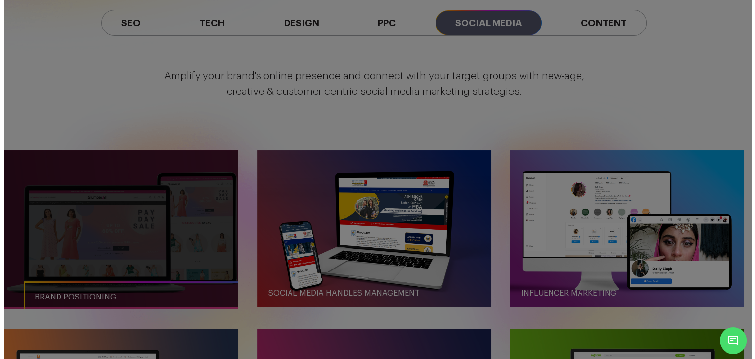
scroll to position [0, 0]
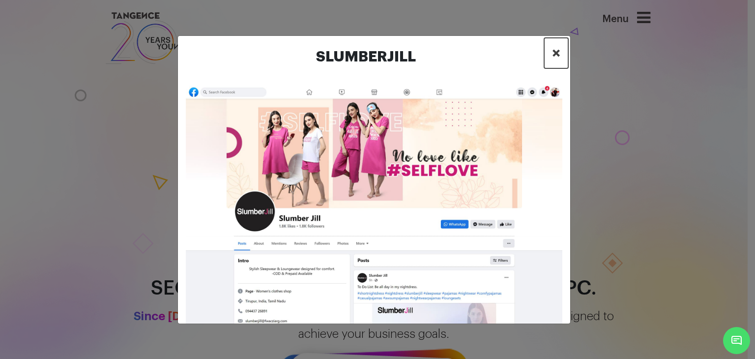
click at [556, 54] on span "×" at bounding box center [556, 53] width 8 height 15
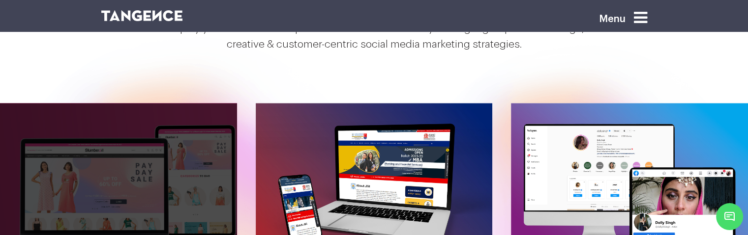
scroll to position [909, 0]
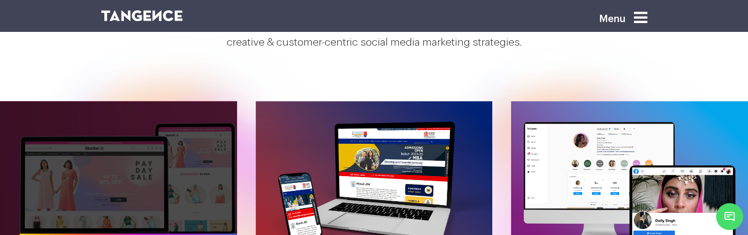
click at [172, 160] on link "button" at bounding box center [118, 180] width 237 height 158
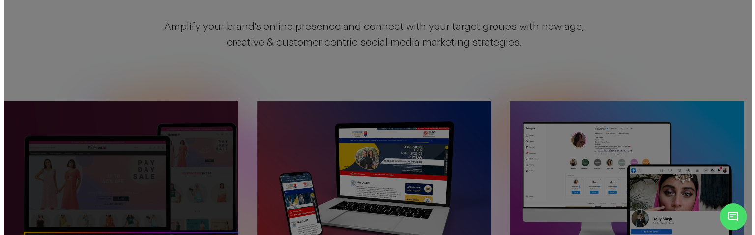
scroll to position [0, 0]
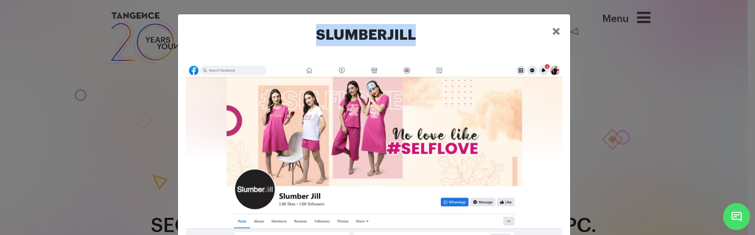
drag, startPoint x: 352, startPoint y: 41, endPoint x: 296, endPoint y: 42, distance: 55.5
click at [296, 42] on h2 "Slumberjill" at bounding box center [366, 35] width 356 height 22
copy h2 "Slumberjill"
click at [557, 29] on button "×" at bounding box center [556, 31] width 24 height 30
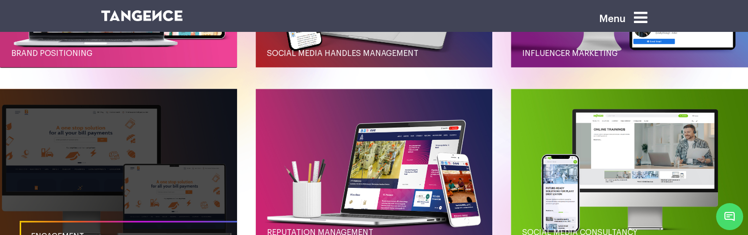
scroll to position [1118, 0]
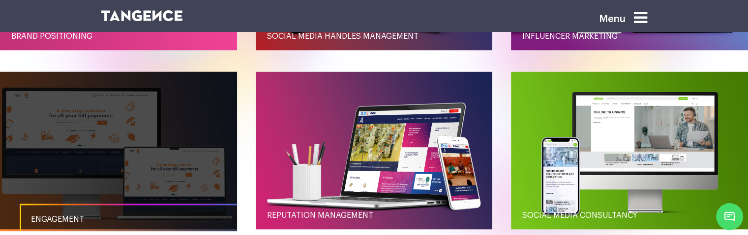
click at [118, 167] on link "button" at bounding box center [118, 151] width 237 height 158
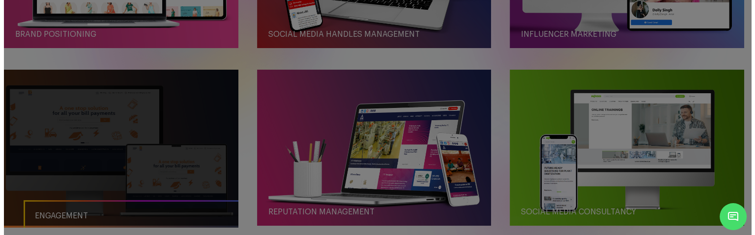
scroll to position [0, 0]
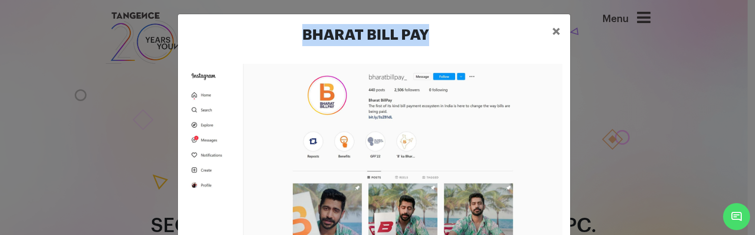
drag, startPoint x: 445, startPoint y: 38, endPoint x: 262, endPoint y: 38, distance: 182.8
click at [262, 38] on h2 "Bharat Bill Pay" at bounding box center [366, 35] width 356 height 22
copy h2 "Bharat Bill Pay"
click at [552, 34] on span "×" at bounding box center [556, 31] width 8 height 15
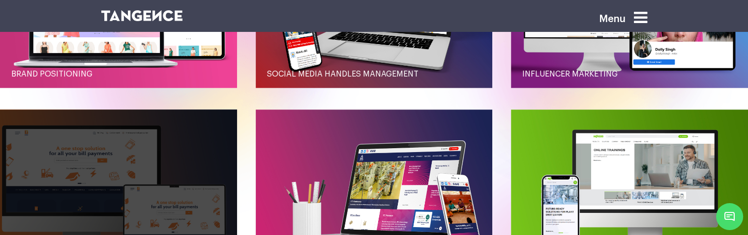
scroll to position [1003, 0]
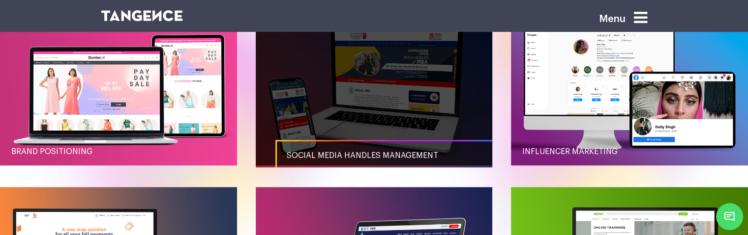
click at [316, 119] on link "button" at bounding box center [374, 86] width 237 height 158
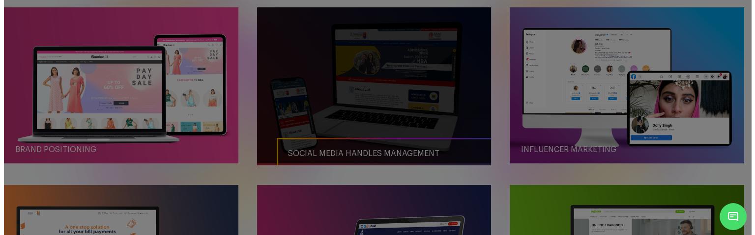
scroll to position [0, 0]
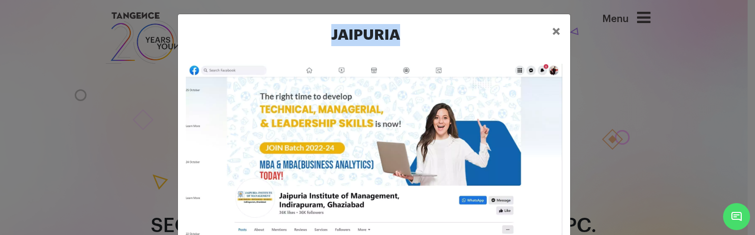
drag, startPoint x: 411, startPoint y: 34, endPoint x: 322, endPoint y: 34, distance: 88.5
click at [322, 34] on h2 "Jaipuria" at bounding box center [366, 35] width 356 height 22
copy h2 "Jaipuria"
click at [552, 31] on span "×" at bounding box center [556, 31] width 8 height 15
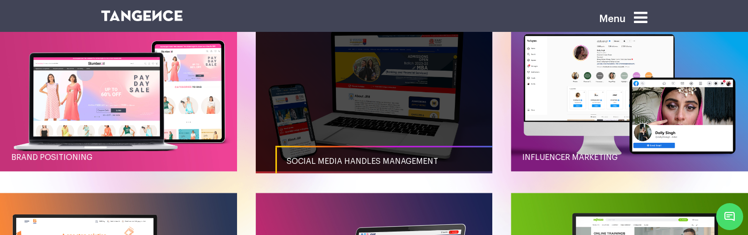
scroll to position [1020, 0]
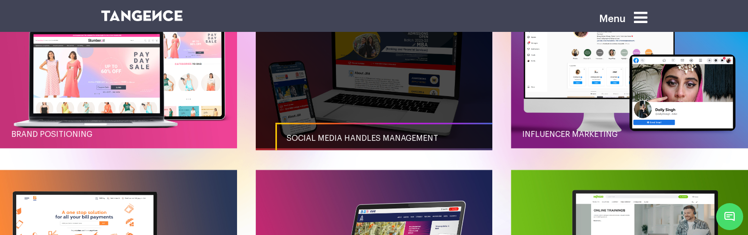
click at [424, 93] on link "button" at bounding box center [374, 69] width 237 height 158
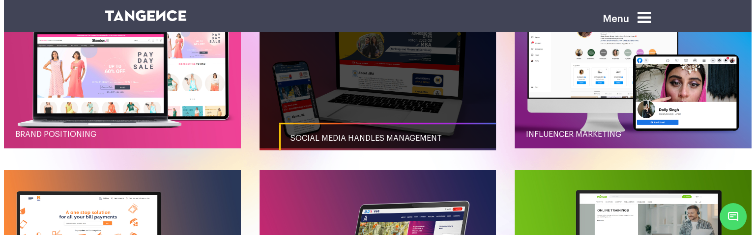
scroll to position [0, 0]
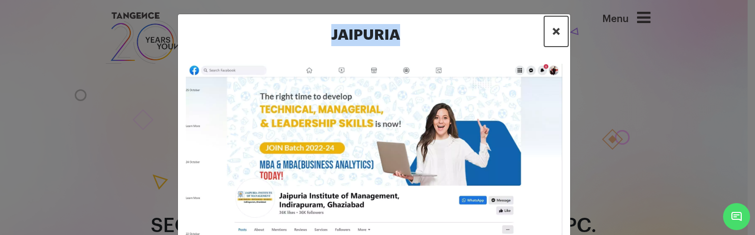
click at [554, 30] on span "×" at bounding box center [556, 31] width 8 height 15
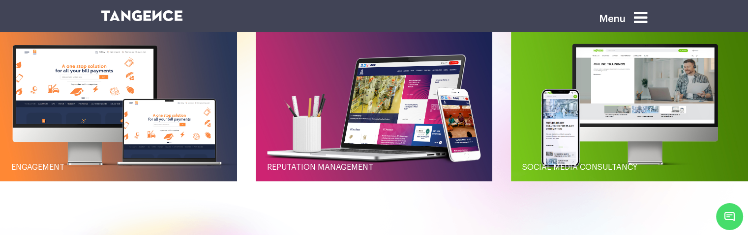
scroll to position [1167, 0]
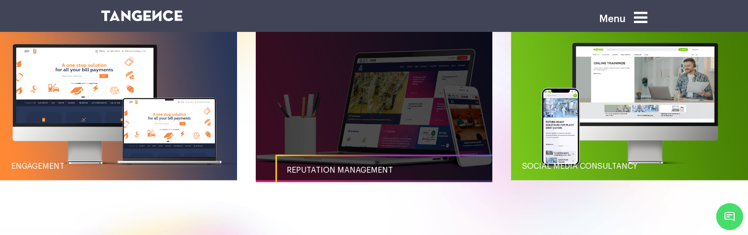
click at [442, 125] on link "button" at bounding box center [374, 102] width 237 height 158
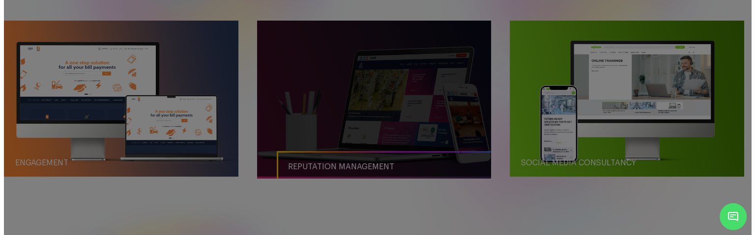
scroll to position [0, 0]
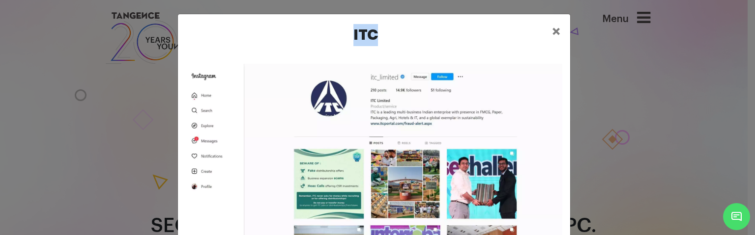
drag, startPoint x: 352, startPoint y: 34, endPoint x: 344, endPoint y: 35, distance: 8.9
click at [344, 35] on h2 "ITC" at bounding box center [366, 35] width 356 height 22
copy h2 "ITC"
click at [555, 26] on span "×" at bounding box center [556, 31] width 8 height 15
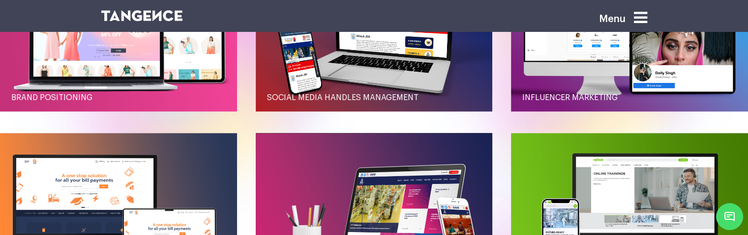
scroll to position [953, 0]
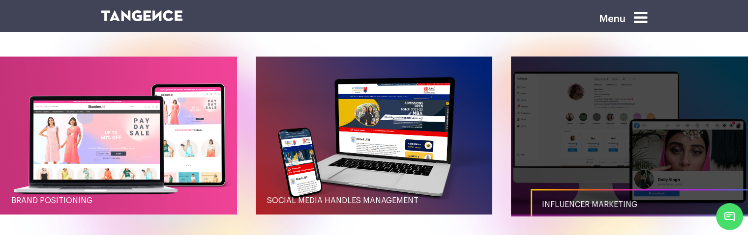
click at [615, 140] on link "button" at bounding box center [629, 136] width 237 height 158
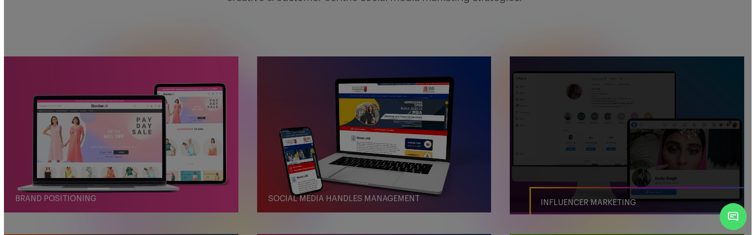
scroll to position [0, 0]
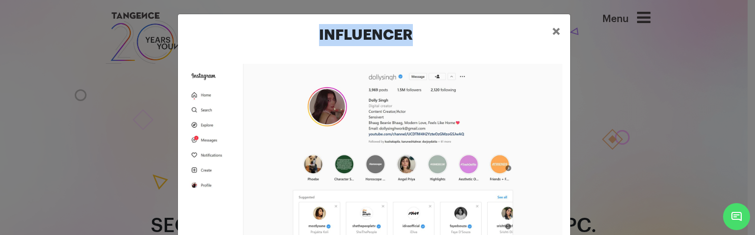
drag, startPoint x: 419, startPoint y: 35, endPoint x: 315, endPoint y: 36, distance: 104.2
click at [315, 36] on h2 "Influencer" at bounding box center [366, 35] width 356 height 22
copy h2 "Influencer"
click at [552, 30] on span "×" at bounding box center [556, 31] width 8 height 15
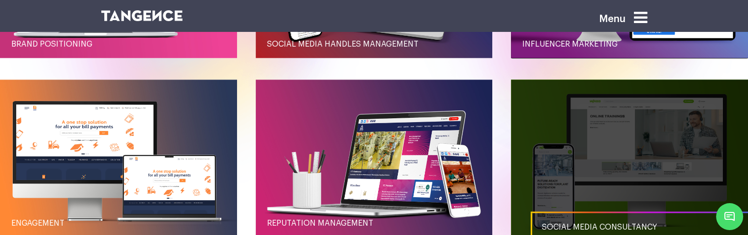
scroll to position [1118, 0]
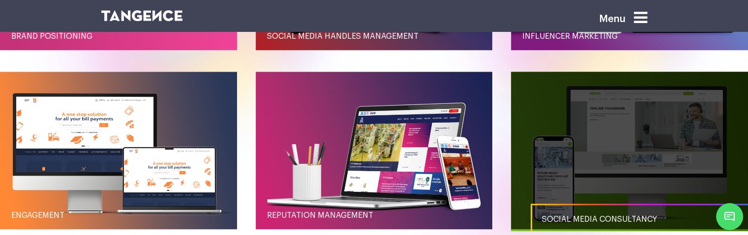
click at [577, 140] on link "button" at bounding box center [629, 151] width 237 height 158
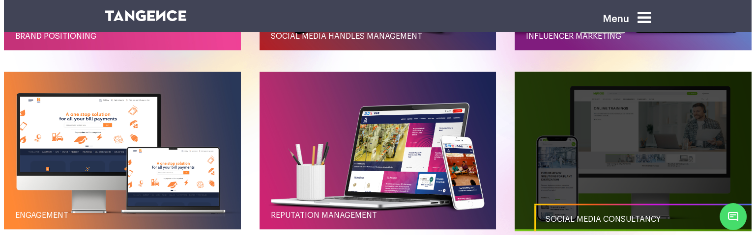
scroll to position [0, 0]
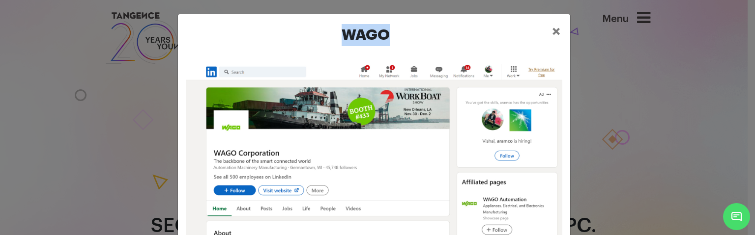
drag, startPoint x: 408, startPoint y: 34, endPoint x: 339, endPoint y: 38, distance: 68.9
click at [339, 38] on h2 "Wago" at bounding box center [366, 35] width 356 height 22
copy h2 "Wago"
click at [556, 30] on span "×" at bounding box center [556, 31] width 8 height 15
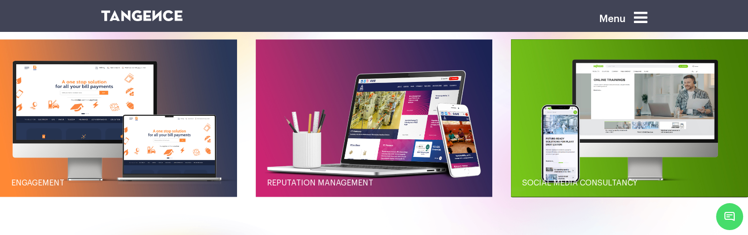
scroll to position [1150, 0]
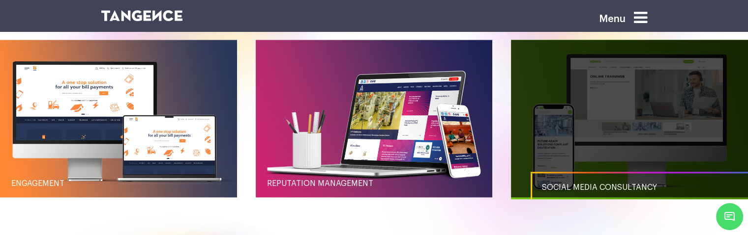
click at [619, 139] on link "button" at bounding box center [629, 119] width 237 height 158
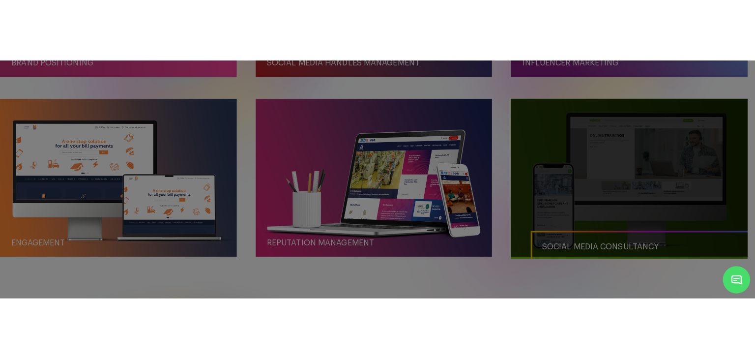
scroll to position [0, 0]
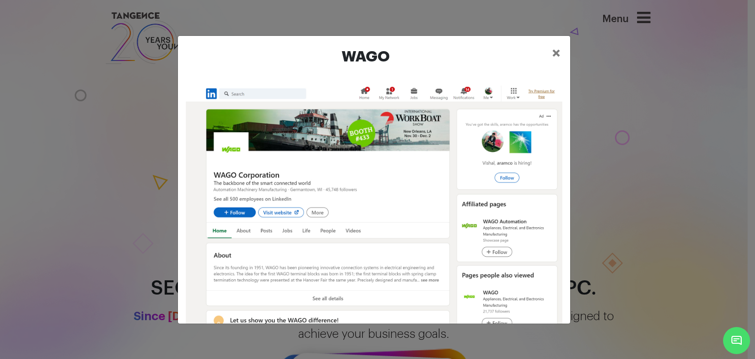
click at [672, 185] on div "Wago ×" at bounding box center [377, 179] width 755 height 359
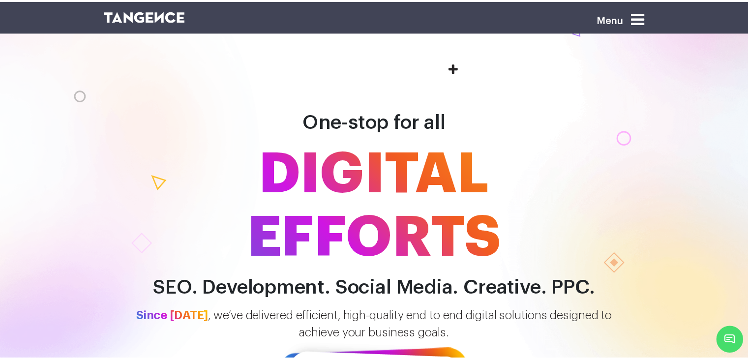
scroll to position [1211, 0]
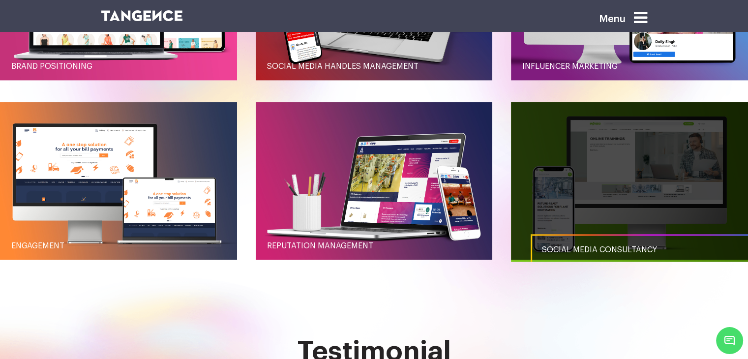
click at [563, 196] on link "button" at bounding box center [629, 181] width 237 height 158
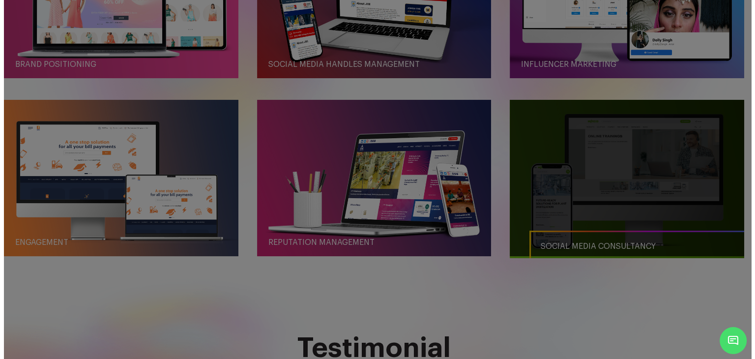
scroll to position [0, 0]
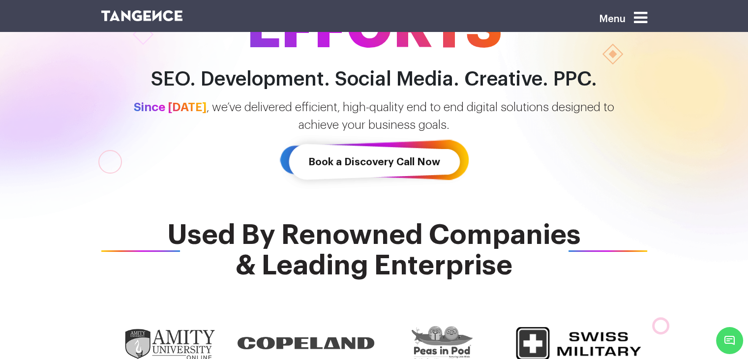
scroll to position [246, 0]
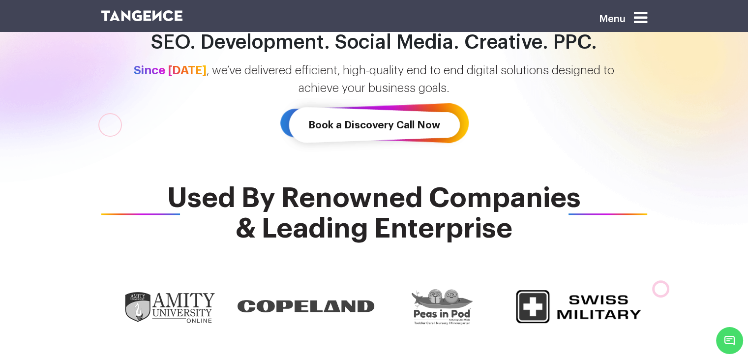
drag, startPoint x: 171, startPoint y: 198, endPoint x: 530, endPoint y: 231, distance: 360.8
click at [530, 231] on span "Used By Renowned Companies & Leading Enterprise" at bounding box center [374, 213] width 546 height 61
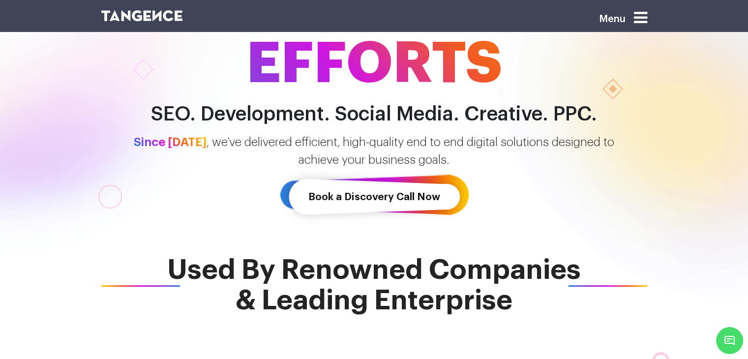
scroll to position [49, 0]
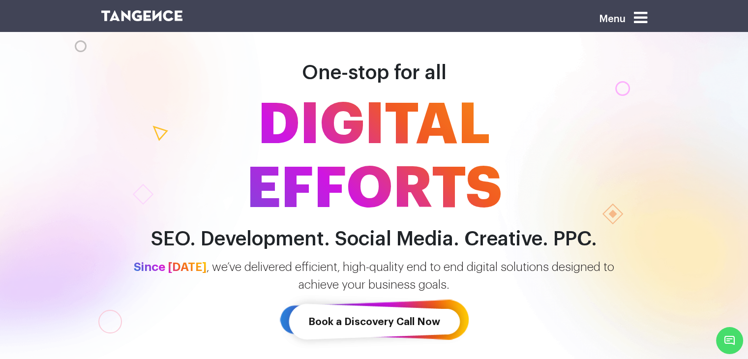
click at [414, 222] on div "One-stop for all DIGITAL EFFORTS SEO. Development. Social Media. Creative. PPC." at bounding box center [374, 139] width 560 height 221
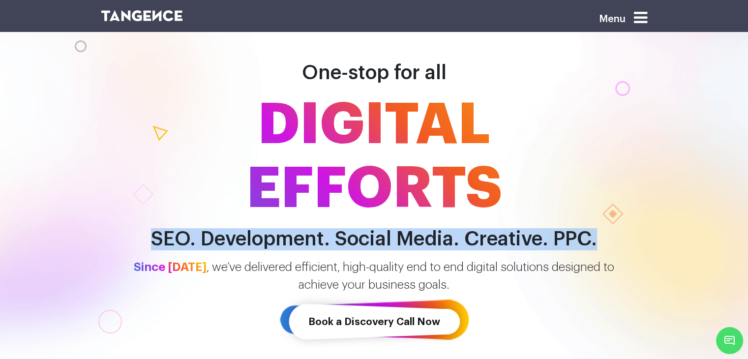
drag, startPoint x: 613, startPoint y: 239, endPoint x: 110, endPoint y: 241, distance: 502.8
click at [110, 241] on h2 "SEO. Development. Social Media. Creative. PPC." at bounding box center [374, 239] width 560 height 22
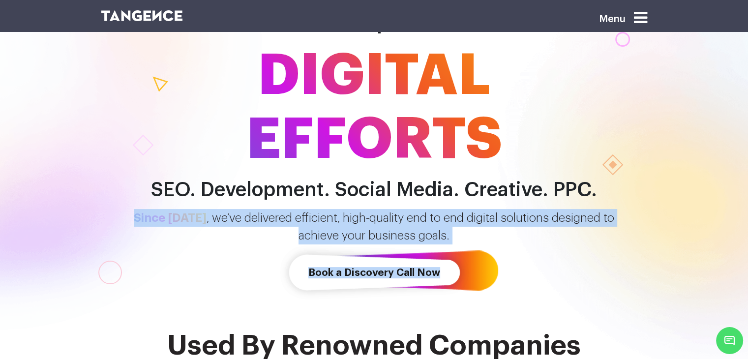
drag, startPoint x: 137, startPoint y: 219, endPoint x: 461, endPoint y: 258, distance: 326.7
click at [461, 258] on div "One-stop for all DIGITAL EFFORTS SEO. Development. Social Media. Creative. PPC.…" at bounding box center [374, 140] width 748 height 359
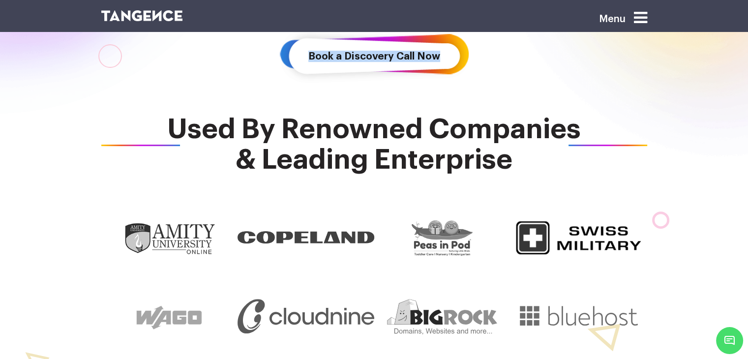
scroll to position [295, 0]
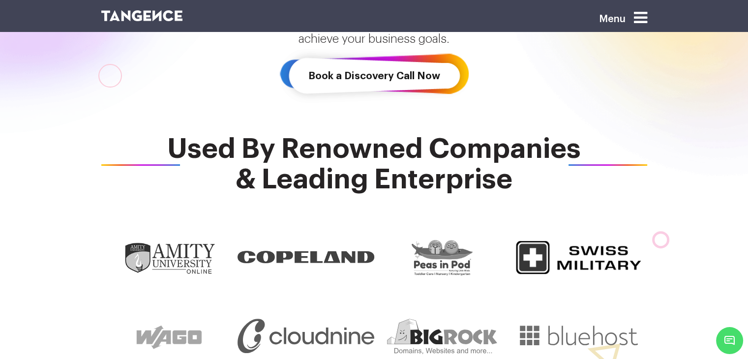
click at [183, 142] on span "Used By Renowned Companies & Leading Enterprise" at bounding box center [374, 164] width 546 height 61
drag, startPoint x: 168, startPoint y: 142, endPoint x: 528, endPoint y: 179, distance: 362.2
click at [528, 179] on span "Used By Renowned Companies & Leading Enterprise" at bounding box center [374, 164] width 546 height 61
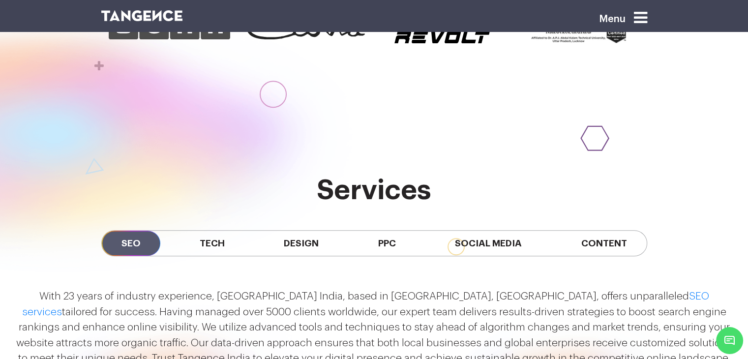
scroll to position [786, 0]
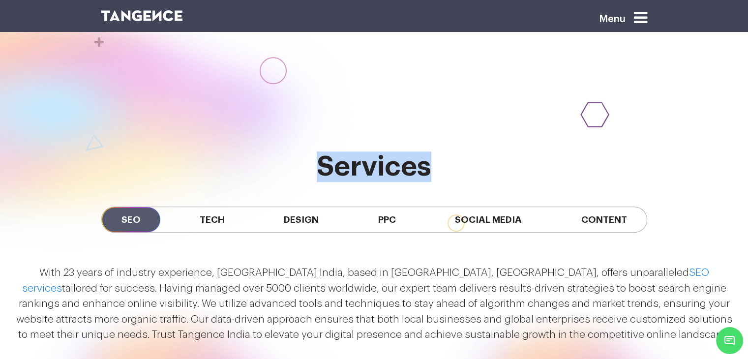
drag, startPoint x: 311, startPoint y: 172, endPoint x: 464, endPoint y: 156, distance: 154.1
click at [464, 156] on h2 "services" at bounding box center [374, 166] width 546 height 30
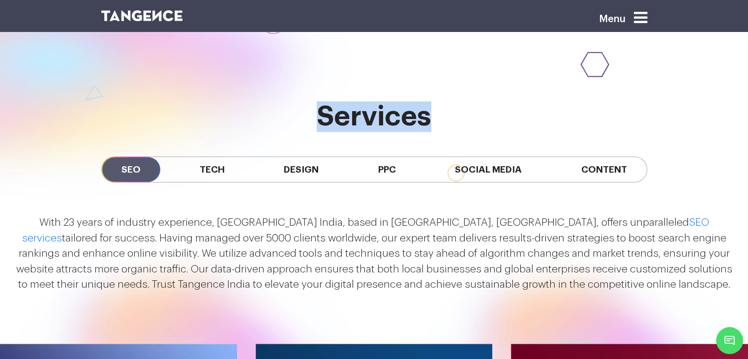
scroll to position [885, 0]
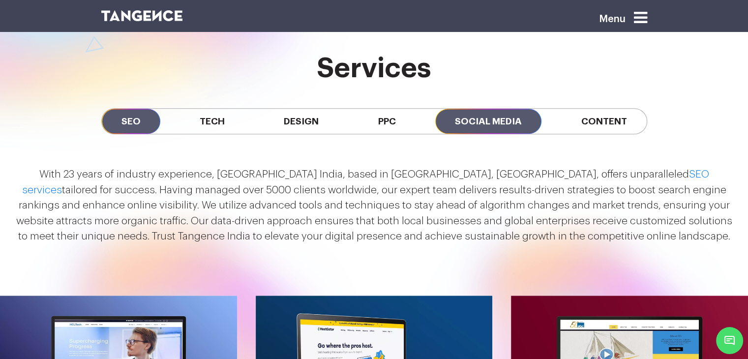
click at [464, 122] on span "Social Media" at bounding box center [488, 121] width 106 height 25
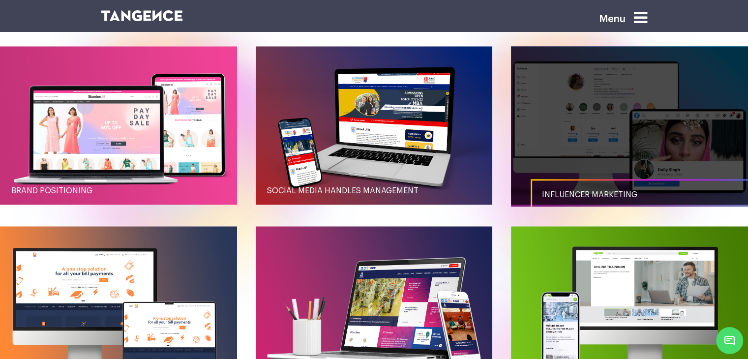
scroll to position [1032, 0]
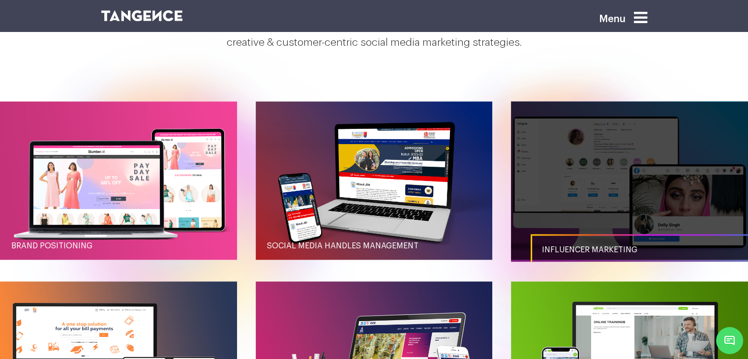
click at [621, 166] on link "button" at bounding box center [629, 180] width 237 height 158
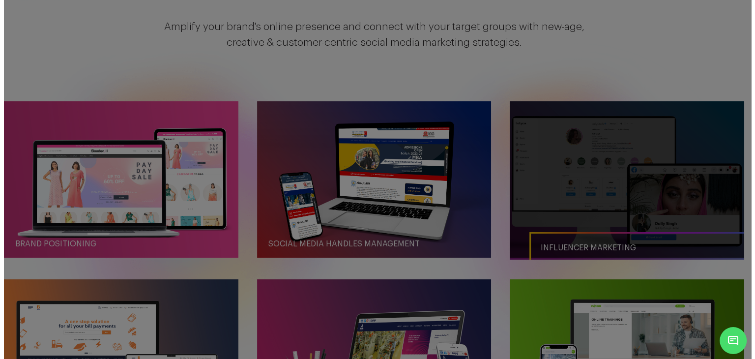
scroll to position [0, 0]
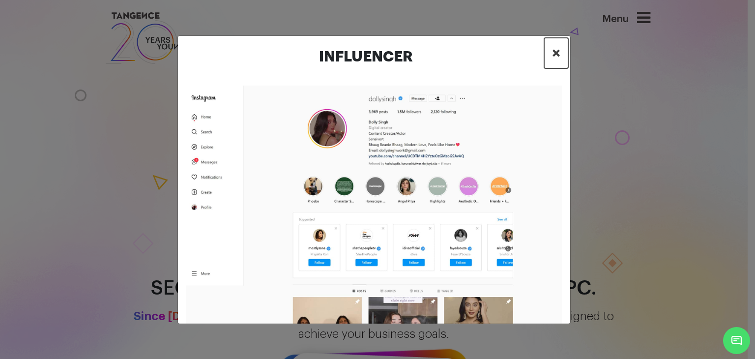
click at [560, 54] on span "×" at bounding box center [556, 53] width 8 height 15
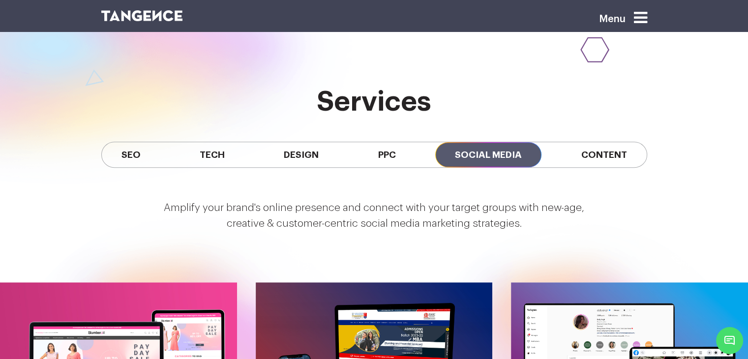
scroll to position [836, 0]
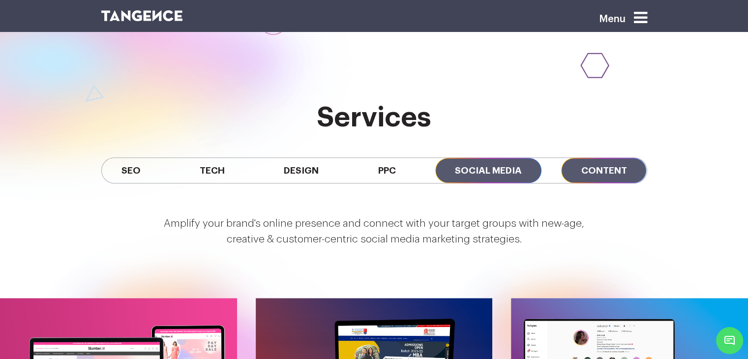
click at [603, 173] on span "Content" at bounding box center [603, 170] width 85 height 25
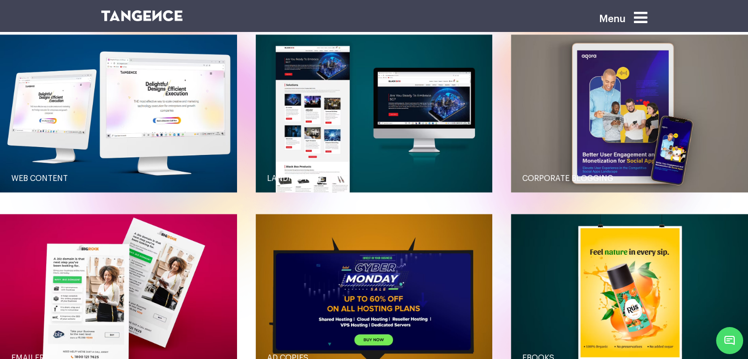
scroll to position [1130, 0]
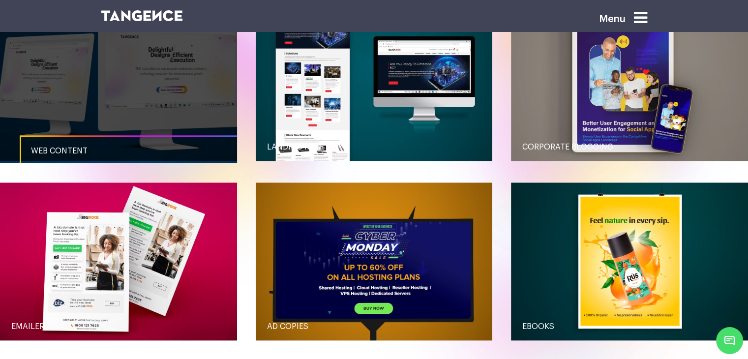
click at [161, 103] on link "button" at bounding box center [118, 82] width 237 height 158
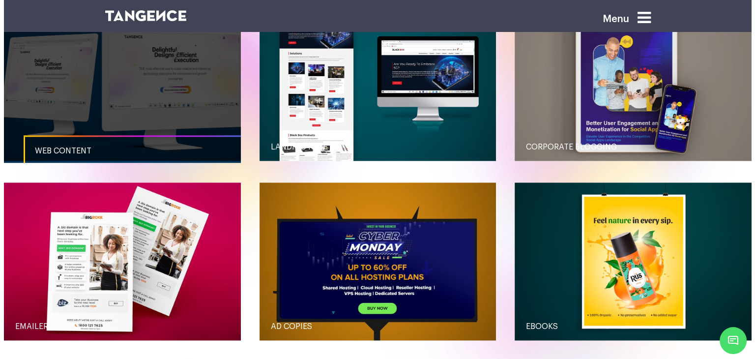
scroll to position [0, 0]
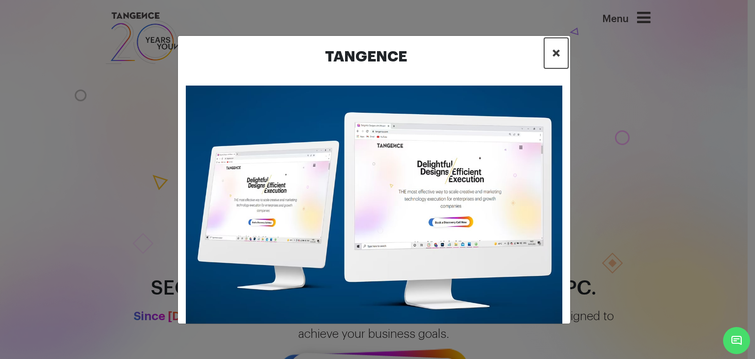
click at [565, 54] on button "×" at bounding box center [556, 53] width 24 height 30
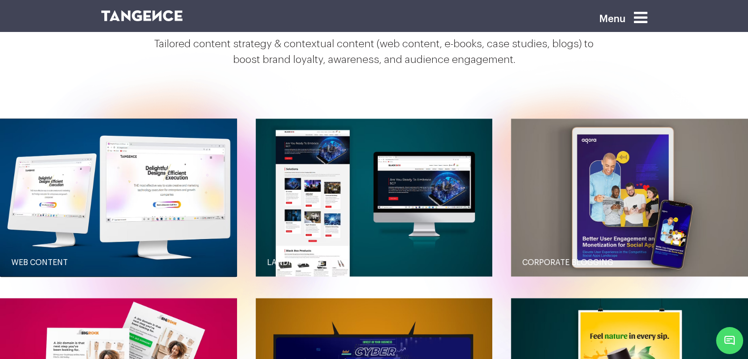
scroll to position [1032, 0]
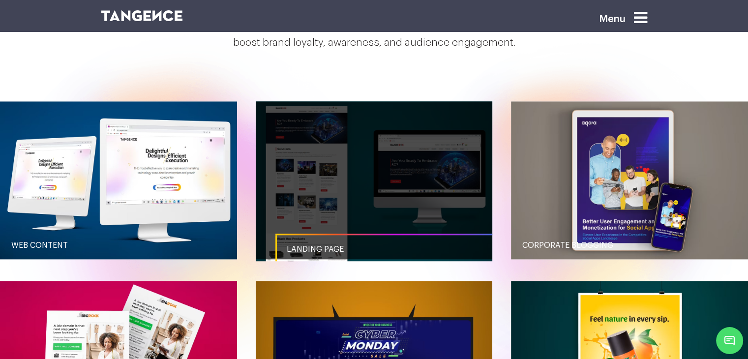
click at [434, 164] on link "button" at bounding box center [374, 180] width 237 height 158
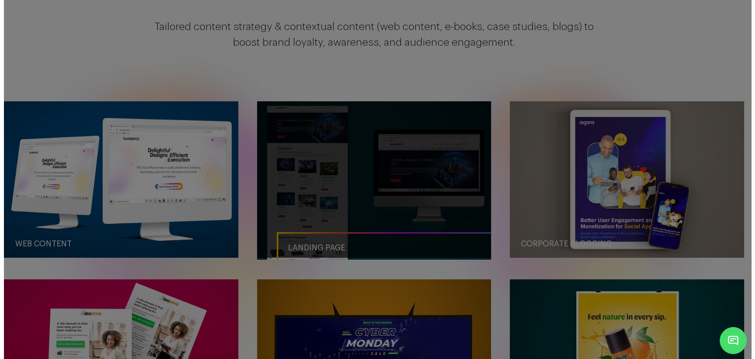
scroll to position [0, 0]
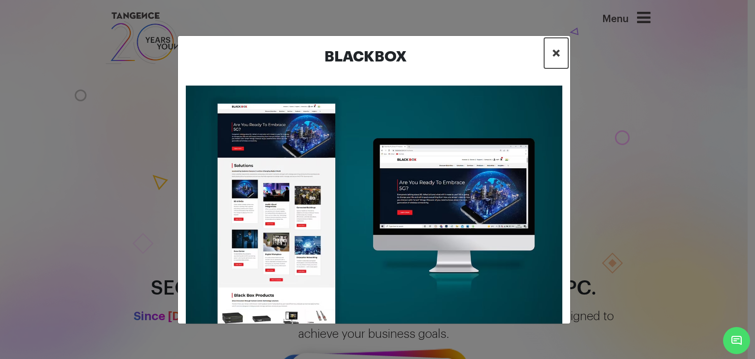
click at [560, 45] on button "×" at bounding box center [556, 53] width 24 height 30
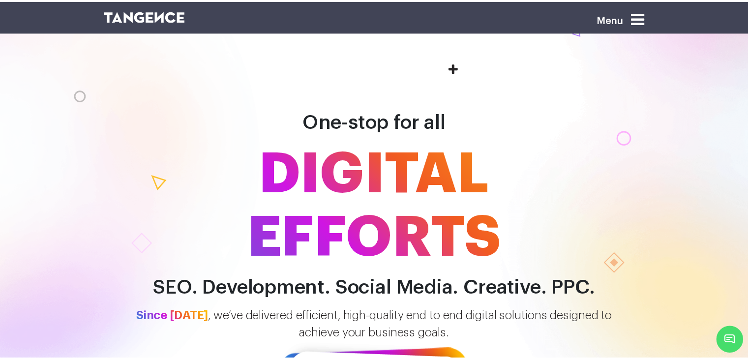
scroll to position [1032, 0]
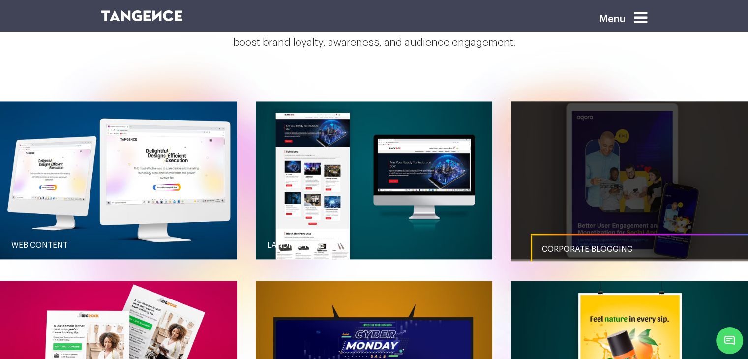
click at [641, 179] on link "button" at bounding box center [629, 180] width 237 height 158
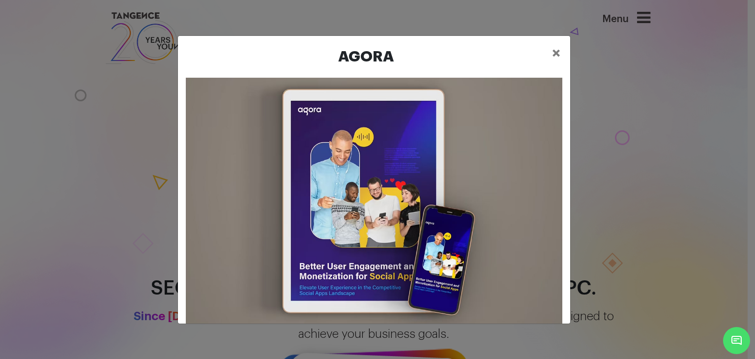
scroll to position [16, 0]
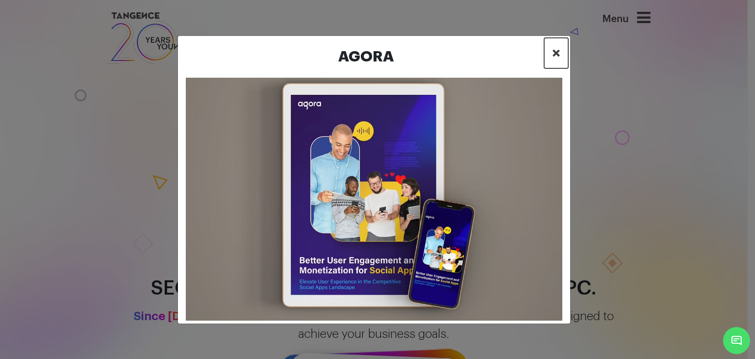
click at [550, 52] on button "×" at bounding box center [556, 53] width 24 height 30
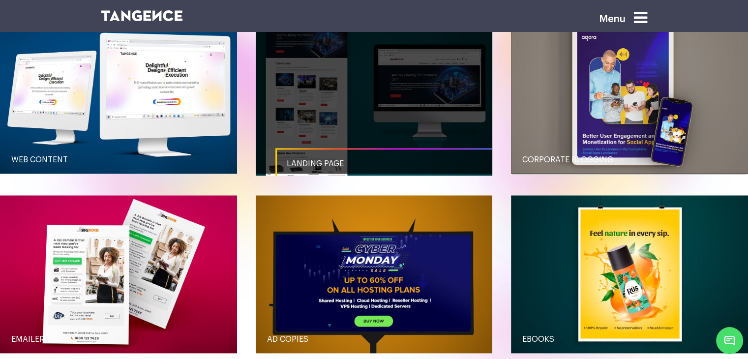
scroll to position [1032, 0]
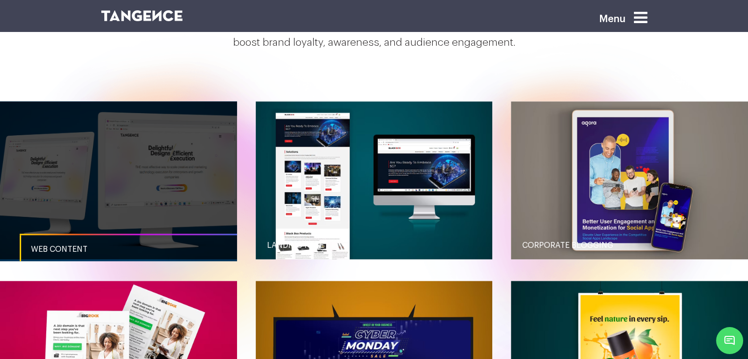
click at [73, 203] on link "button" at bounding box center [118, 180] width 237 height 158
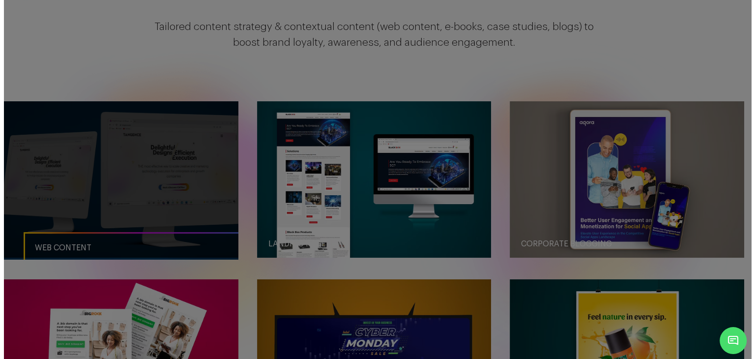
scroll to position [0, 0]
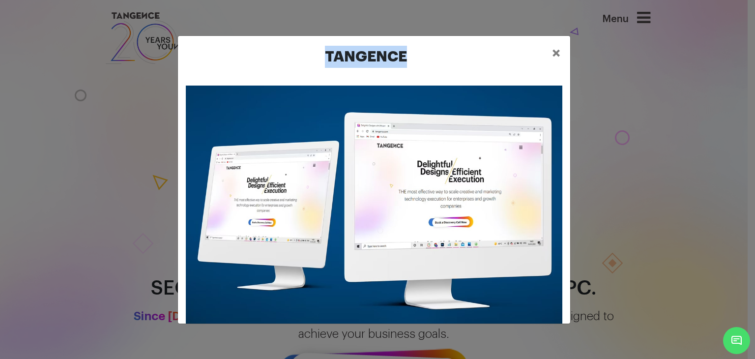
drag, startPoint x: 412, startPoint y: 49, endPoint x: 316, endPoint y: 63, distance: 97.4
click at [316, 63] on h2 "Tangence" at bounding box center [366, 57] width 356 height 22
copy h2 "Tangence"
click at [559, 53] on span "×" at bounding box center [556, 53] width 8 height 15
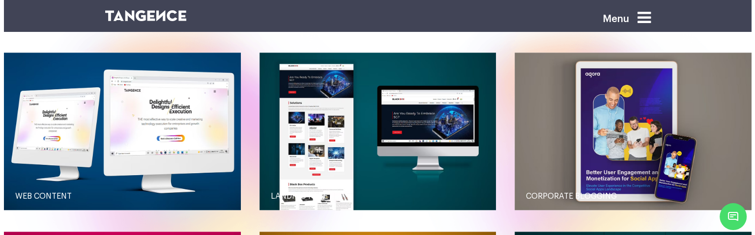
scroll to position [958, 0]
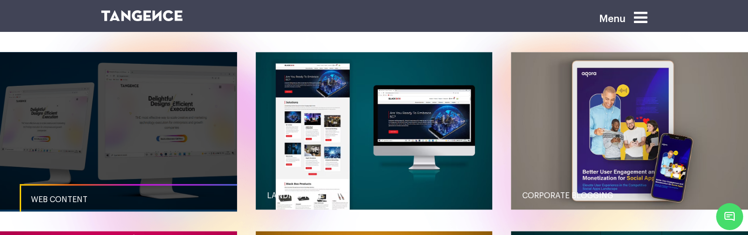
click at [164, 193] on link "Web content" at bounding box center [138, 199] width 237 height 31
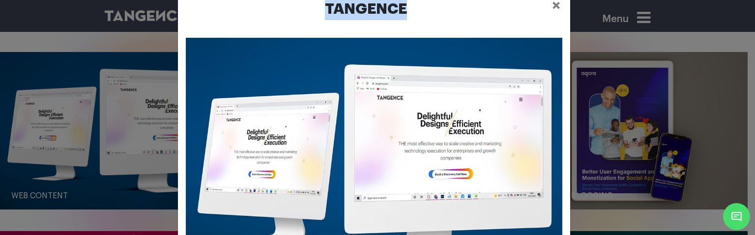
scroll to position [49, 0]
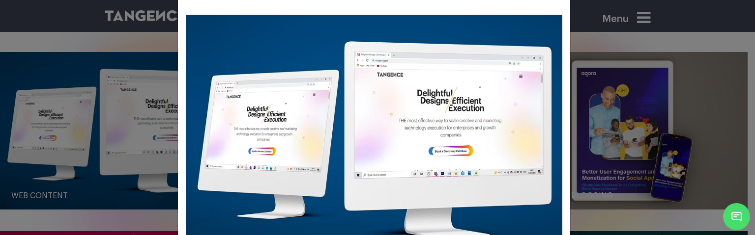
click at [634, 134] on div "Tangence ×" at bounding box center [377, 117] width 755 height 235
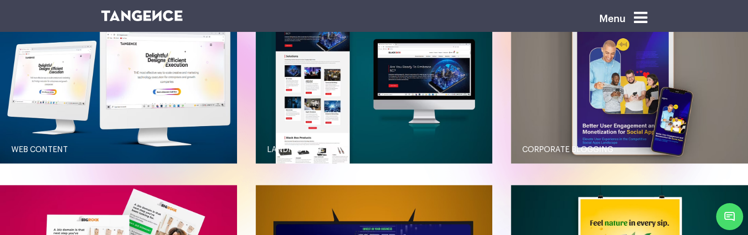
scroll to position [1056, 0]
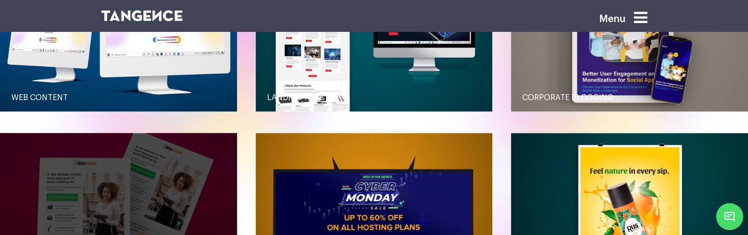
click at [78, 166] on link "button" at bounding box center [118, 212] width 237 height 158
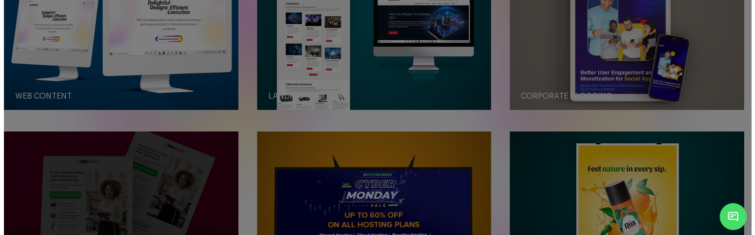
scroll to position [0, 0]
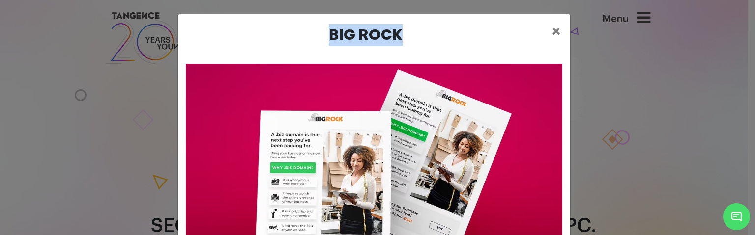
drag, startPoint x: 405, startPoint y: 28, endPoint x: 293, endPoint y: 35, distance: 112.3
click at [293, 35] on h2 "Big Rock" at bounding box center [366, 35] width 356 height 22
copy h2 "Big Rock"
click at [633, 120] on div "Big Rock ×" at bounding box center [377, 117] width 755 height 235
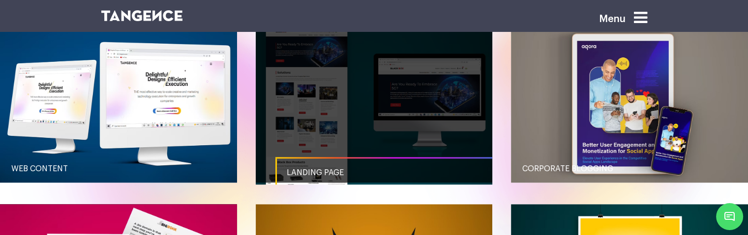
scroll to position [1002, 0]
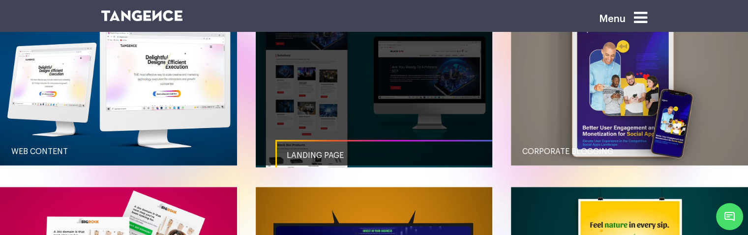
click at [374, 96] on link "button" at bounding box center [374, 87] width 237 height 158
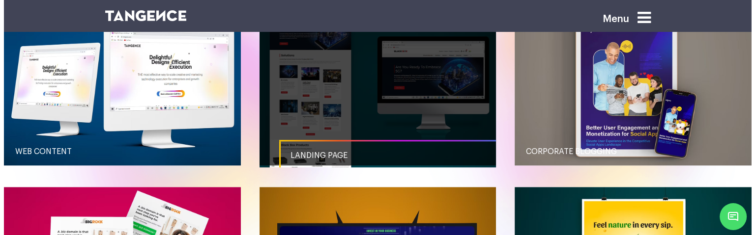
scroll to position [0, 0]
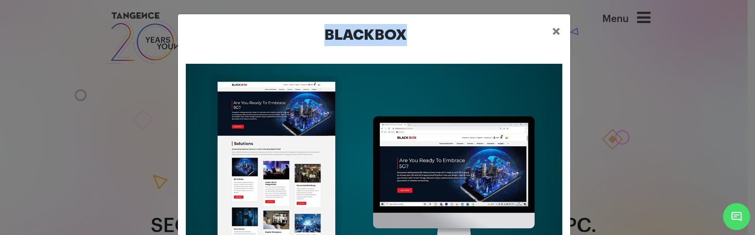
drag, startPoint x: 426, startPoint y: 40, endPoint x: 309, endPoint y: 34, distance: 117.6
click at [309, 34] on h2 "Blackbox" at bounding box center [366, 35] width 356 height 22
copy h2 "Blackbox"
click at [638, 162] on div "Blackbox ×" at bounding box center [377, 117] width 755 height 235
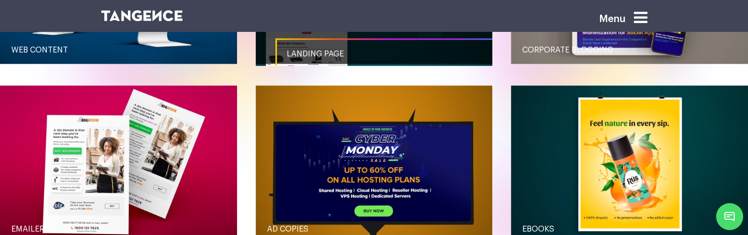
scroll to position [1118, 0]
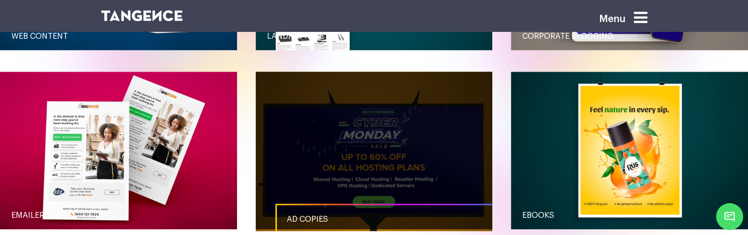
click at [324, 142] on link "button" at bounding box center [374, 151] width 237 height 158
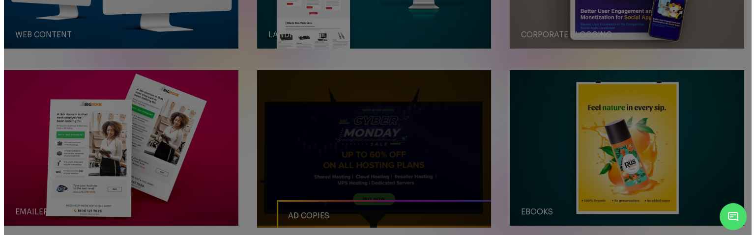
scroll to position [0, 0]
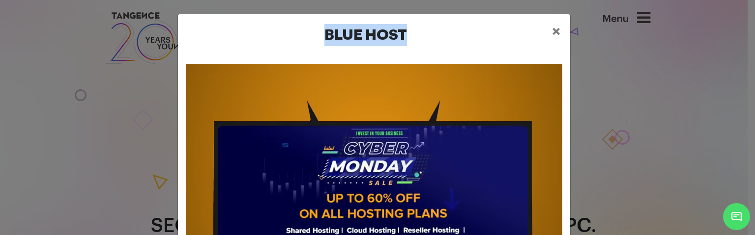
drag, startPoint x: 405, startPoint y: 34, endPoint x: 291, endPoint y: 27, distance: 114.2
click at [291, 27] on h2 "Blue Host" at bounding box center [366, 35] width 356 height 22
copy h2 "Blue Host"
click at [629, 66] on div "Blue Host ×" at bounding box center [377, 117] width 755 height 235
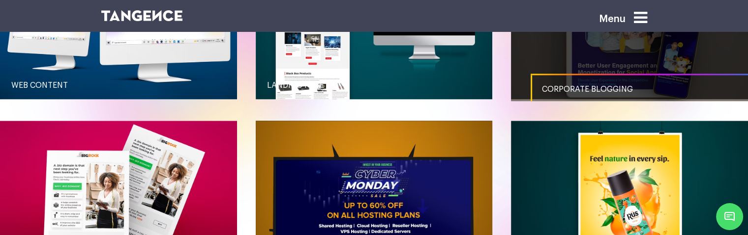
scroll to position [1002, 0]
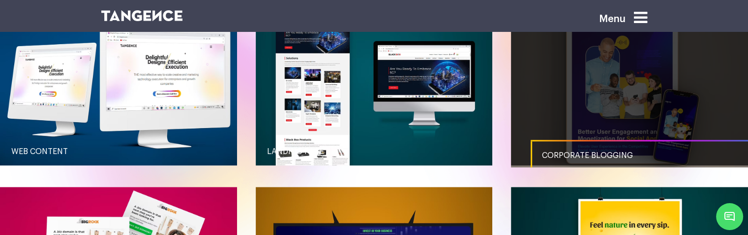
click at [581, 97] on link "button" at bounding box center [629, 87] width 237 height 158
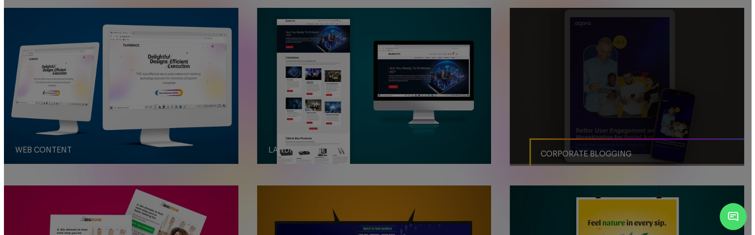
scroll to position [0, 0]
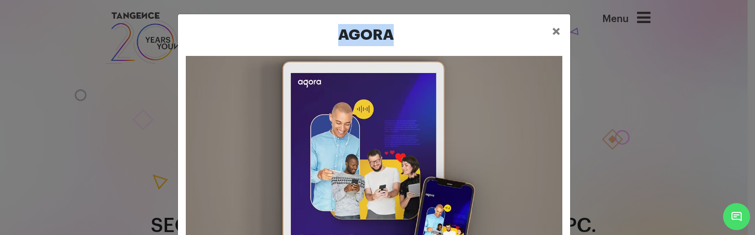
drag, startPoint x: 356, startPoint y: 37, endPoint x: 323, endPoint y: 37, distance: 32.4
click at [323, 37] on h2 "Agora" at bounding box center [366, 35] width 356 height 22
copy h2 "Agora"
click at [618, 104] on div "Agora ×" at bounding box center [377, 117] width 755 height 235
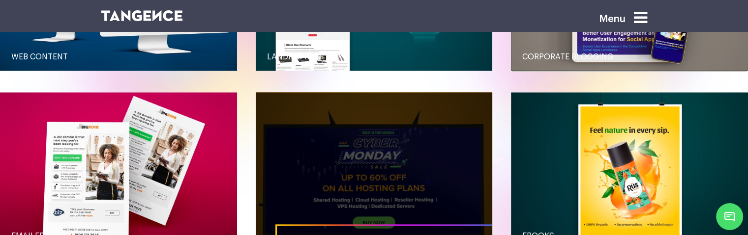
scroll to position [1118, 0]
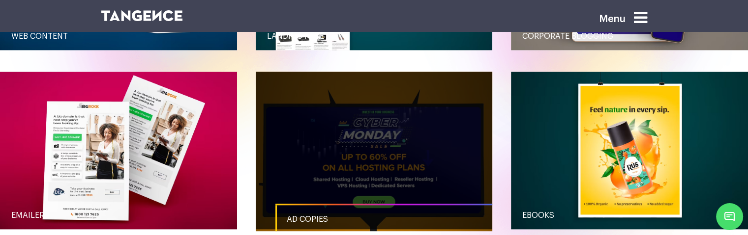
click at [440, 133] on link "button" at bounding box center [374, 151] width 237 height 158
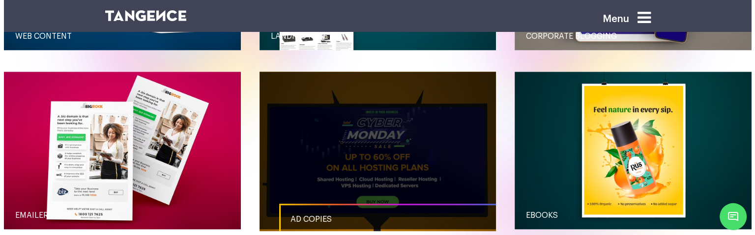
scroll to position [0, 0]
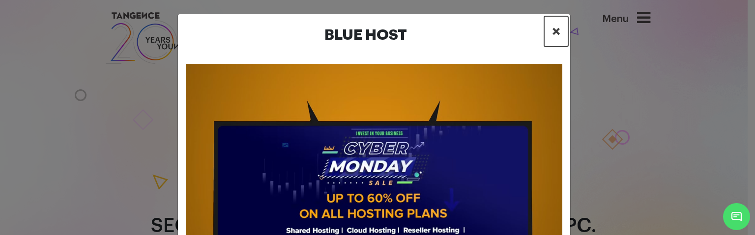
click at [552, 27] on span "×" at bounding box center [556, 31] width 8 height 15
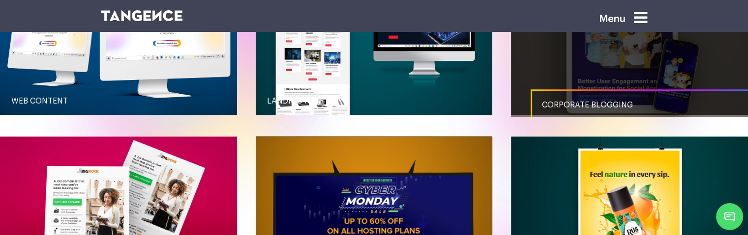
scroll to position [1150, 0]
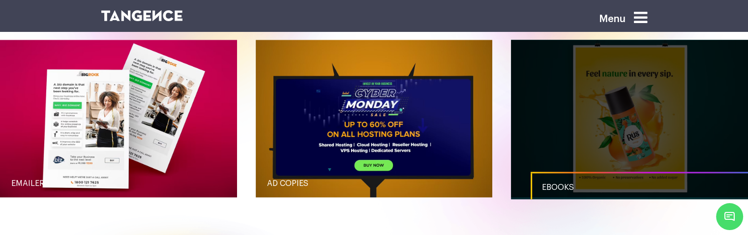
click at [546, 125] on link "button" at bounding box center [629, 119] width 237 height 158
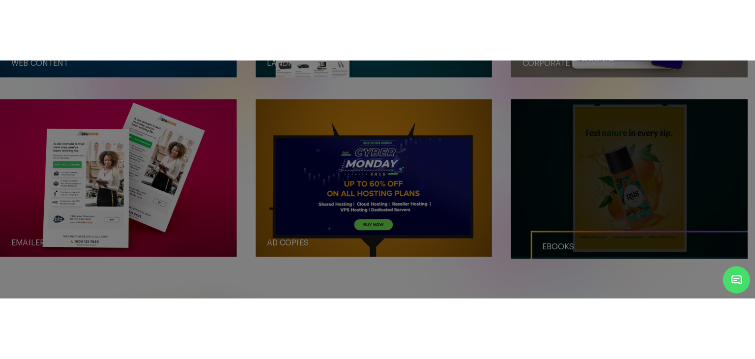
scroll to position [0, 0]
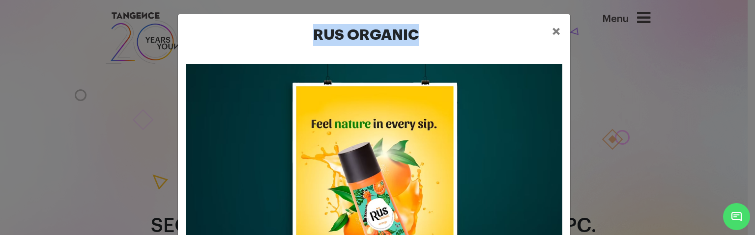
drag, startPoint x: 413, startPoint y: 29, endPoint x: 281, endPoint y: 34, distance: 132.3
click at [281, 34] on h2 "Rus Organic" at bounding box center [366, 35] width 356 height 22
copy h2 "Rus Organic"
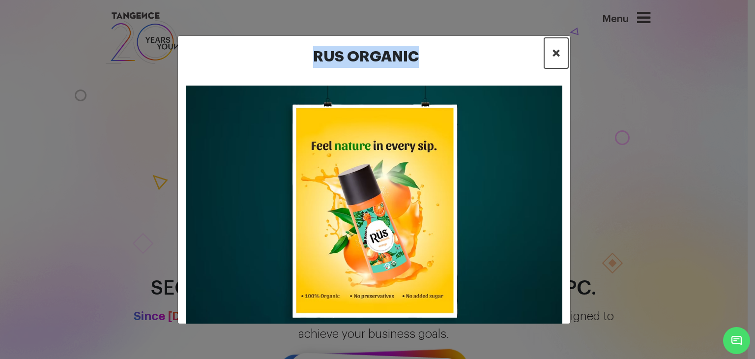
click at [560, 58] on button "×" at bounding box center [556, 53] width 24 height 30
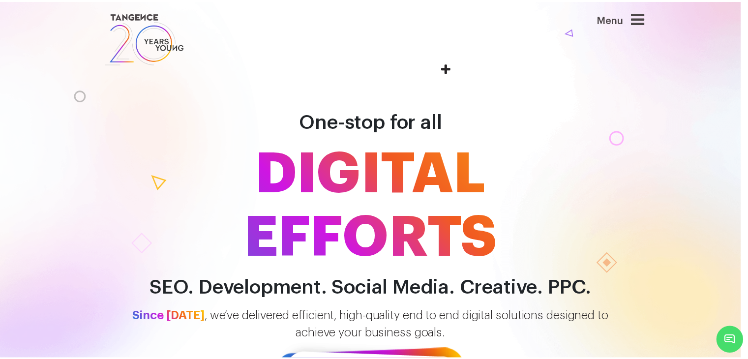
scroll to position [1211, 0]
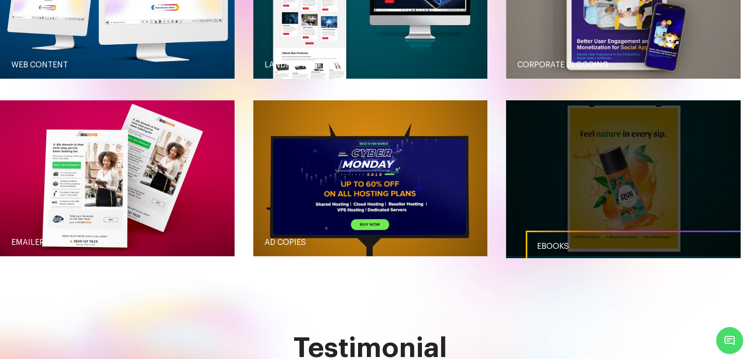
click at [644, 204] on link "button" at bounding box center [623, 178] width 234 height 156
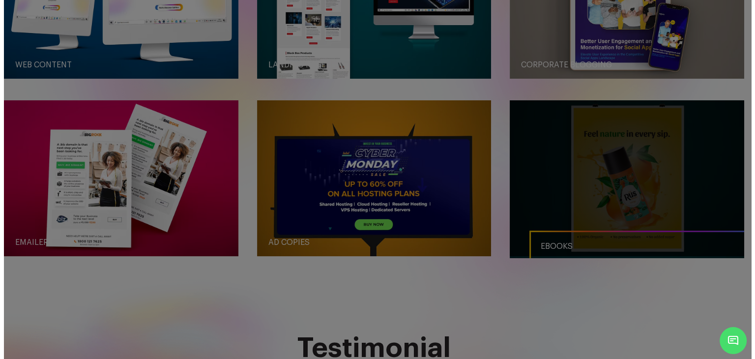
scroll to position [0, 0]
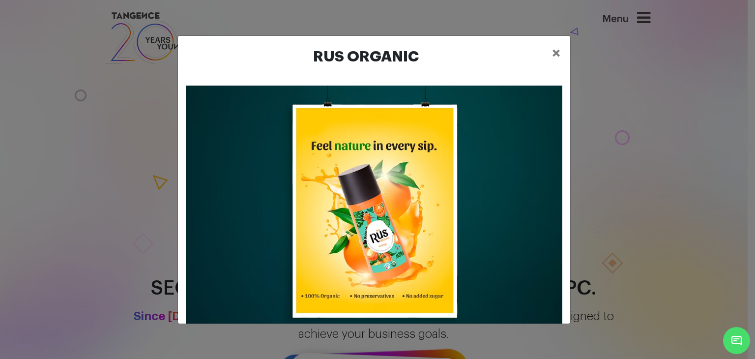
click at [686, 134] on div "Rus Organic ×" at bounding box center [377, 179] width 755 height 359
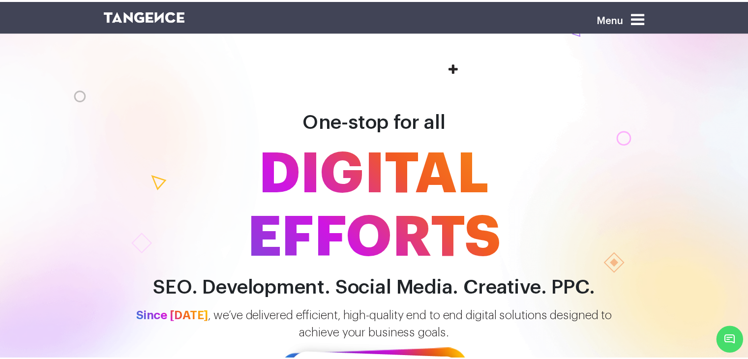
scroll to position [1211, 0]
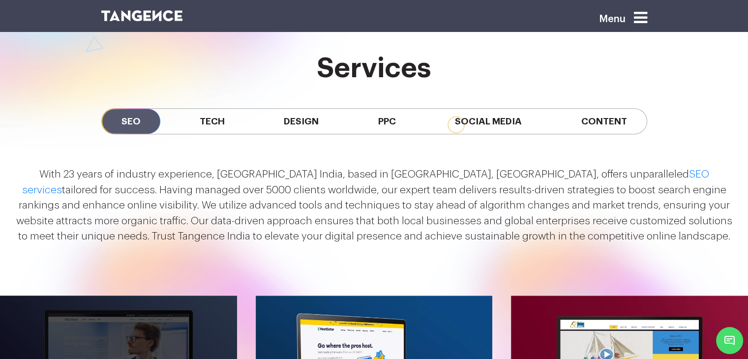
scroll to position [1032, 0]
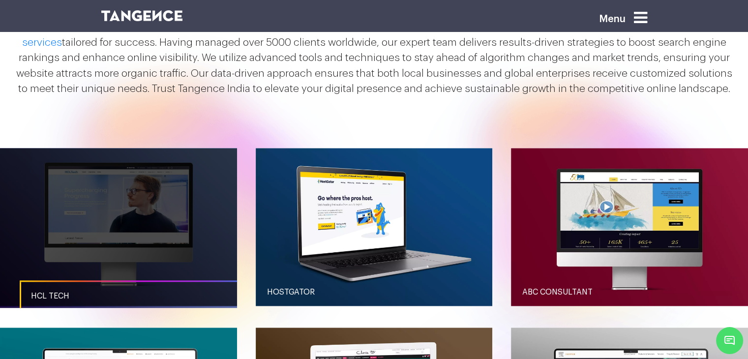
click at [166, 183] on link "button" at bounding box center [118, 227] width 237 height 158
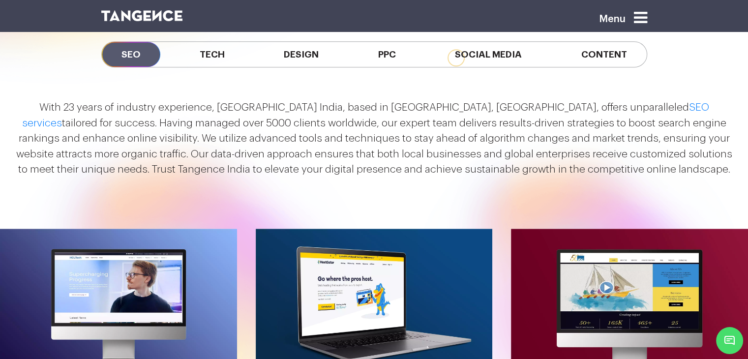
scroll to position [1032, 0]
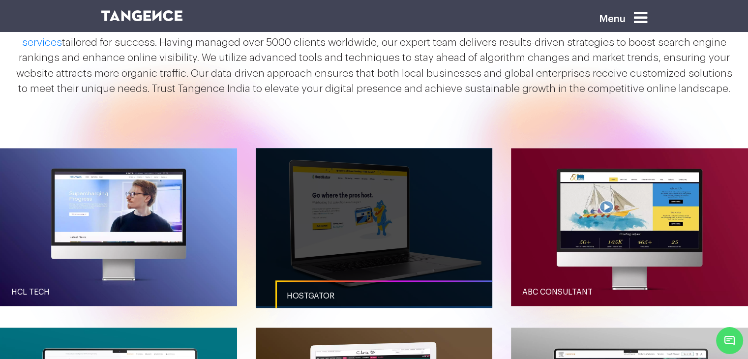
click at [313, 231] on link "button" at bounding box center [374, 227] width 237 height 158
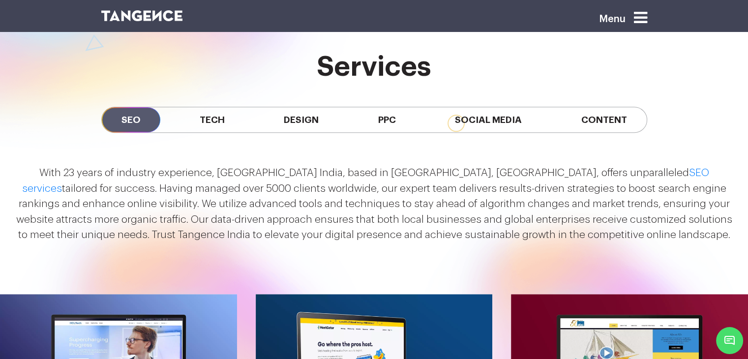
scroll to position [885, 0]
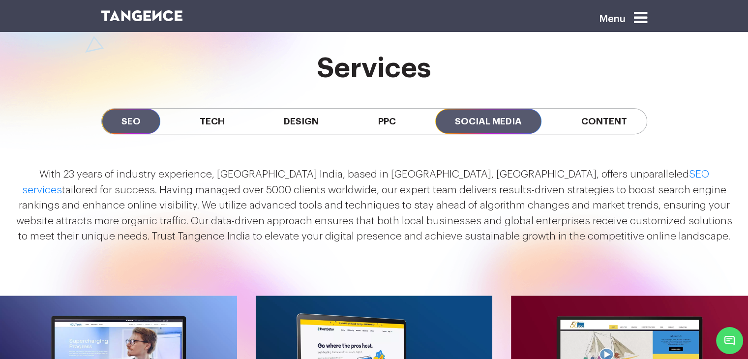
click at [505, 123] on span "Social Media" at bounding box center [488, 121] width 106 height 25
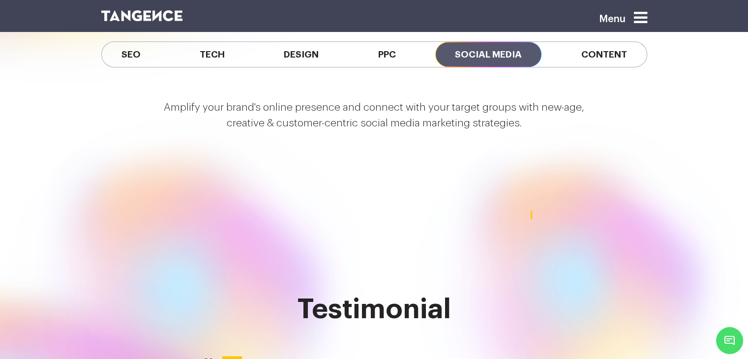
scroll to position [1081, 0]
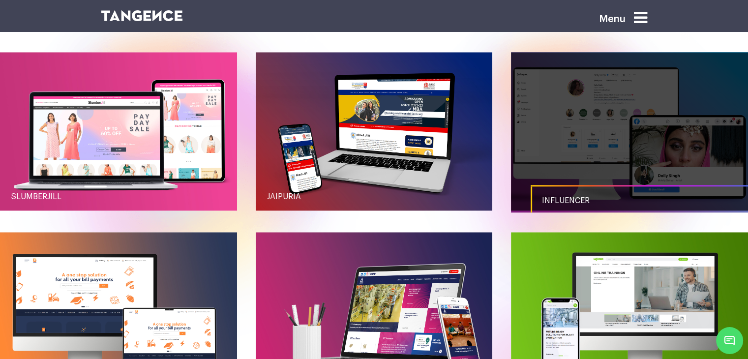
click at [592, 165] on link "button" at bounding box center [629, 131] width 237 height 158
click at [594, 155] on link "button" at bounding box center [629, 131] width 237 height 158
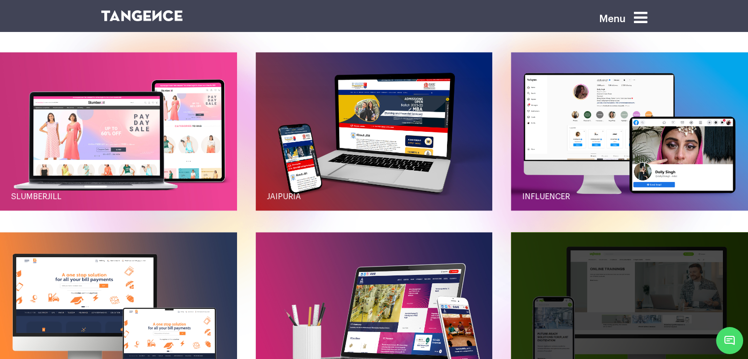
click at [637, 313] on link "button" at bounding box center [629, 311] width 237 height 158
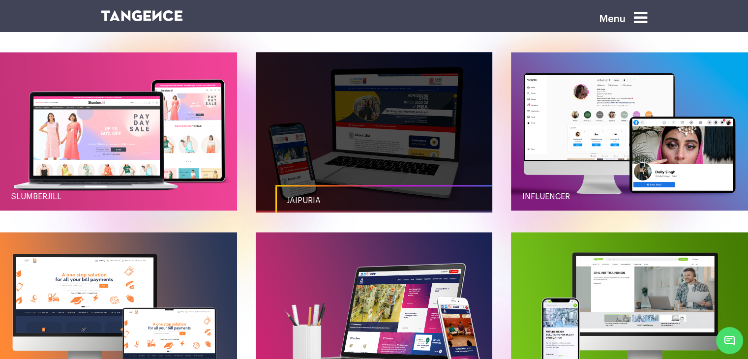
click at [381, 137] on link "button" at bounding box center [374, 131] width 237 height 158
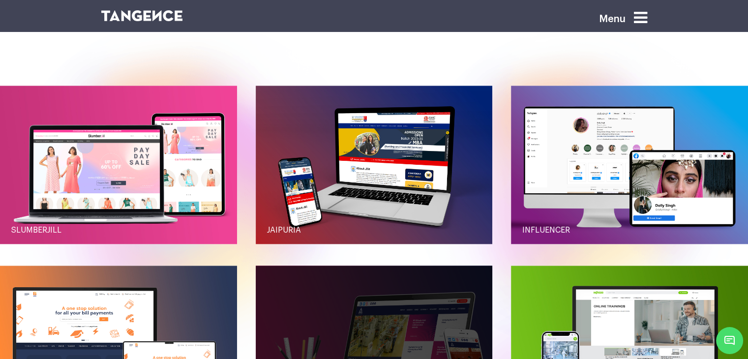
scroll to position [1032, 0]
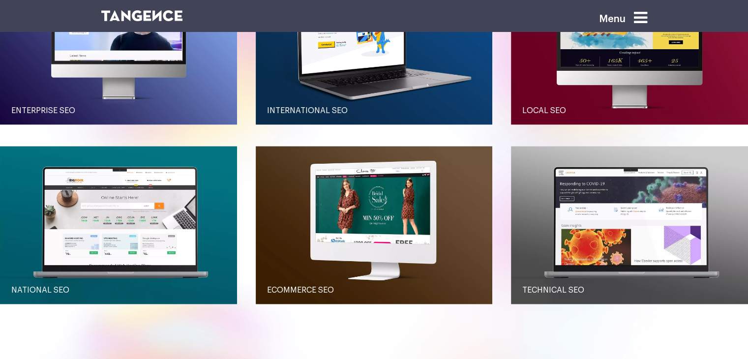
scroll to position [1211, 0]
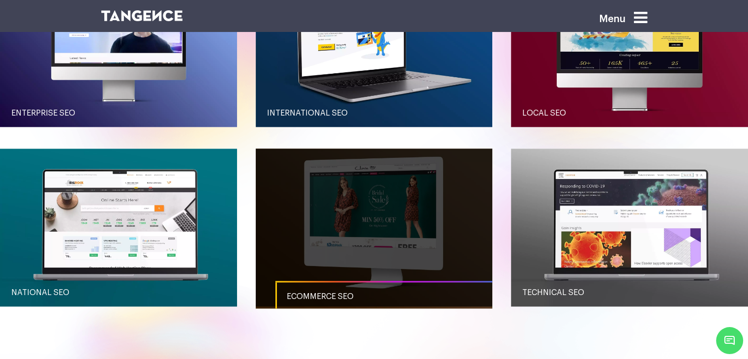
click at [322, 232] on link "button" at bounding box center [374, 227] width 237 height 158
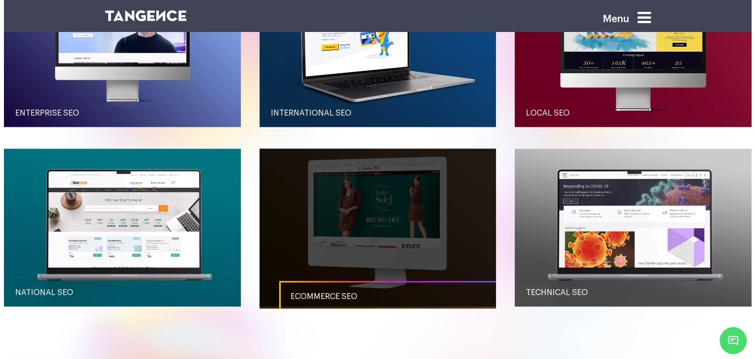
scroll to position [0, 0]
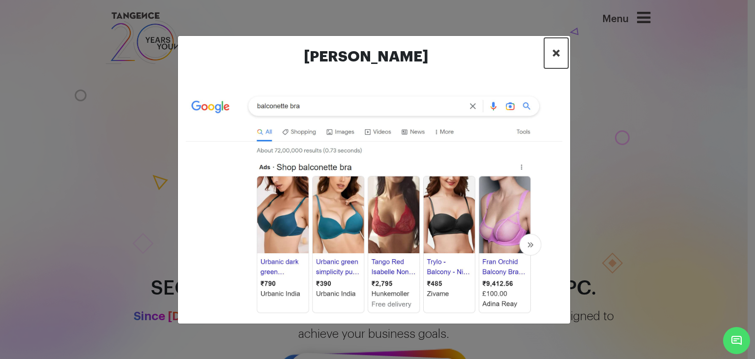
click at [552, 59] on span "×" at bounding box center [556, 53] width 8 height 15
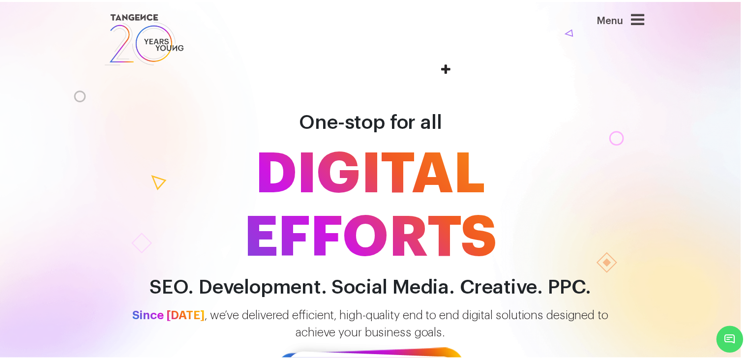
scroll to position [1258, 0]
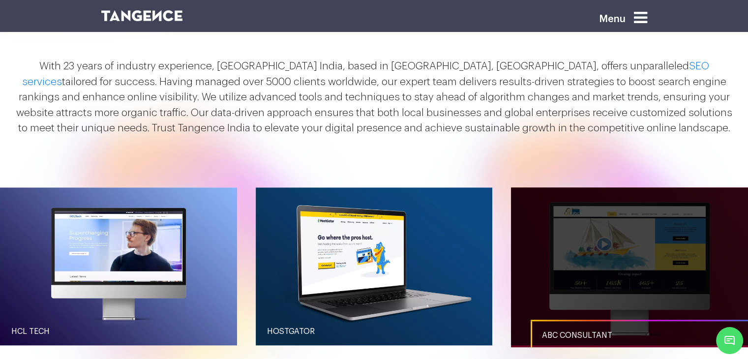
scroll to position [934, 0]
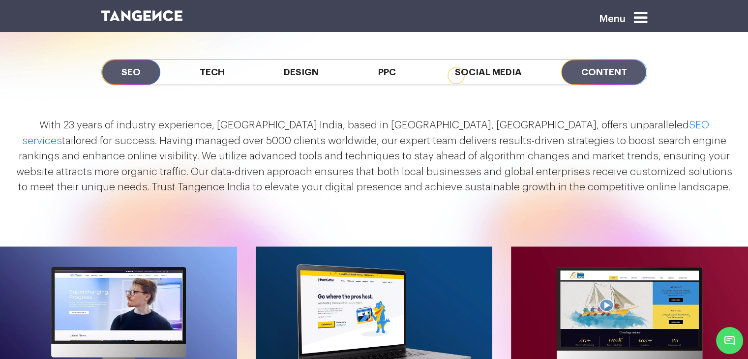
click at [589, 67] on span "Content" at bounding box center [603, 71] width 85 height 25
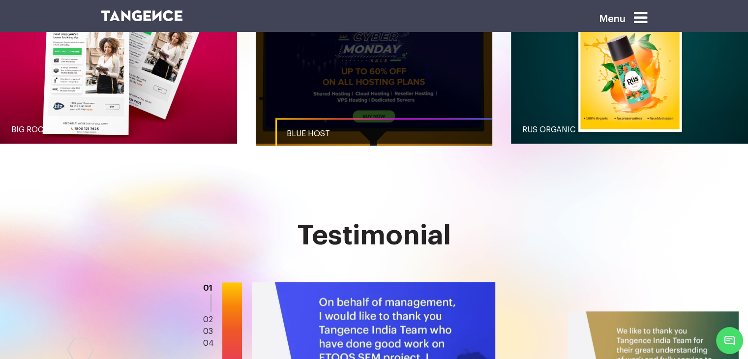
scroll to position [1278, 0]
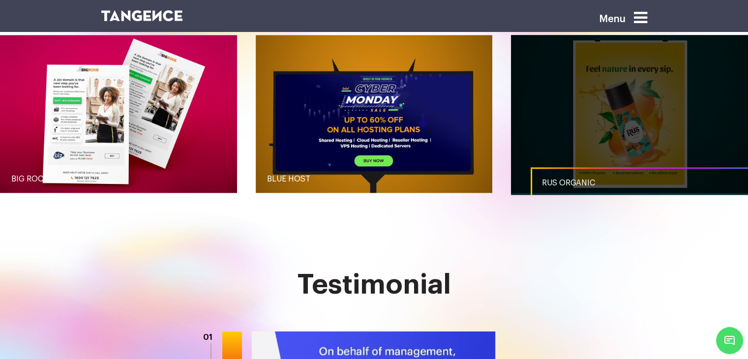
click at [523, 97] on link "button" at bounding box center [629, 114] width 237 height 158
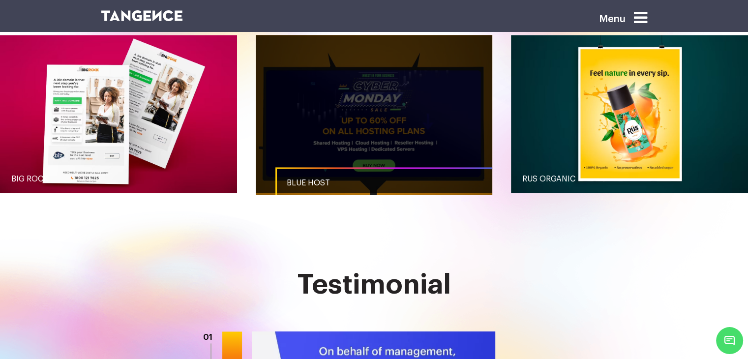
click at [390, 142] on link "button" at bounding box center [374, 114] width 237 height 158
click at [256, 157] on link "button" at bounding box center [374, 114] width 237 height 158
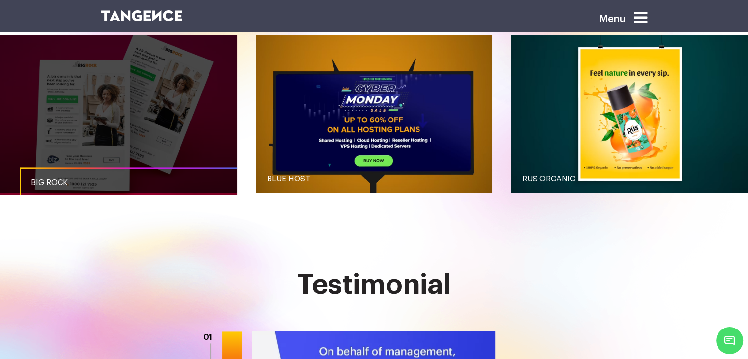
click at [186, 158] on link "button" at bounding box center [118, 114] width 237 height 158
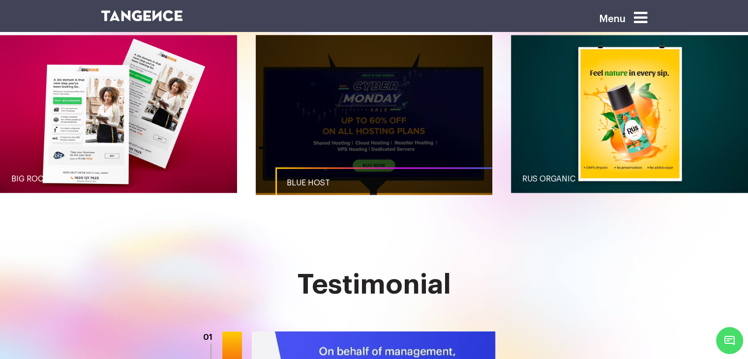
click at [321, 95] on link "button" at bounding box center [374, 114] width 237 height 158
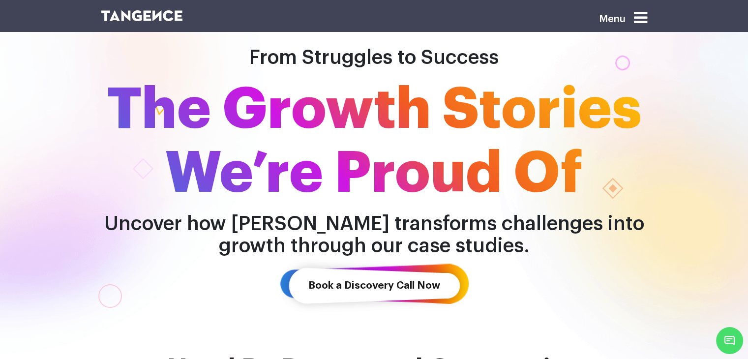
scroll to position [98, 0]
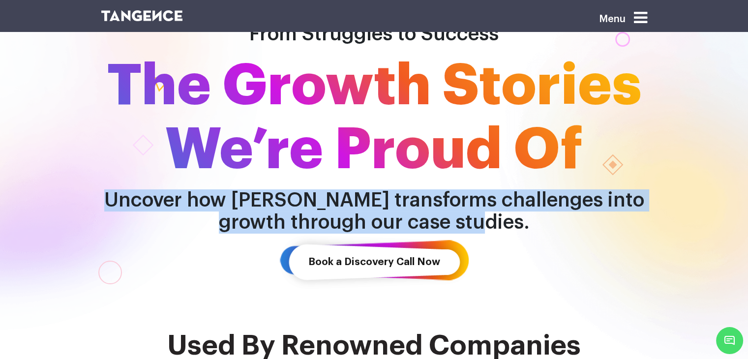
drag, startPoint x: 498, startPoint y: 223, endPoint x: 105, endPoint y: 200, distance: 393.4
click at [105, 200] on h2 "Uncover how Tangence transforms challenges into growth through our case studies." at bounding box center [374, 211] width 560 height 44
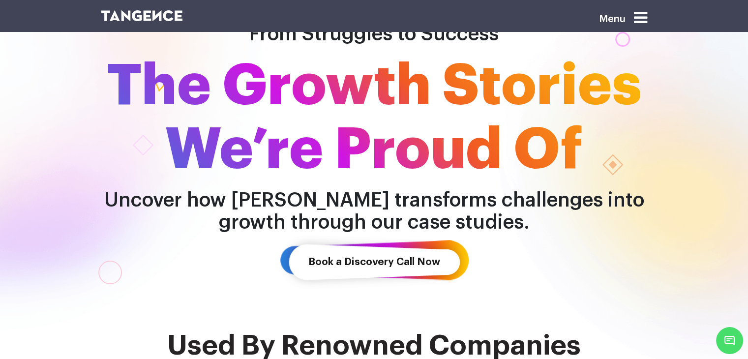
click at [86, 83] on div "From Struggles to Success The Growth Stories We’re Proud Of Uncover how Tangenc…" at bounding box center [374, 111] width 748 height 243
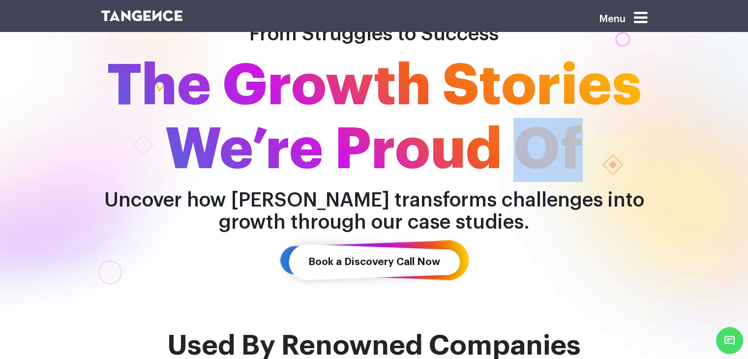
drag, startPoint x: 519, startPoint y: 146, endPoint x: 572, endPoint y: 164, distance: 56.0
click at [572, 164] on span "The Growth Stories We’re Proud Of" at bounding box center [374, 118] width 560 height 128
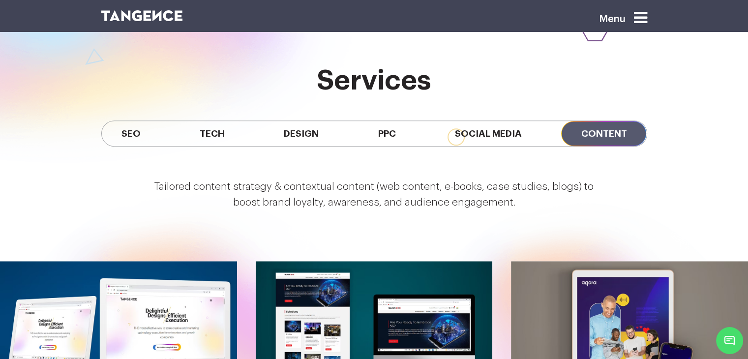
scroll to position [934, 0]
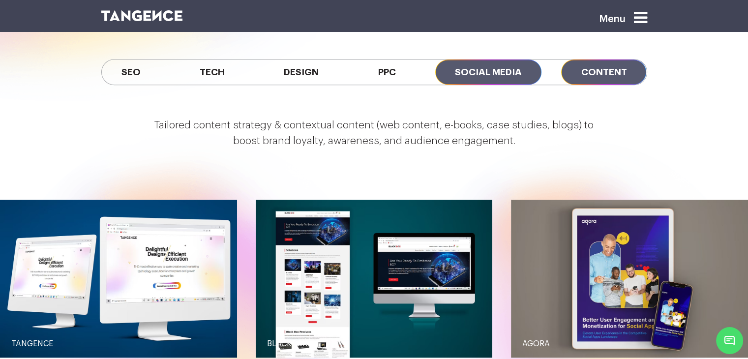
click at [477, 66] on span "Social Media" at bounding box center [488, 71] width 106 height 25
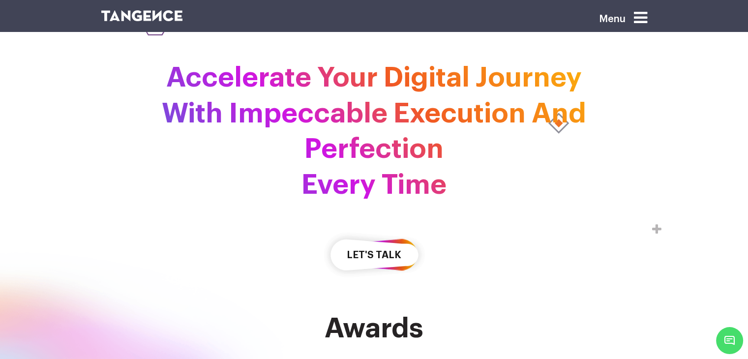
scroll to position [1868, 0]
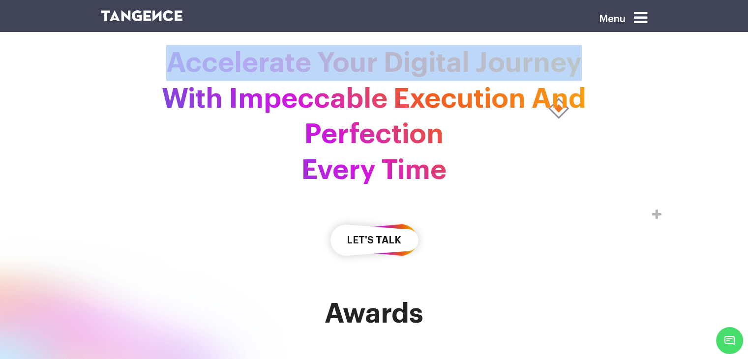
drag, startPoint x: 169, startPoint y: 54, endPoint x: 583, endPoint y: 58, distance: 413.9
click at [583, 58] on h2 "Accelerate Your Digital Journey With Impeccable Execution And Perfection Every …" at bounding box center [374, 116] width 546 height 143
copy h2 "Accelerate Your Digital Journey"
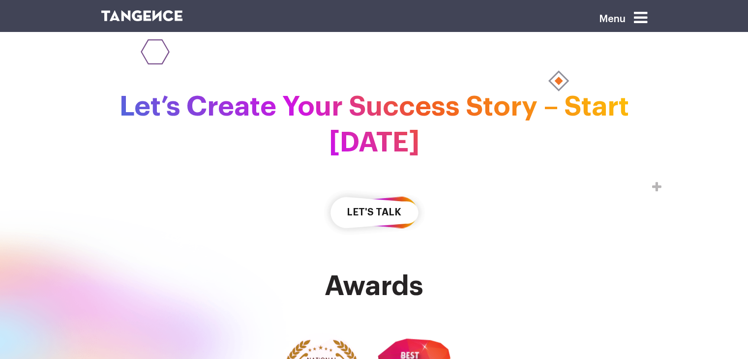
scroll to position [1868, 0]
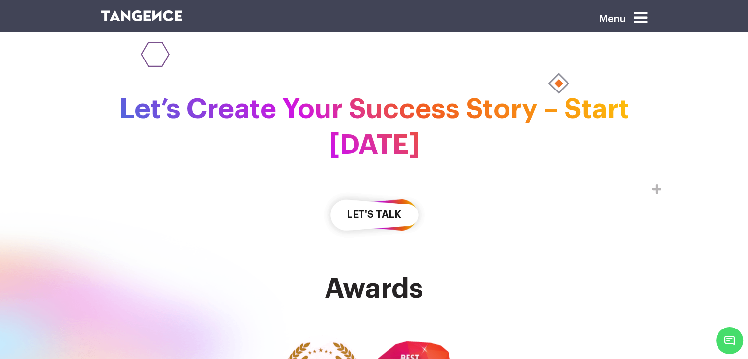
click at [407, 243] on div "Awards" at bounding box center [374, 356] width 748 height 227
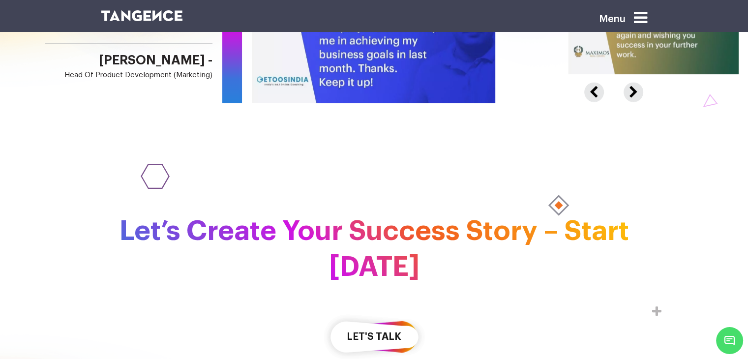
scroll to position [1746, 0]
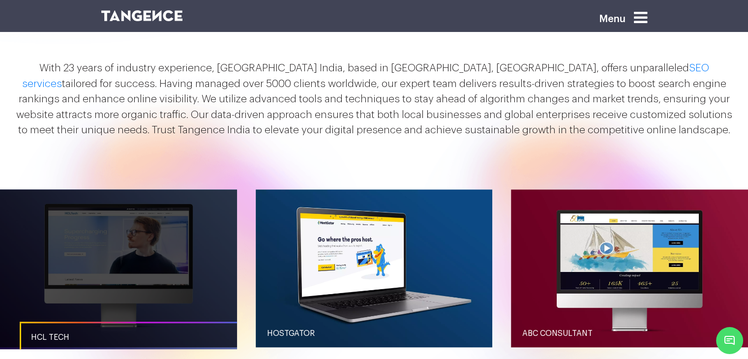
scroll to position [910, 0]
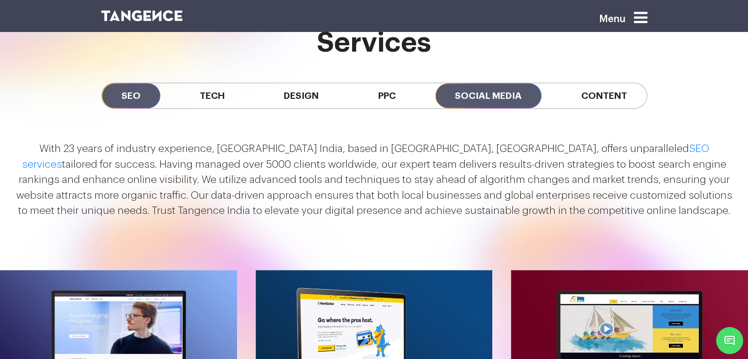
click at [486, 95] on span "Social Media" at bounding box center [488, 95] width 106 height 25
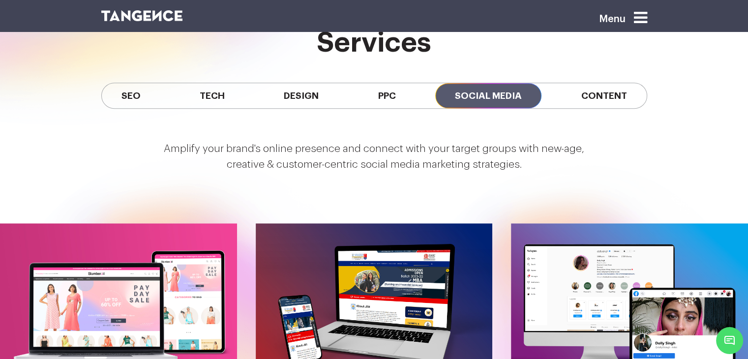
drag, startPoint x: 173, startPoint y: 147, endPoint x: 521, endPoint y: 158, distance: 348.1
click at [521, 158] on p "Amplify your brand's online presence and connect with your target groups with n…" at bounding box center [374, 156] width 748 height 31
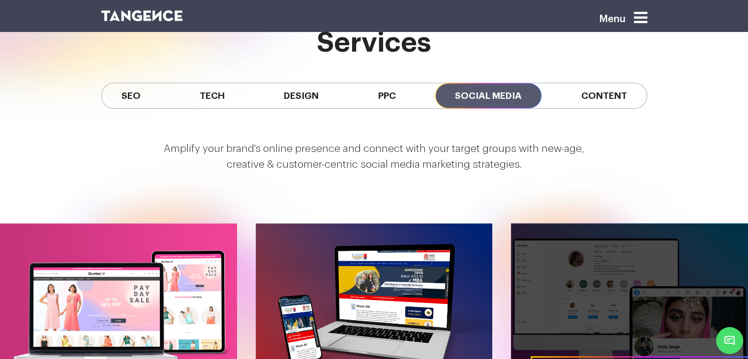
copy p "mplify your brand's online presence and connect with your target groups with ne…"
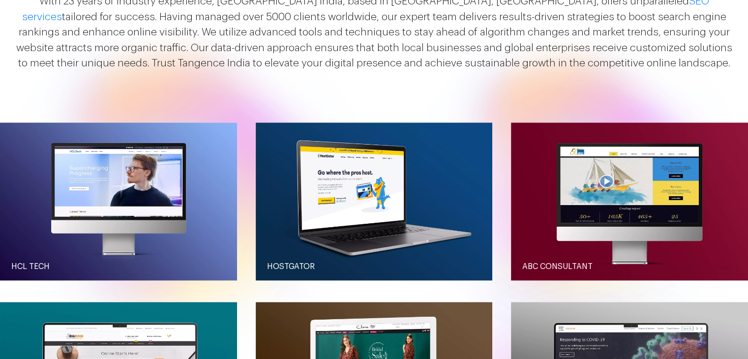
scroll to position [1030, 0]
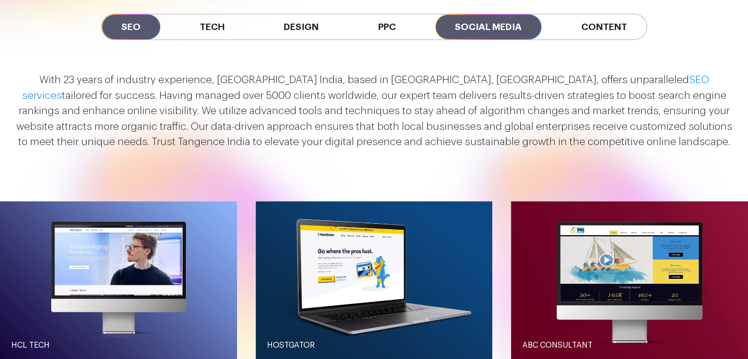
click at [491, 23] on span "Social Media" at bounding box center [488, 26] width 106 height 25
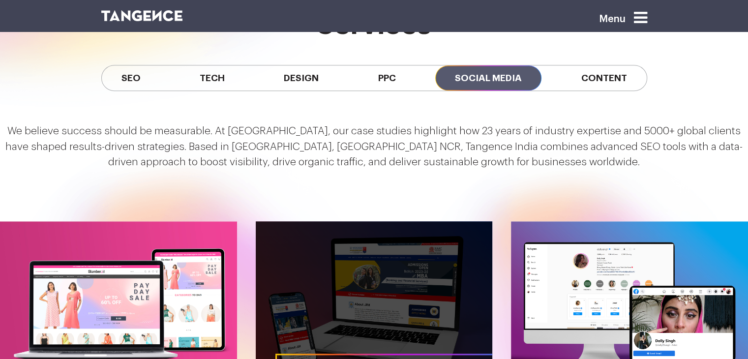
scroll to position [879, 0]
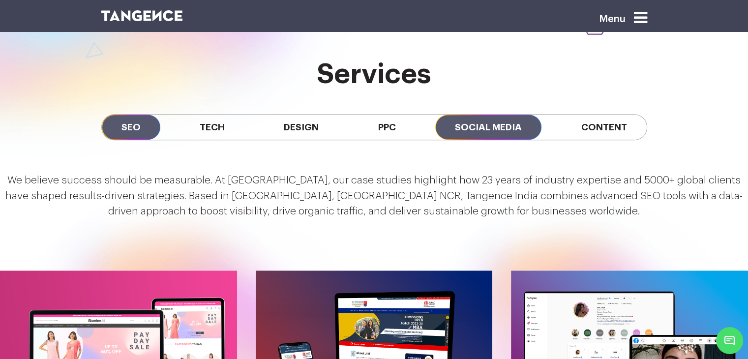
click at [116, 132] on span "SEO" at bounding box center [131, 127] width 58 height 25
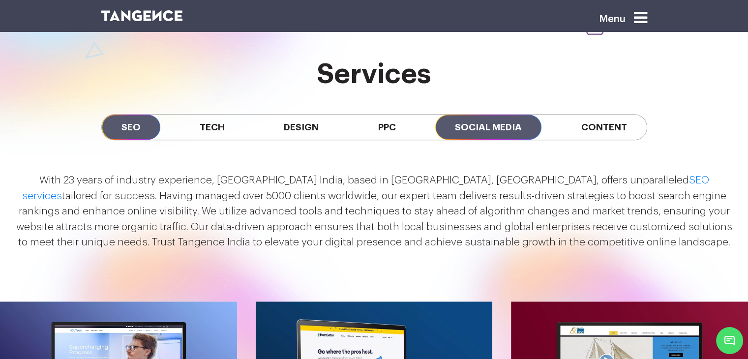
click at [498, 117] on span "Social Media" at bounding box center [488, 127] width 106 height 25
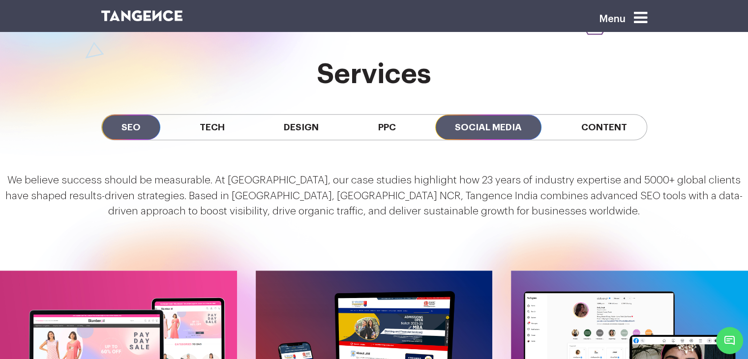
click at [137, 126] on span "SEO" at bounding box center [131, 127] width 58 height 25
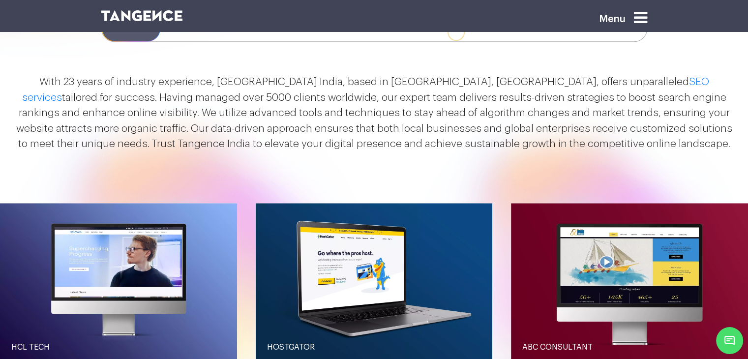
scroll to position [830, 0]
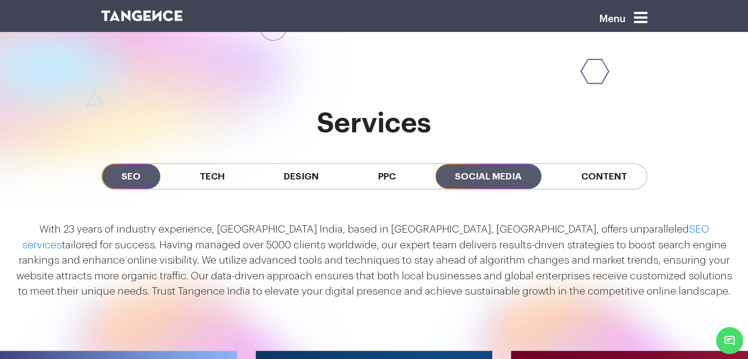
click at [539, 173] on span "Social Media" at bounding box center [488, 176] width 106 height 25
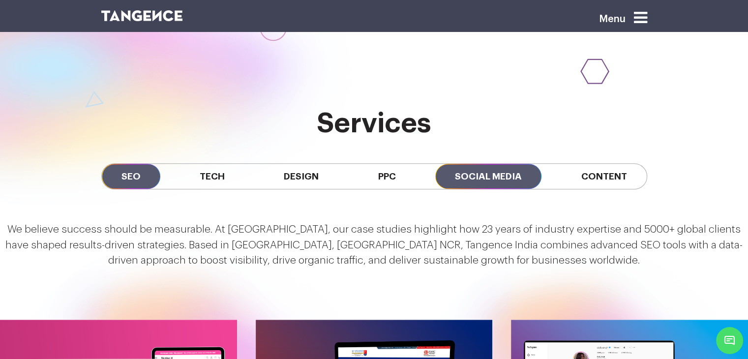
click at [130, 169] on span "SEO" at bounding box center [131, 176] width 58 height 25
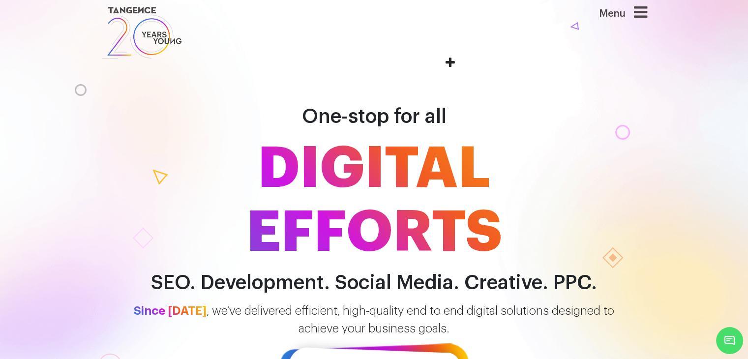
scroll to position [0, 0]
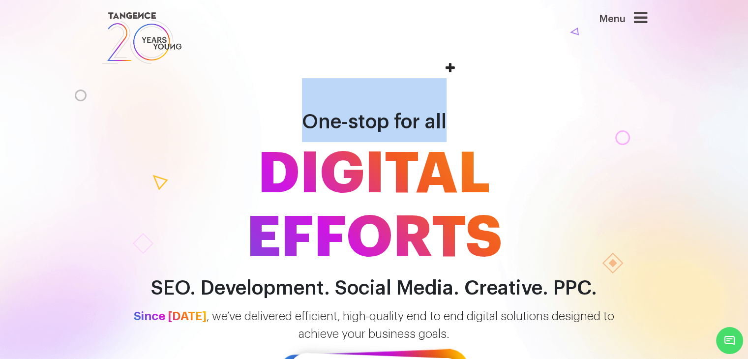
drag, startPoint x: 290, startPoint y: 115, endPoint x: 509, endPoint y: 115, distance: 219.2
click at [509, 115] on h1 "One-stop for all DIGITAL EFFORTS" at bounding box center [374, 174] width 560 height 192
copy span "One-stop for all"
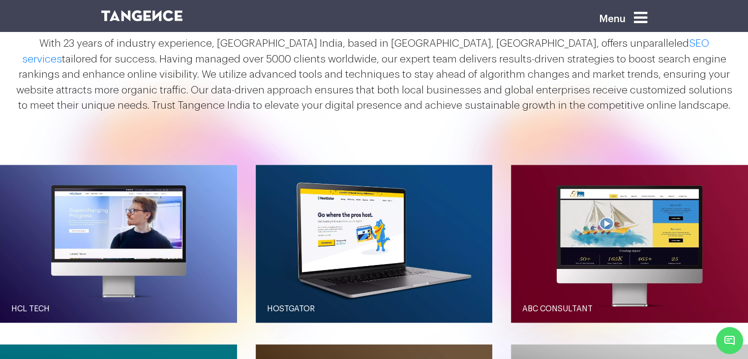
scroll to position [1032, 0]
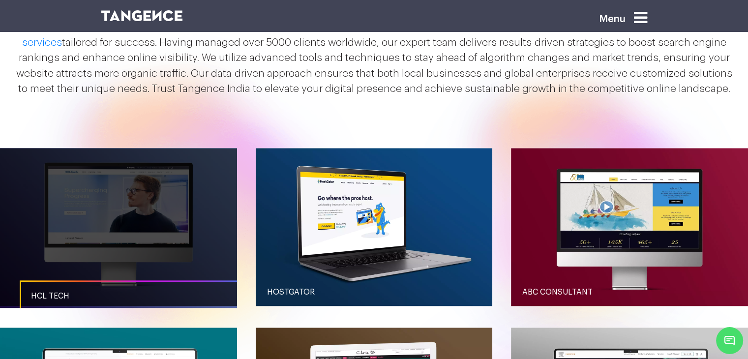
click at [149, 155] on link "button" at bounding box center [118, 227] width 237 height 158
click at [140, 203] on link "button" at bounding box center [118, 227] width 237 height 158
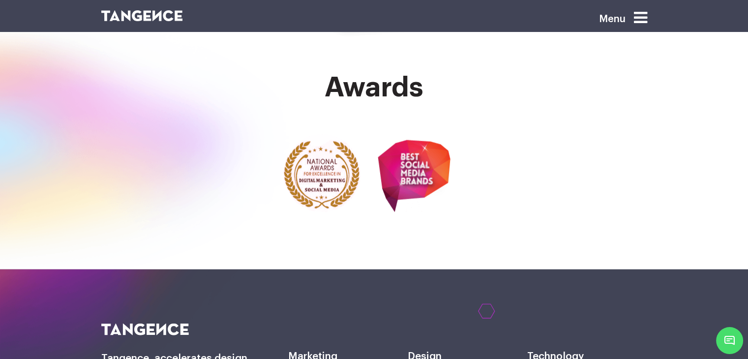
scroll to position [2212, 0]
